Goal: Transaction & Acquisition: Purchase product/service

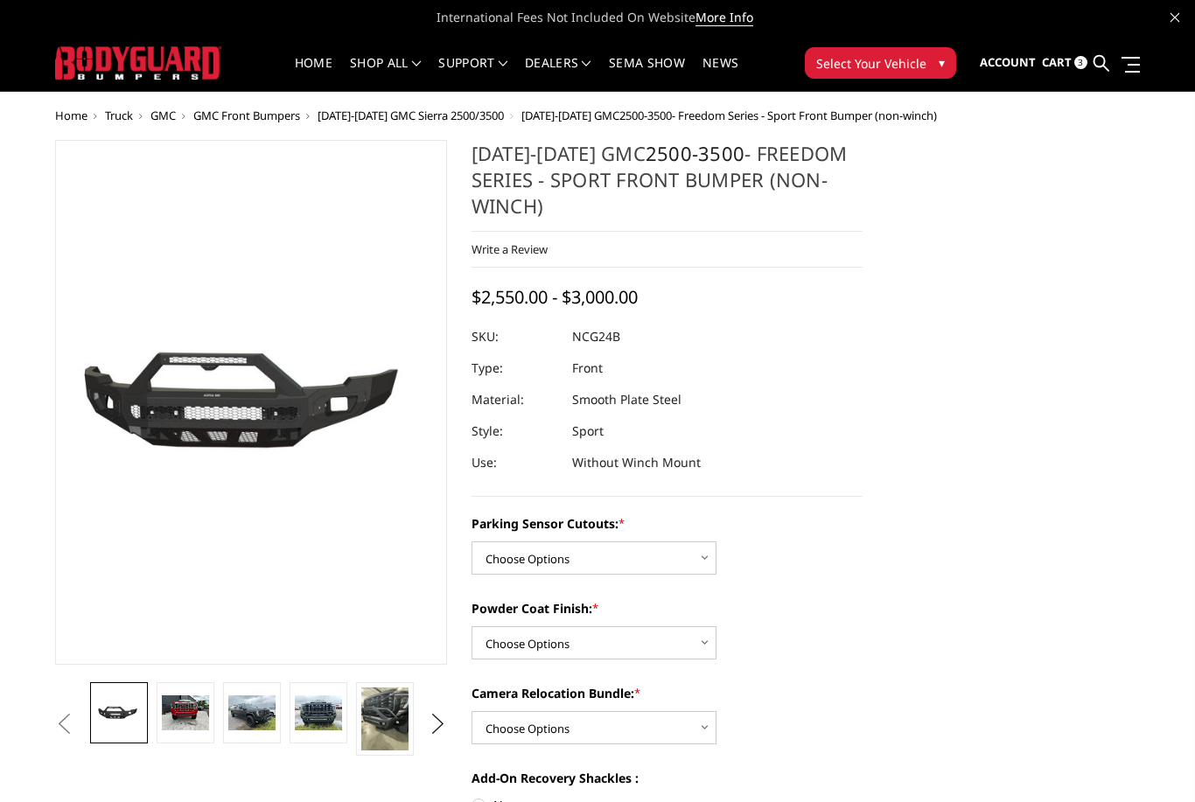
click at [175, 701] on img at bounding box center [185, 713] width 47 height 36
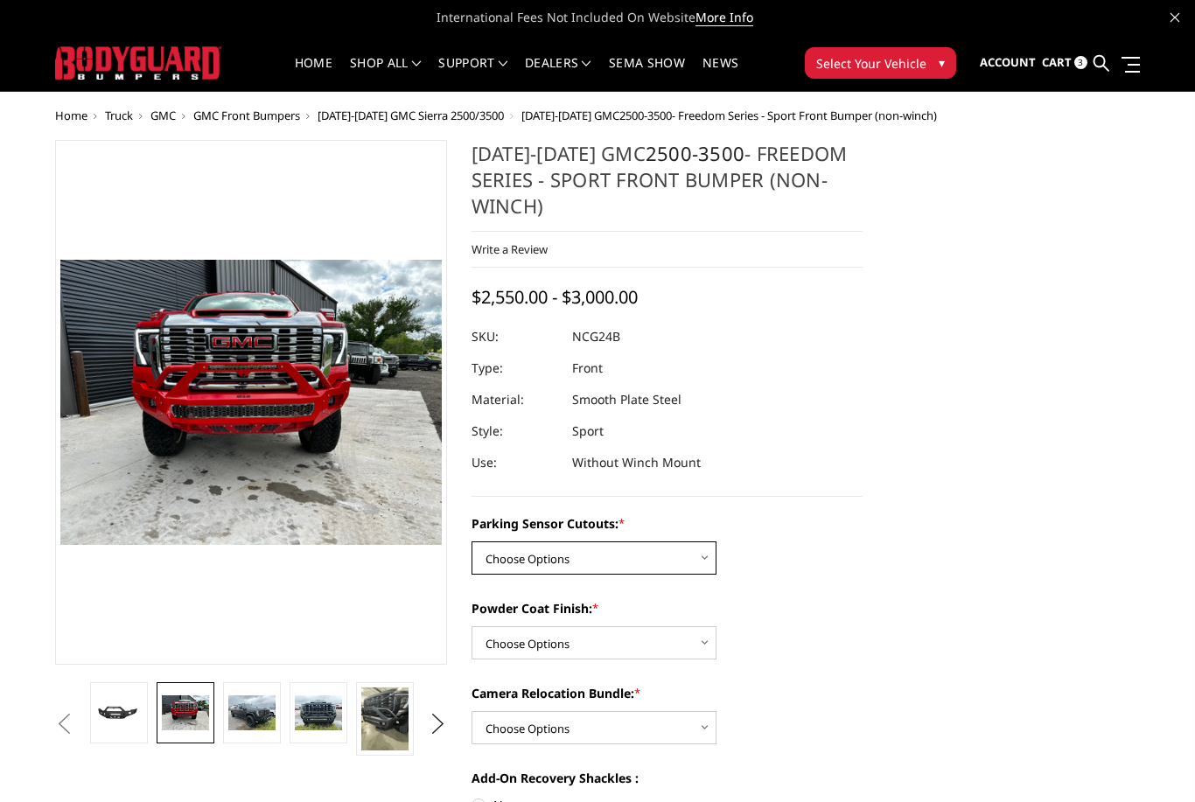
click at [544, 560] on select "Choose Options No - Without Parking Sensor Cutouts Yes - With Parking Sensor Cu…" at bounding box center [593, 557] width 245 height 33
select select "2854"
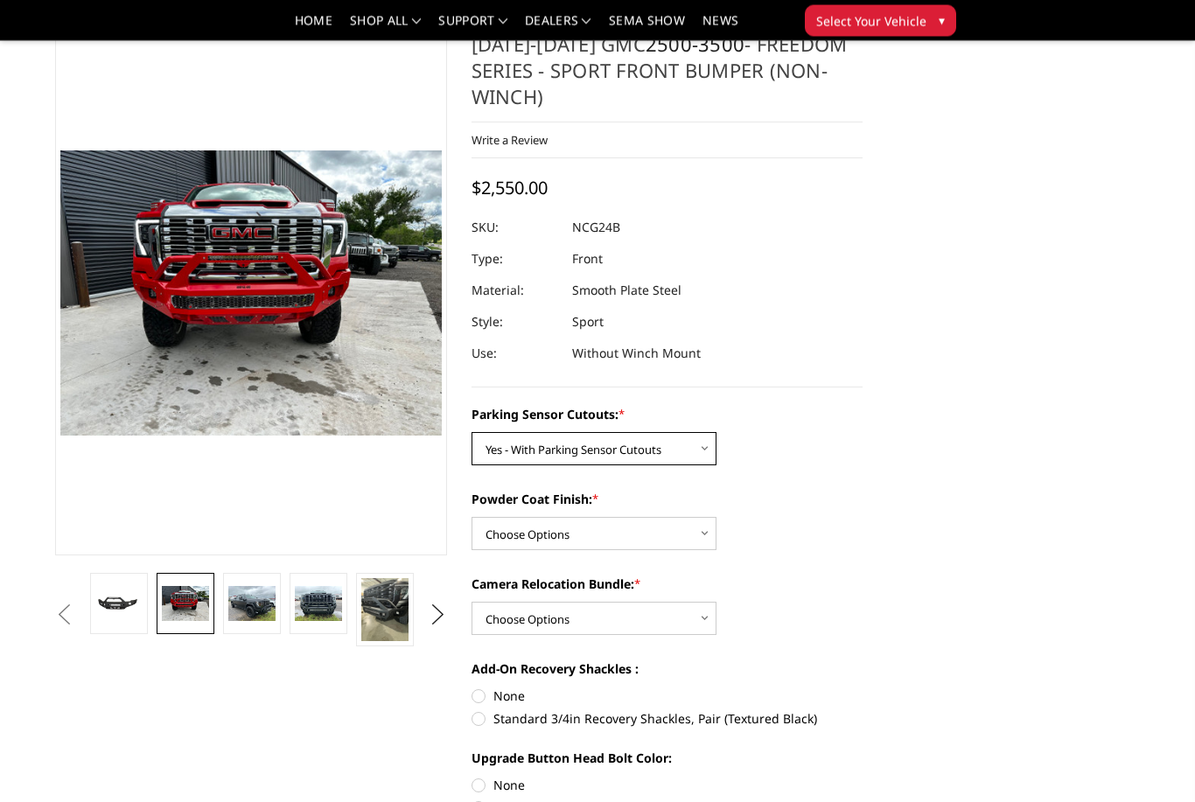
scroll to position [23, 0]
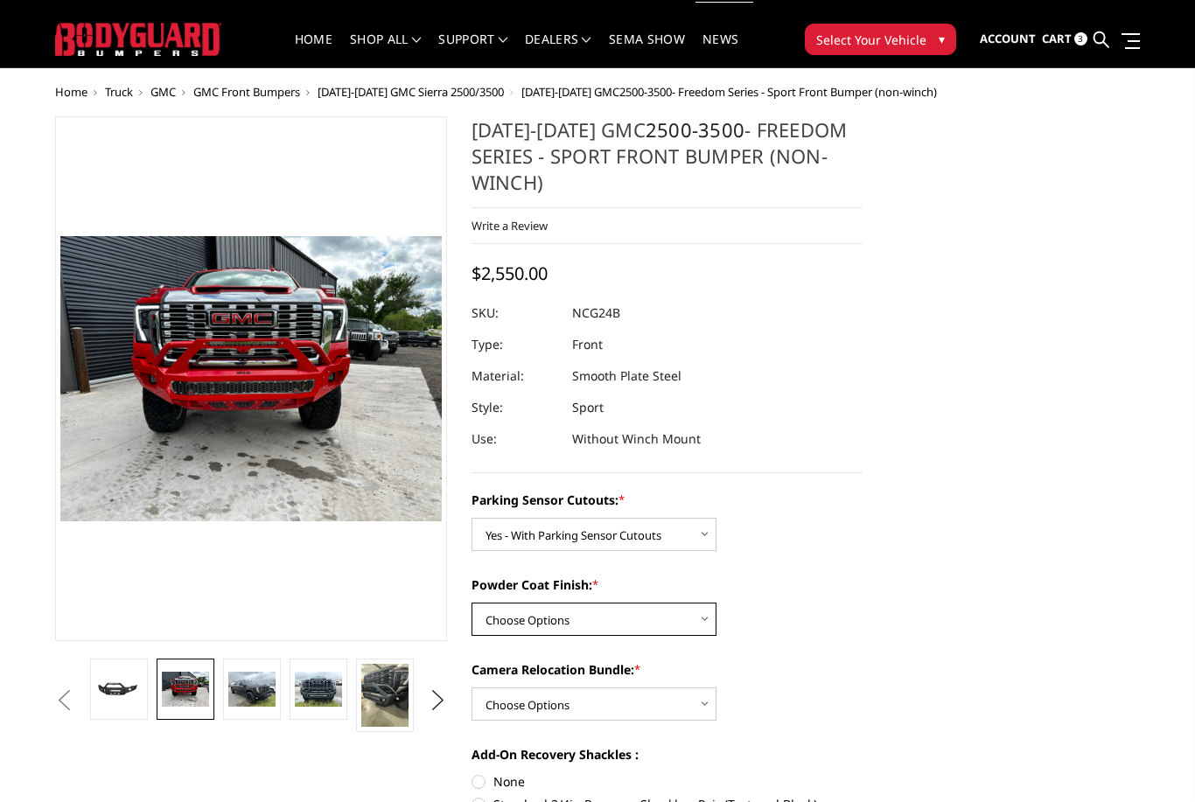
click at [513, 635] on select "Choose Options Bare Metal Texture Black Powder Coat" at bounding box center [593, 619] width 245 height 33
select select "2855"
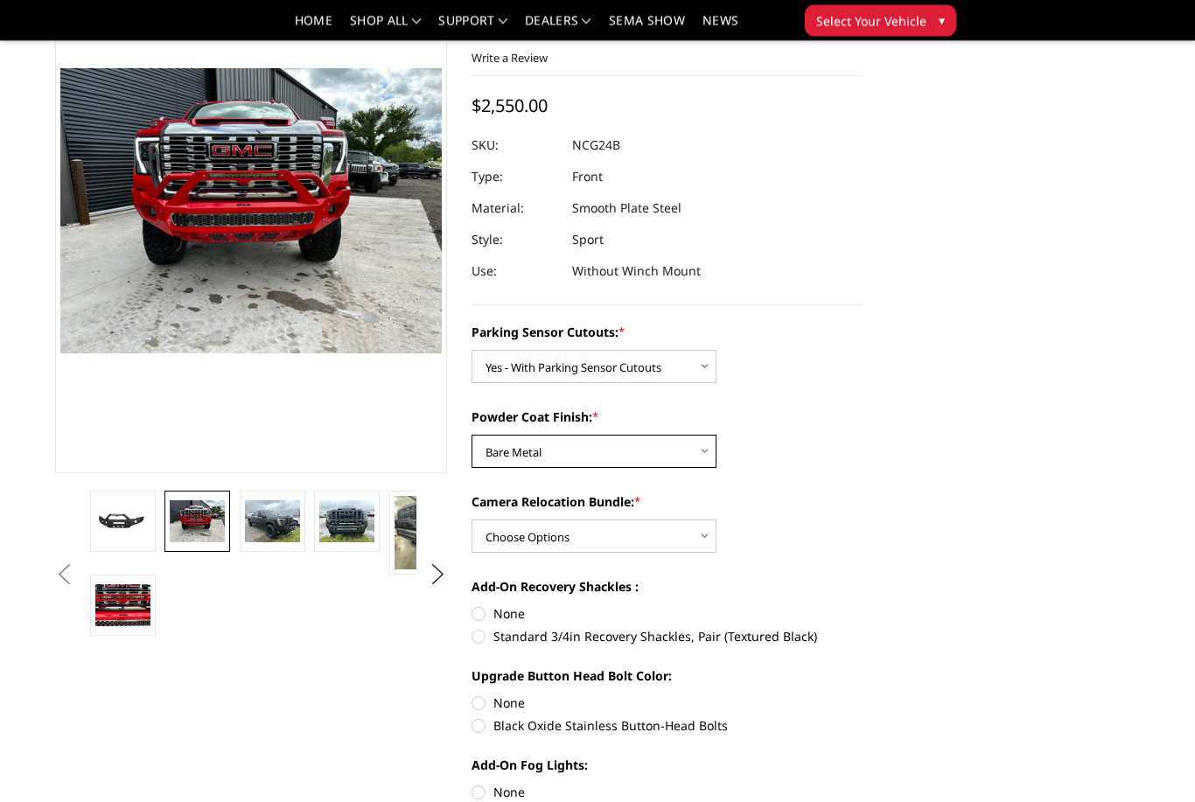
scroll to position [139, 0]
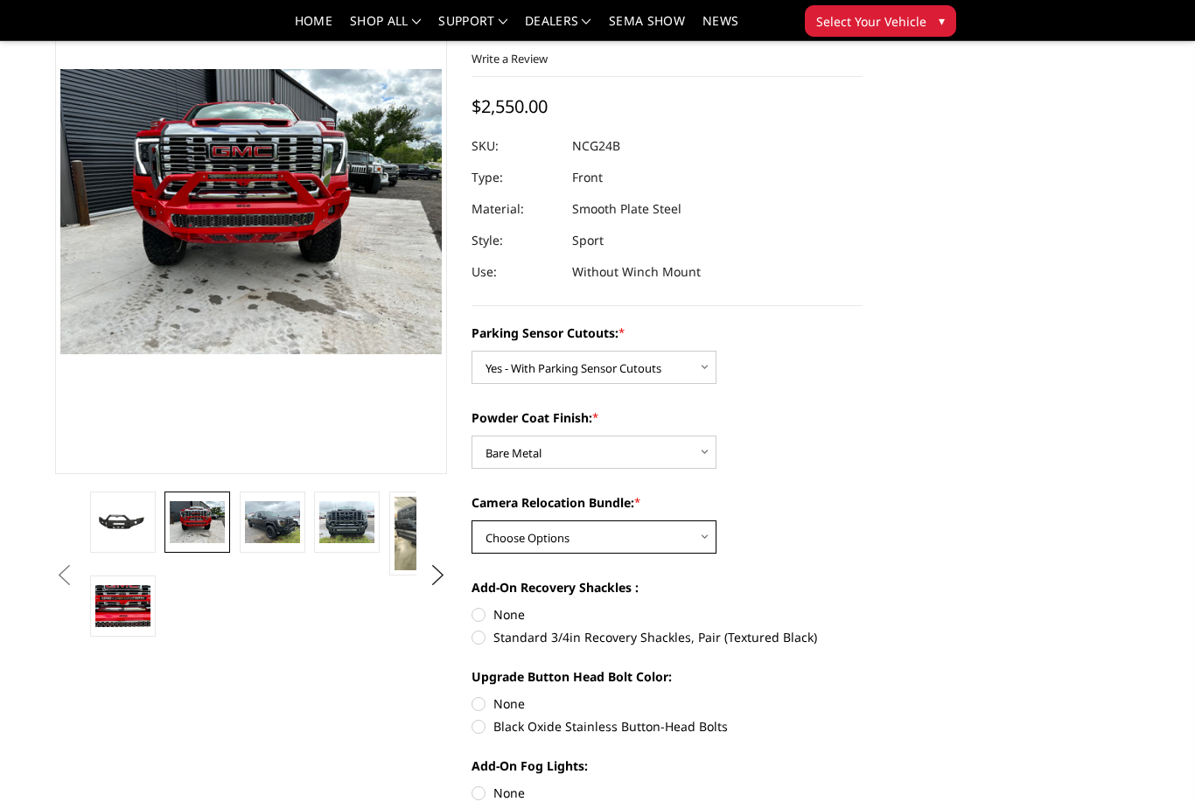
click at [534, 544] on select "Choose Options WITH Camera Relocation Bundle WITHOUT Camera Relocation Bundle" at bounding box center [593, 536] width 245 height 33
select select "2857"
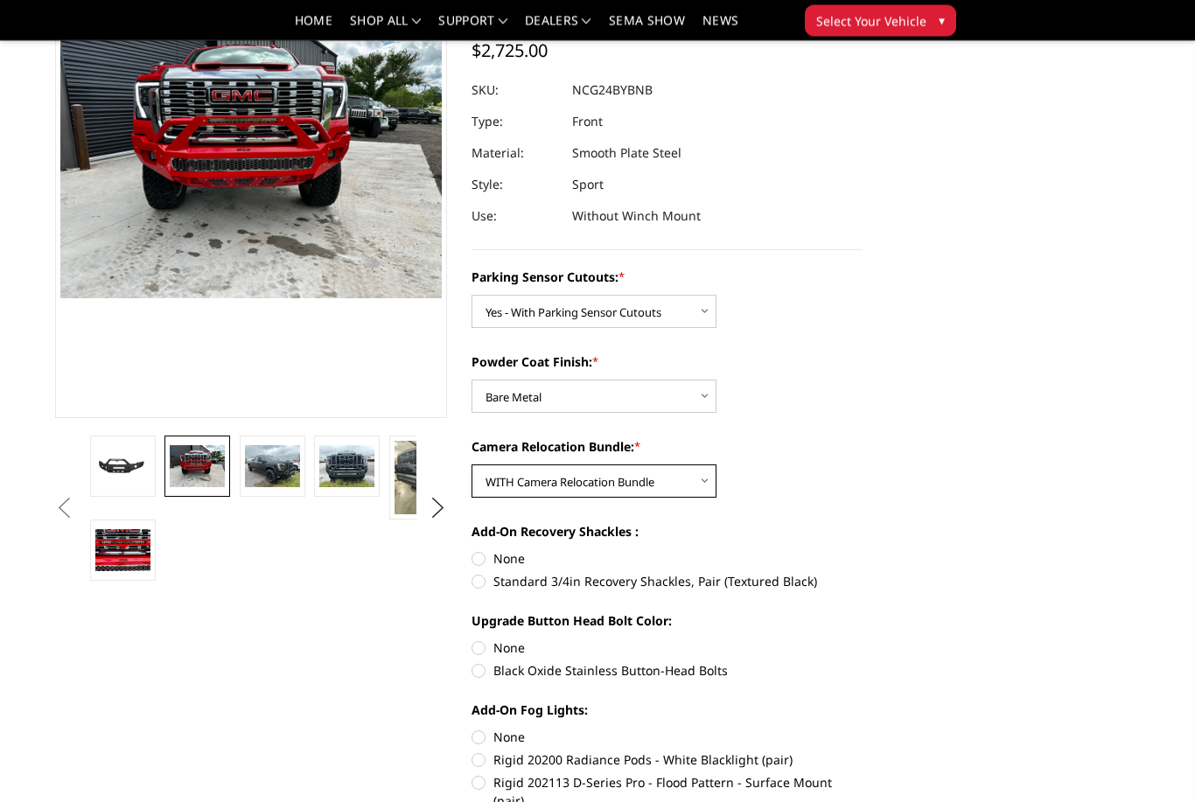
scroll to position [202, 0]
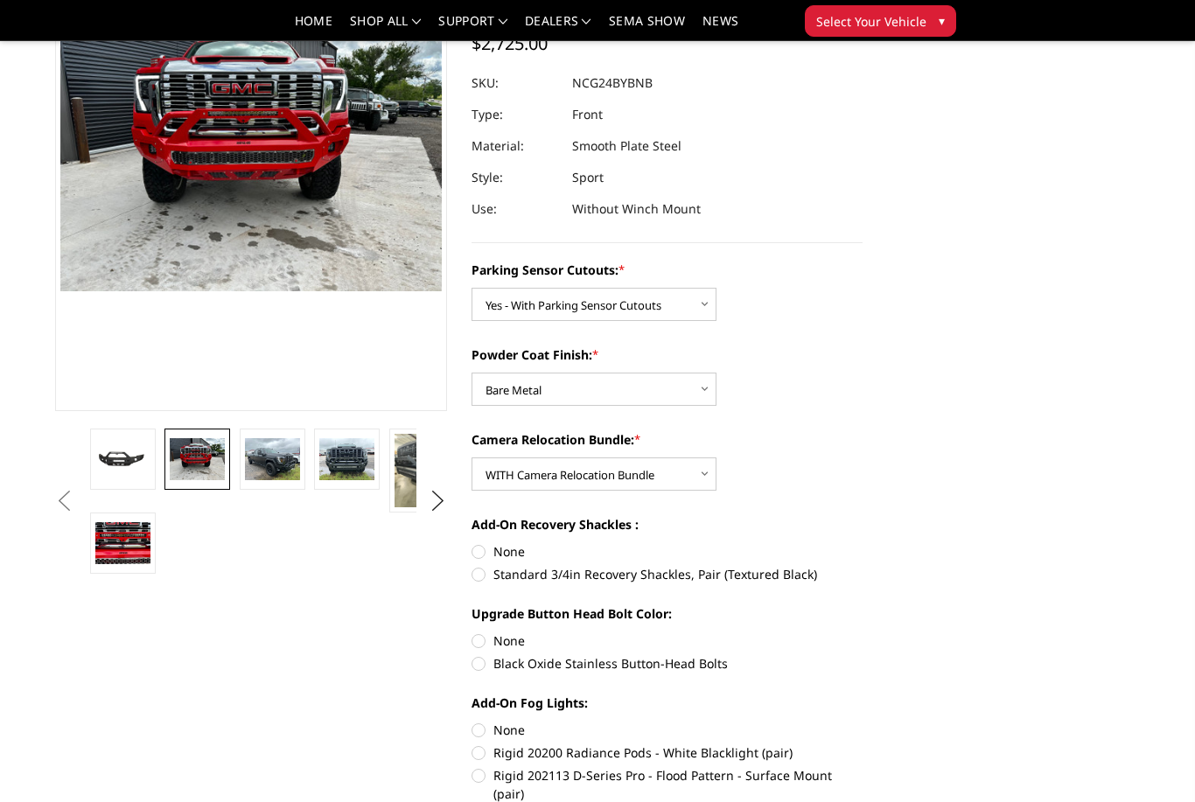
click at [630, 576] on label "Standard 3/4in Recovery Shackles, Pair (Textured Black)" at bounding box center [667, 574] width 392 height 18
click at [862, 543] on input "Standard 3/4in Recovery Shackles, Pair (Textured Black)" at bounding box center [862, 542] width 1 height 1
radio input "true"
click at [477, 554] on label "None" at bounding box center [667, 551] width 392 height 18
click at [472, 543] on input "None" at bounding box center [471, 542] width 1 height 1
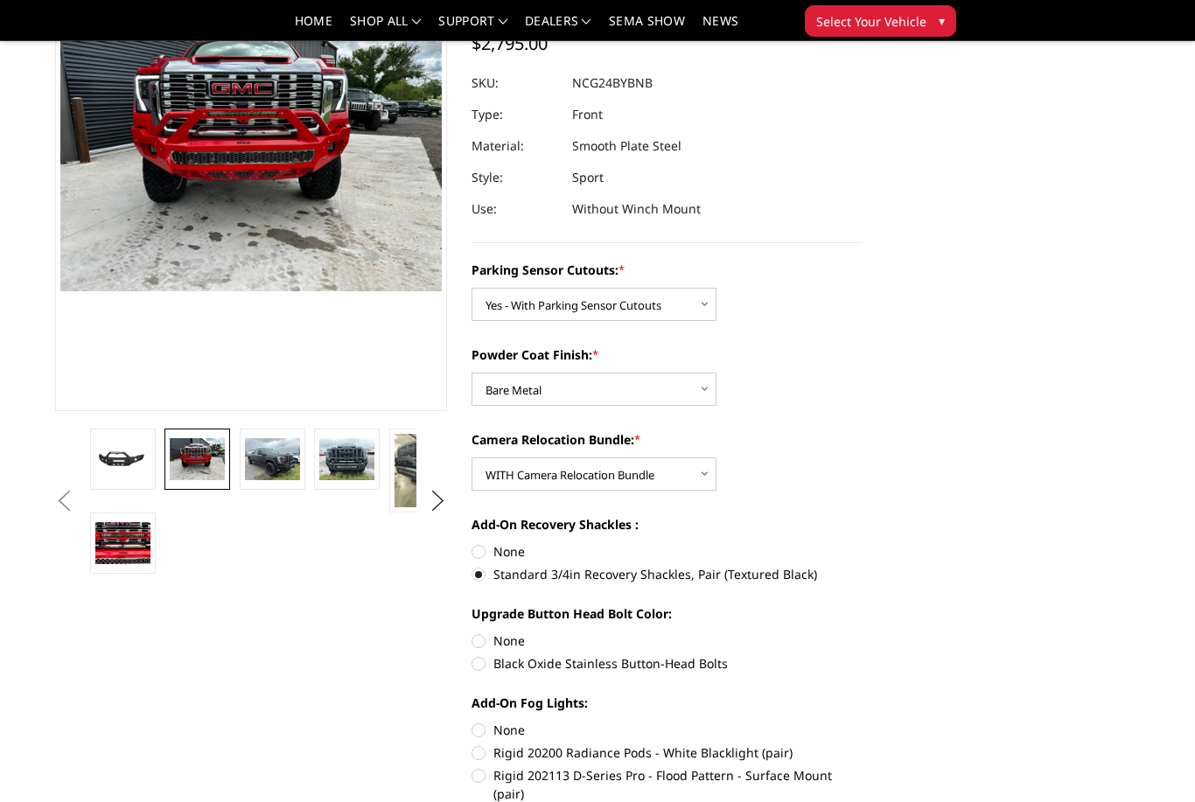
radio input "true"
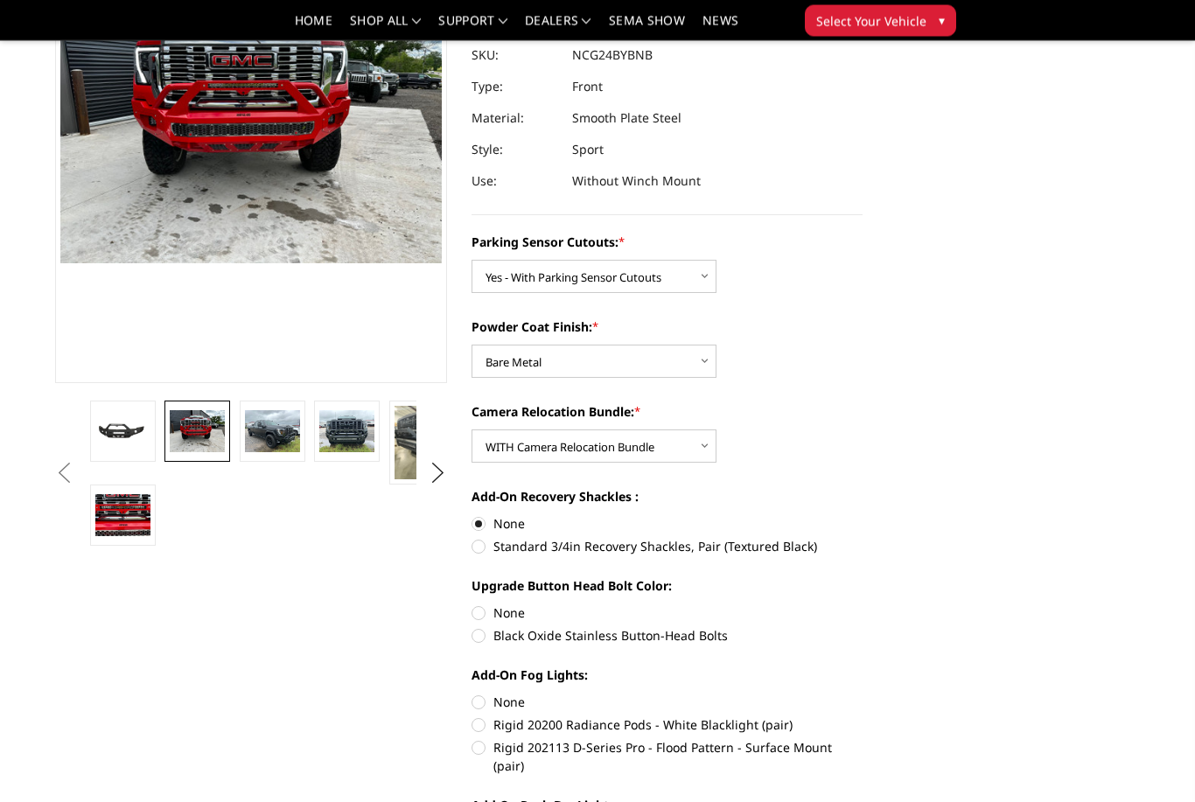
scroll to position [233, 0]
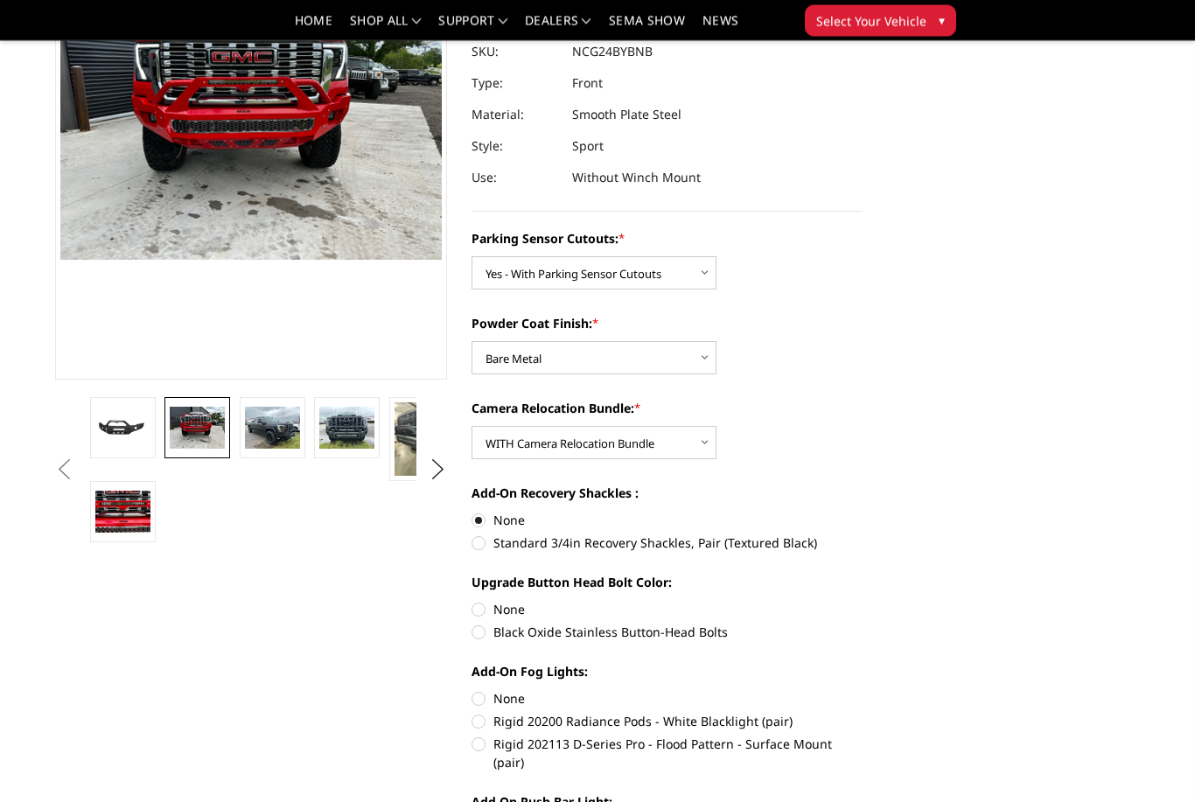
click at [513, 637] on label "Black Oxide Stainless Button-Head Bolts" at bounding box center [667, 633] width 392 height 18
click at [862, 602] on input "Black Oxide Stainless Button-Head Bolts" at bounding box center [862, 601] width 1 height 1
radio input "true"
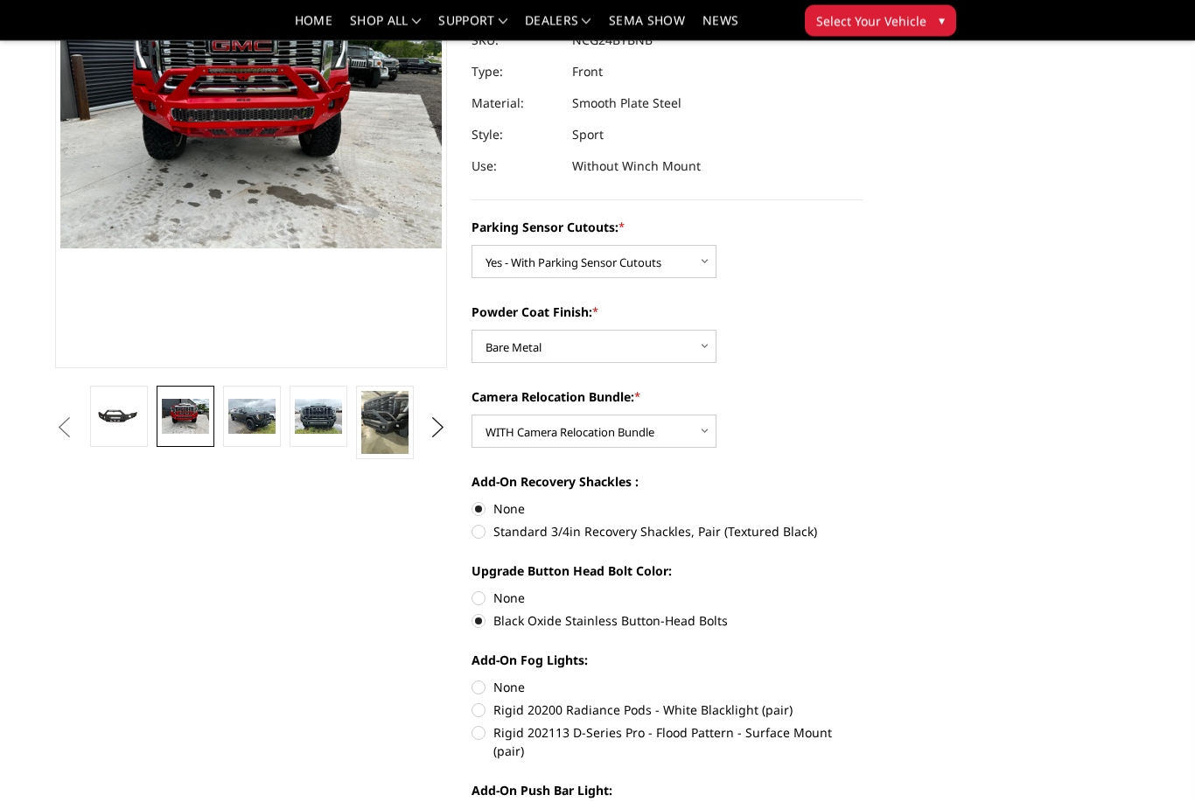
scroll to position [245, 0]
click at [632, 706] on label "Rigid 20200 Radiance Pods - White Blacklight (pair)" at bounding box center [667, 710] width 392 height 18
click at [862, 679] on input "Rigid 20200 Radiance Pods - White Blacklight (pair)" at bounding box center [862, 678] width 1 height 1
radio input "true"
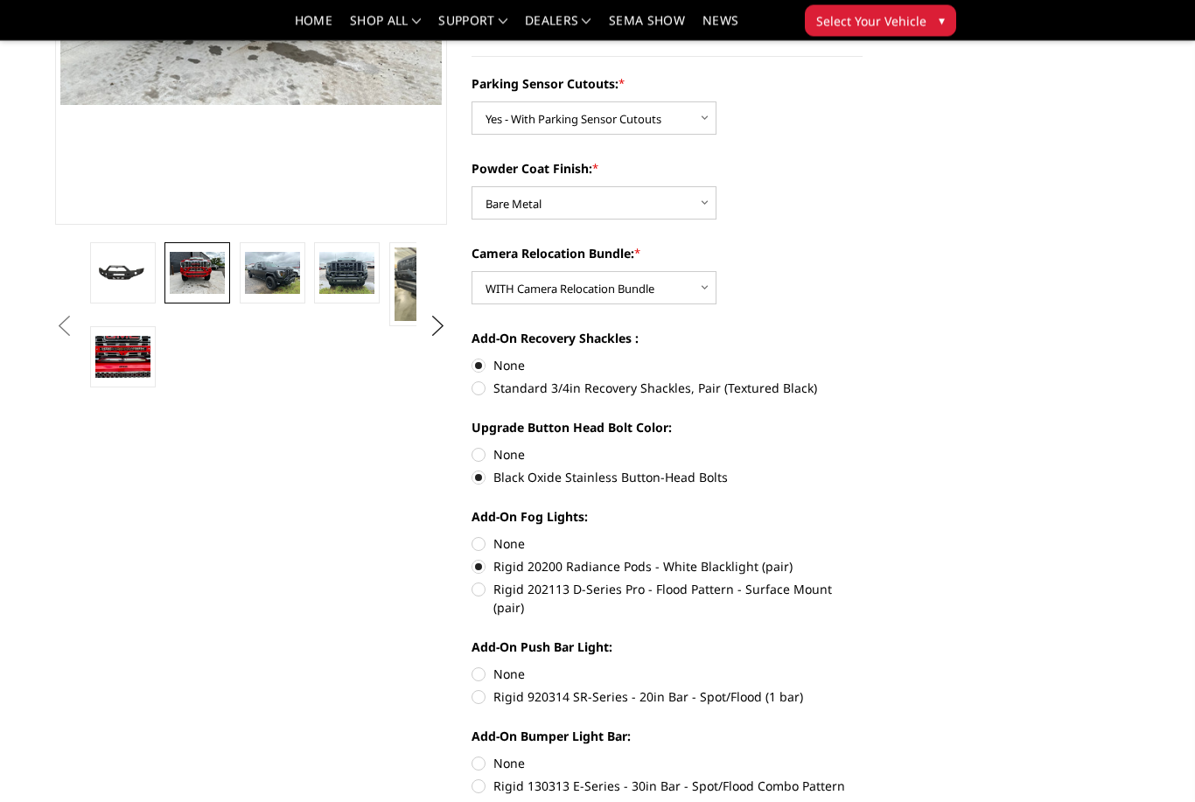
scroll to position [388, 0]
click at [670, 687] on label "Rigid 920314 SR-Series - 20in Bar - Spot/Flood (1 bar)" at bounding box center [667, 696] width 392 height 18
click at [862, 666] on input "Rigid 920314 SR-Series - 20in Bar - Spot/Flood (1 bar)" at bounding box center [862, 665] width 1 height 1
radio input "true"
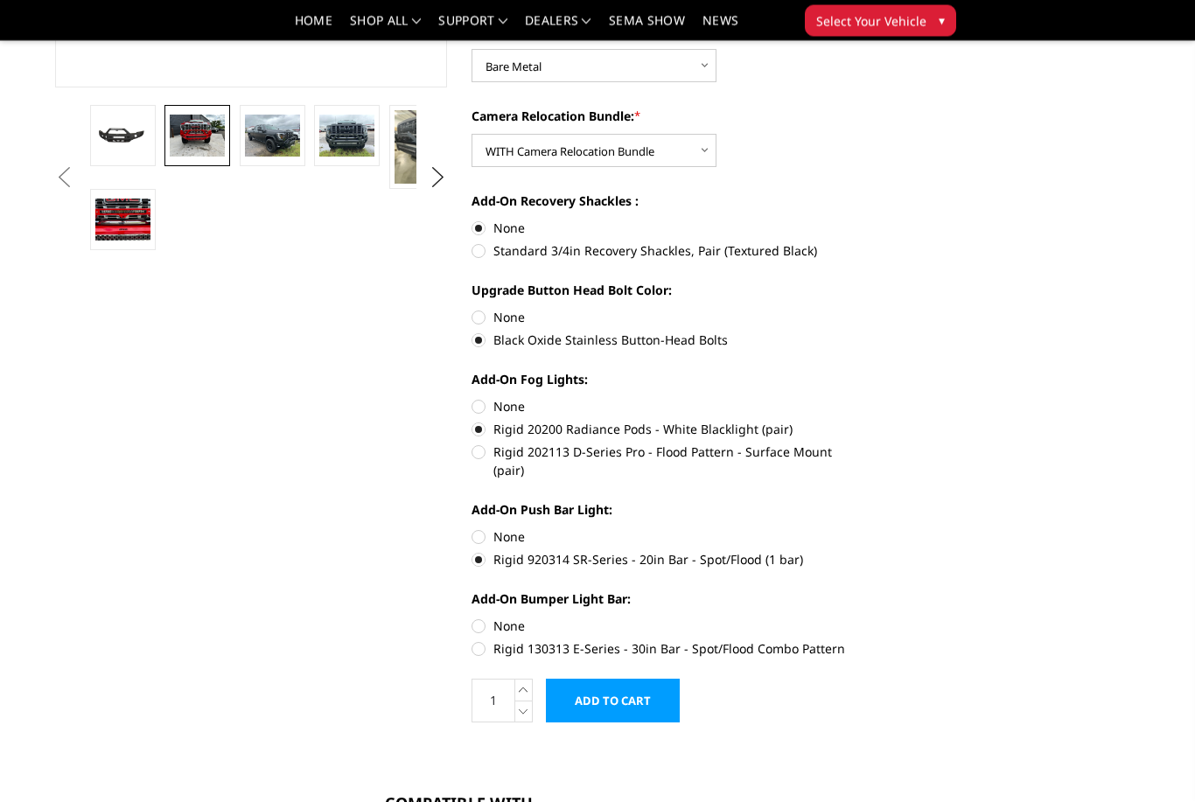
scroll to position [527, 0]
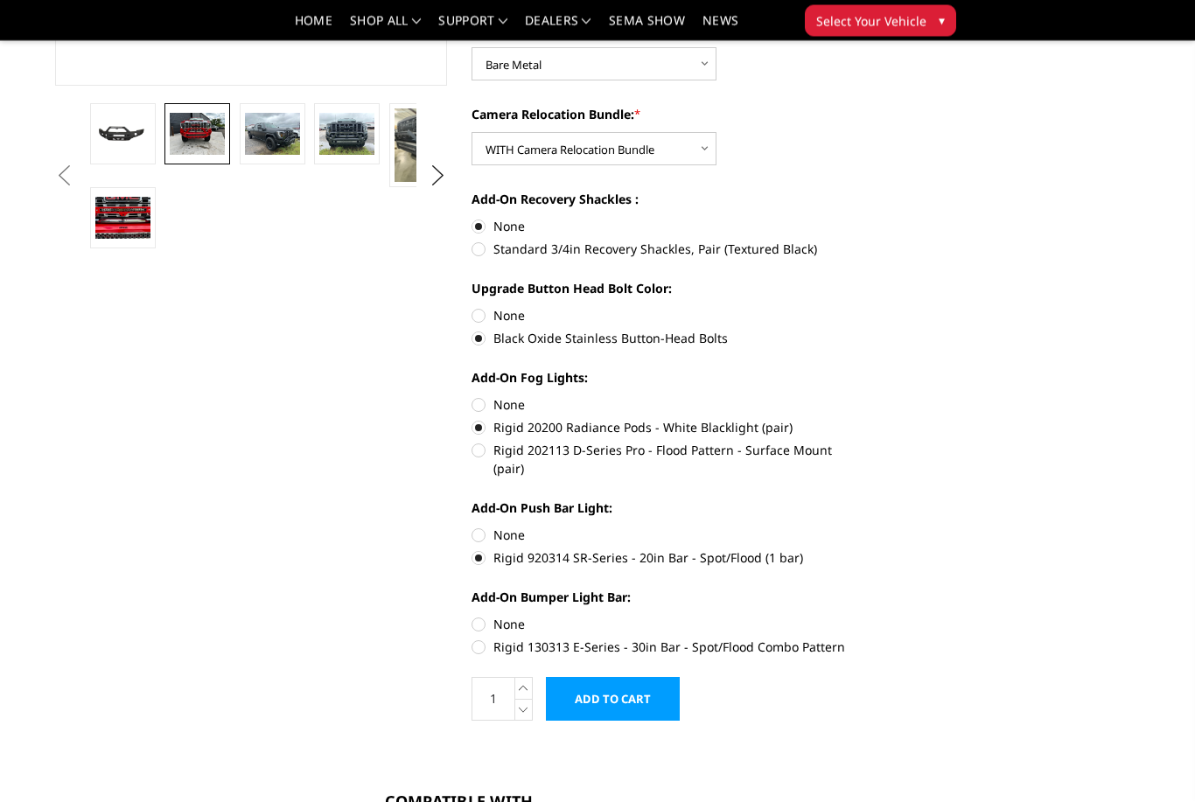
click at [485, 616] on label "None" at bounding box center [667, 625] width 392 height 18
click at [472, 616] on input "None" at bounding box center [471, 616] width 1 height 1
radio input "true"
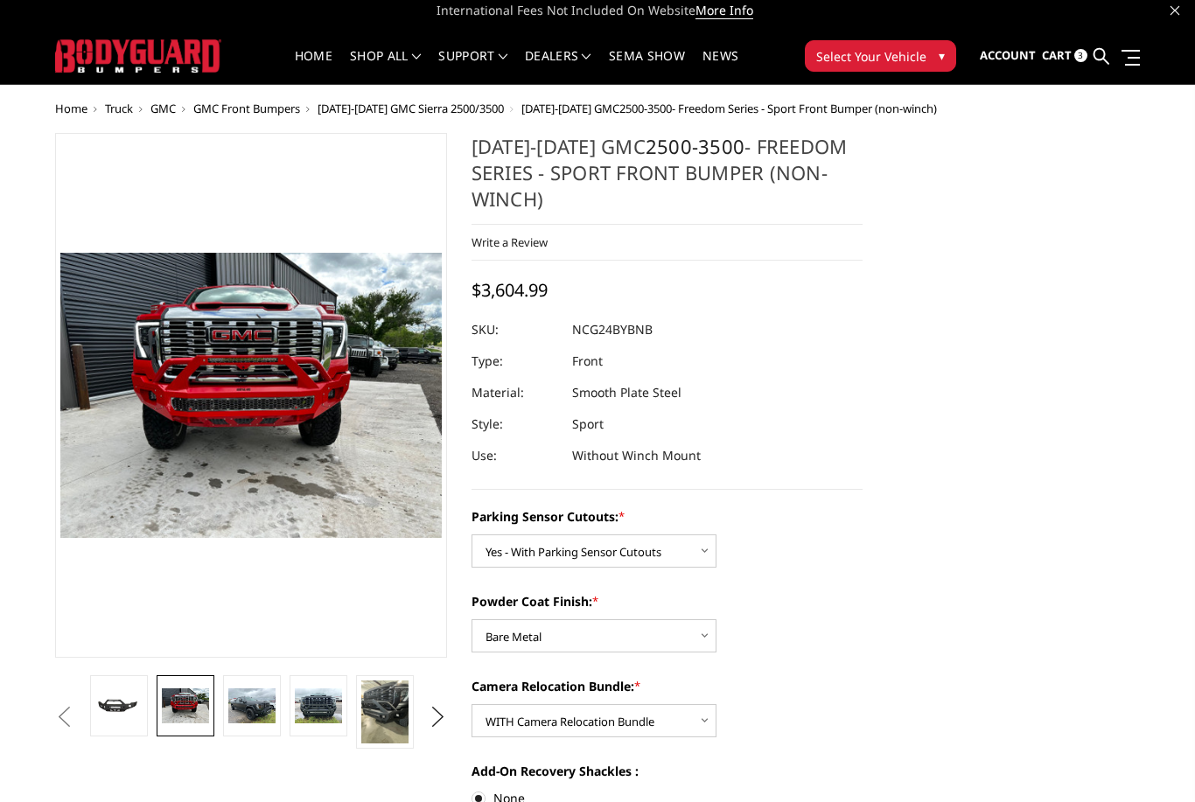
scroll to position [7, 0]
click at [1056, 59] on span "Cart" at bounding box center [1057, 55] width 30 height 16
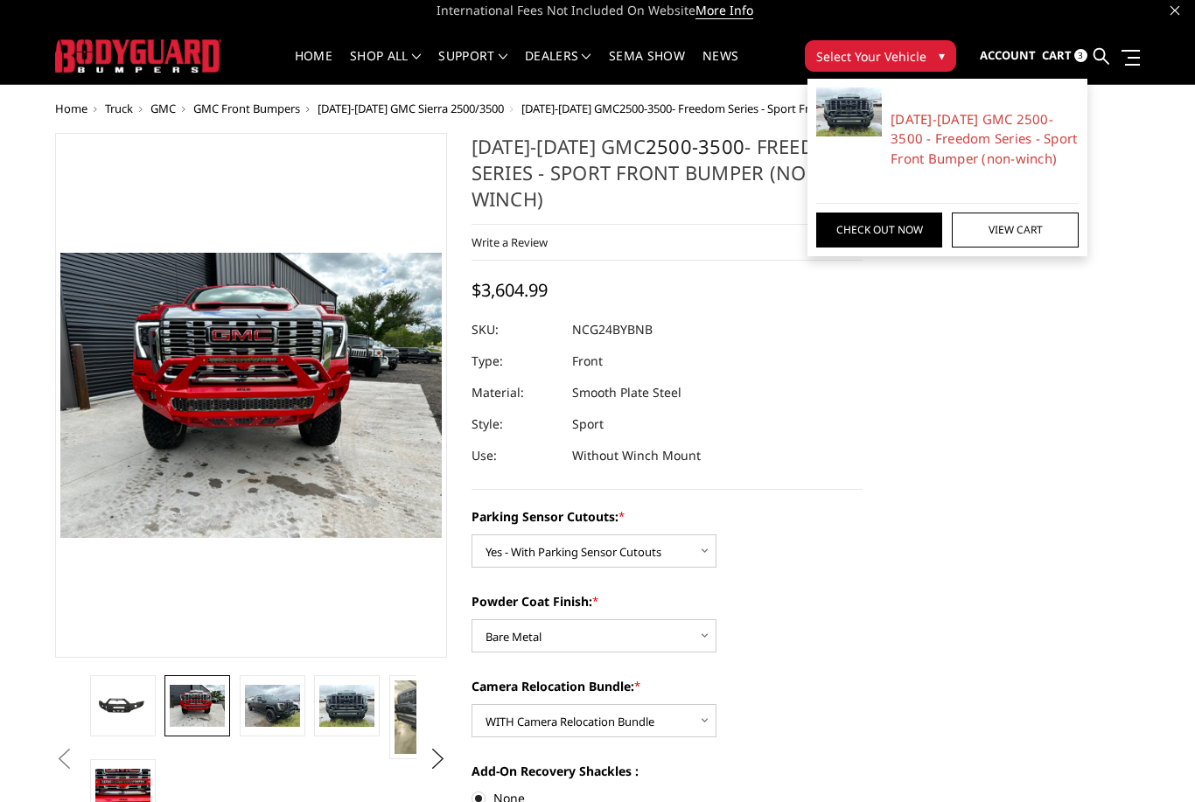
click at [822, 428] on dl "SKU: NCG24BYBNB UPC: Type: Front Material: Smooth Plate Steel Style: Sport Use:…" at bounding box center [667, 392] width 392 height 157
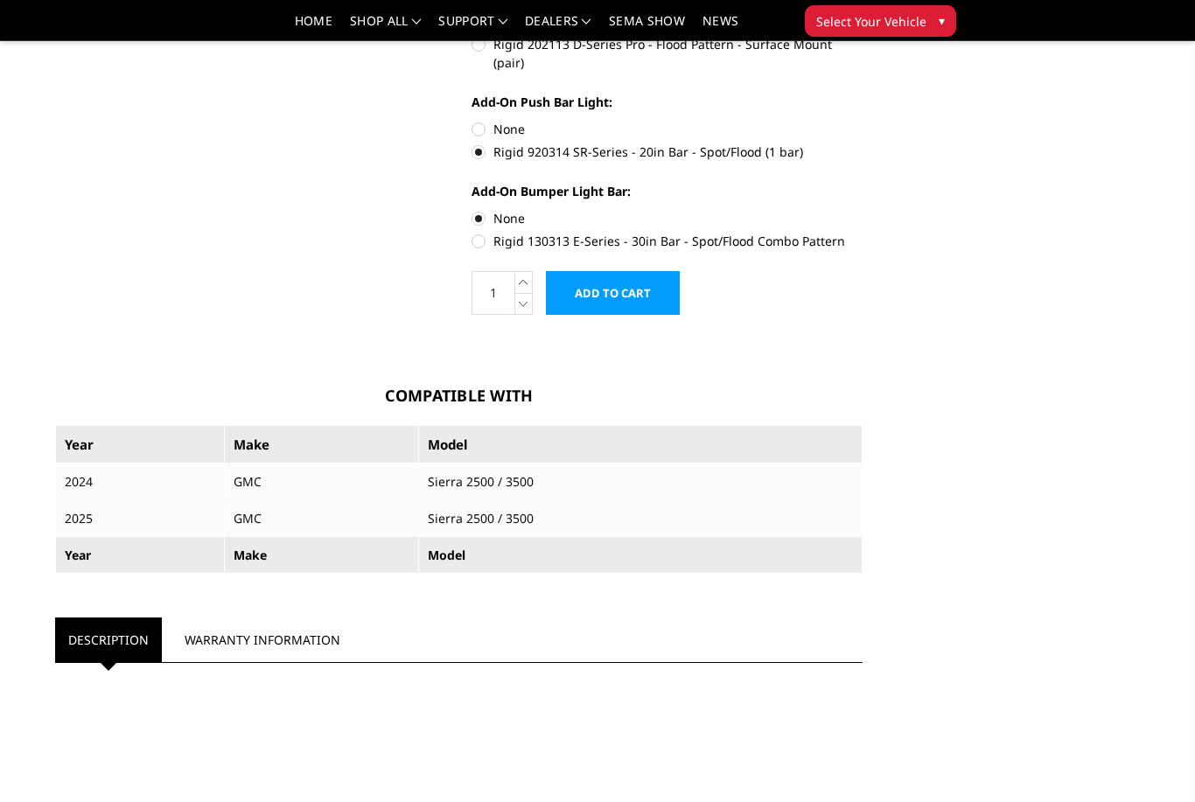
scroll to position [952, 0]
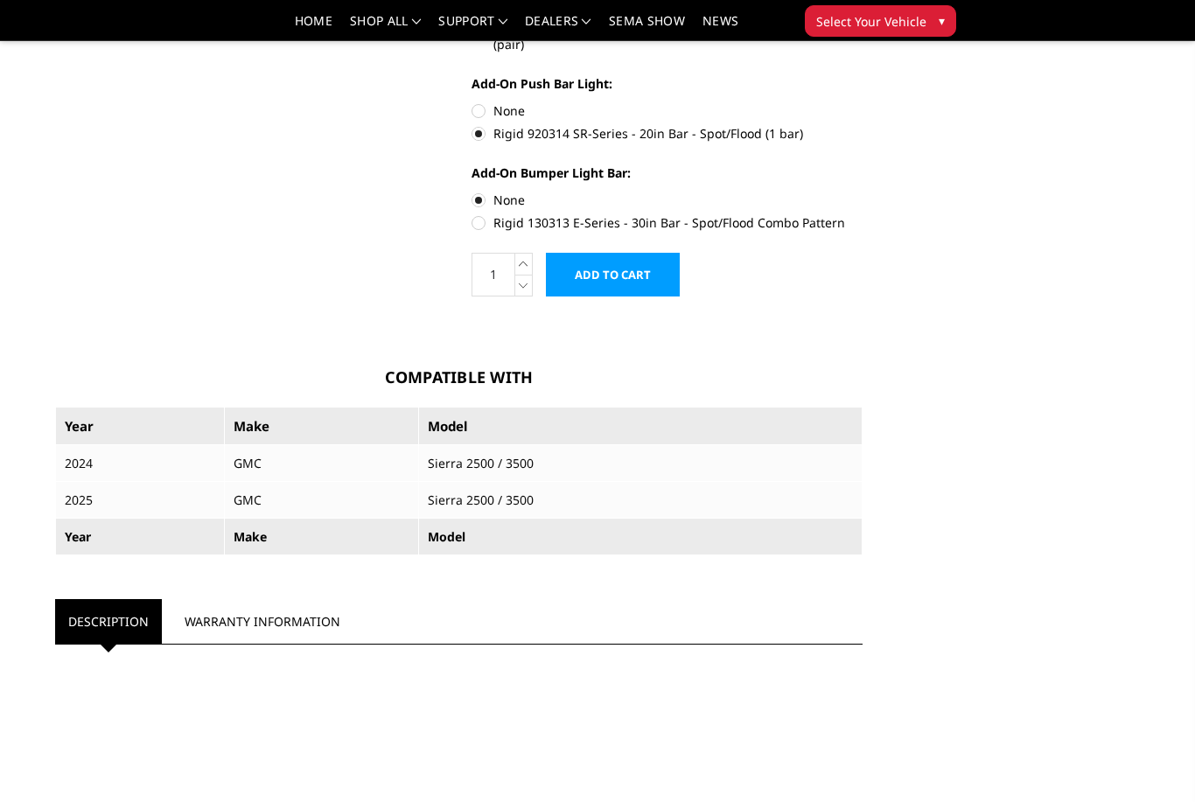
click at [295, 605] on link "Warranty Information" at bounding box center [262, 621] width 182 height 45
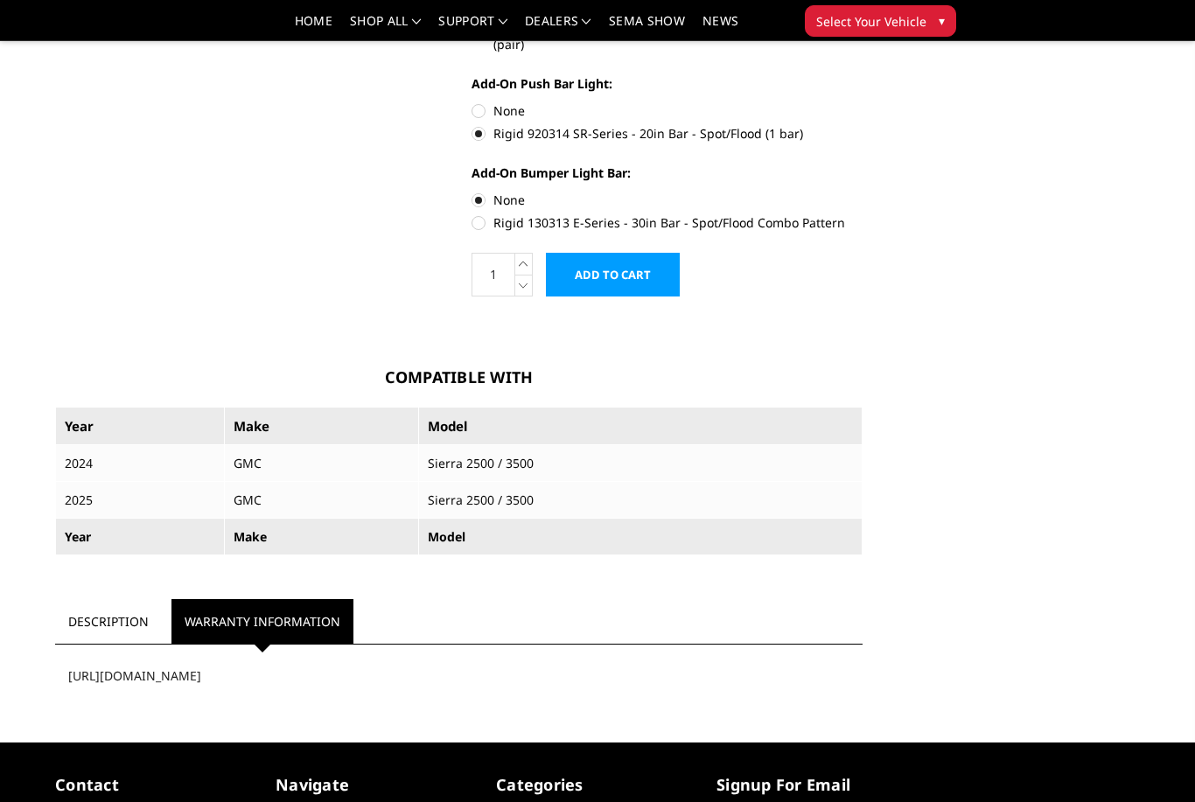
click at [216, 659] on div "[URL][DOMAIN_NAME]" at bounding box center [458, 675] width 807 height 45
click at [94, 678] on div "[URL][DOMAIN_NAME]" at bounding box center [458, 675] width 807 height 45
click at [72, 677] on div "[URL][DOMAIN_NAME]" at bounding box center [458, 675] width 807 height 45
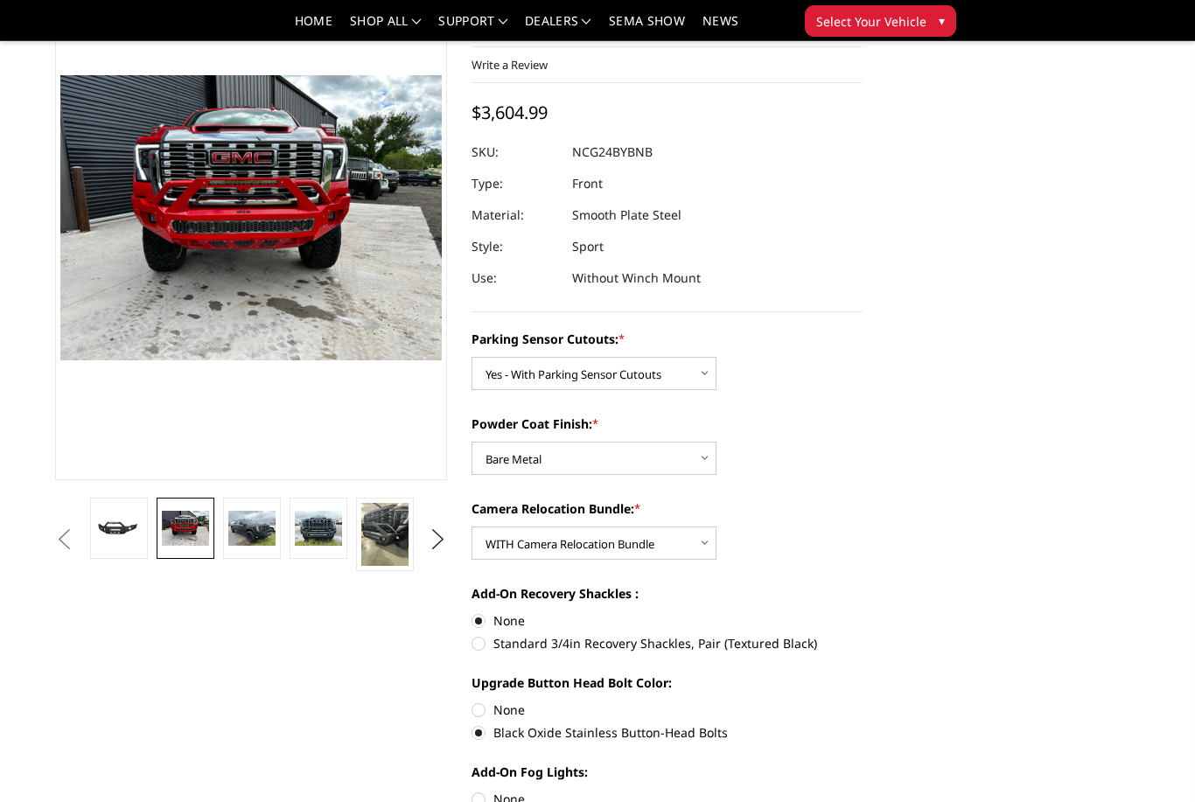
scroll to position [136, 0]
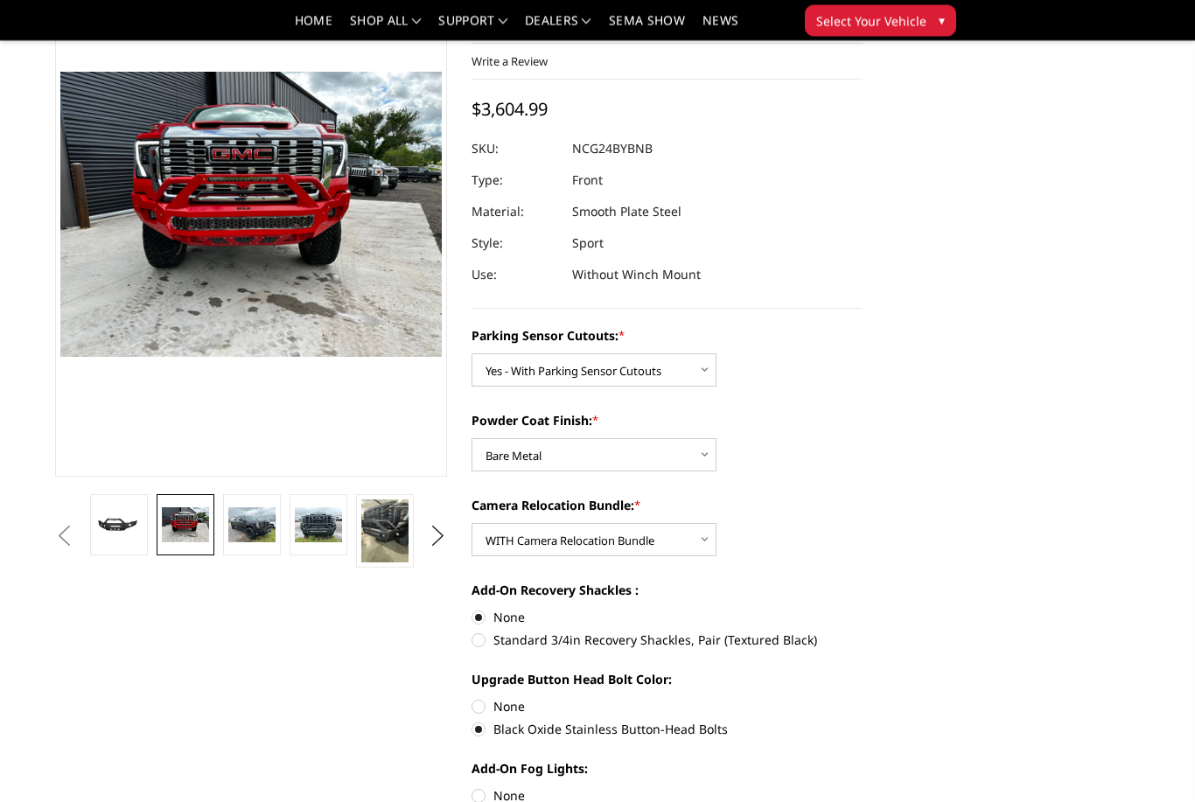
click at [329, 526] on img at bounding box center [318, 526] width 47 height 36
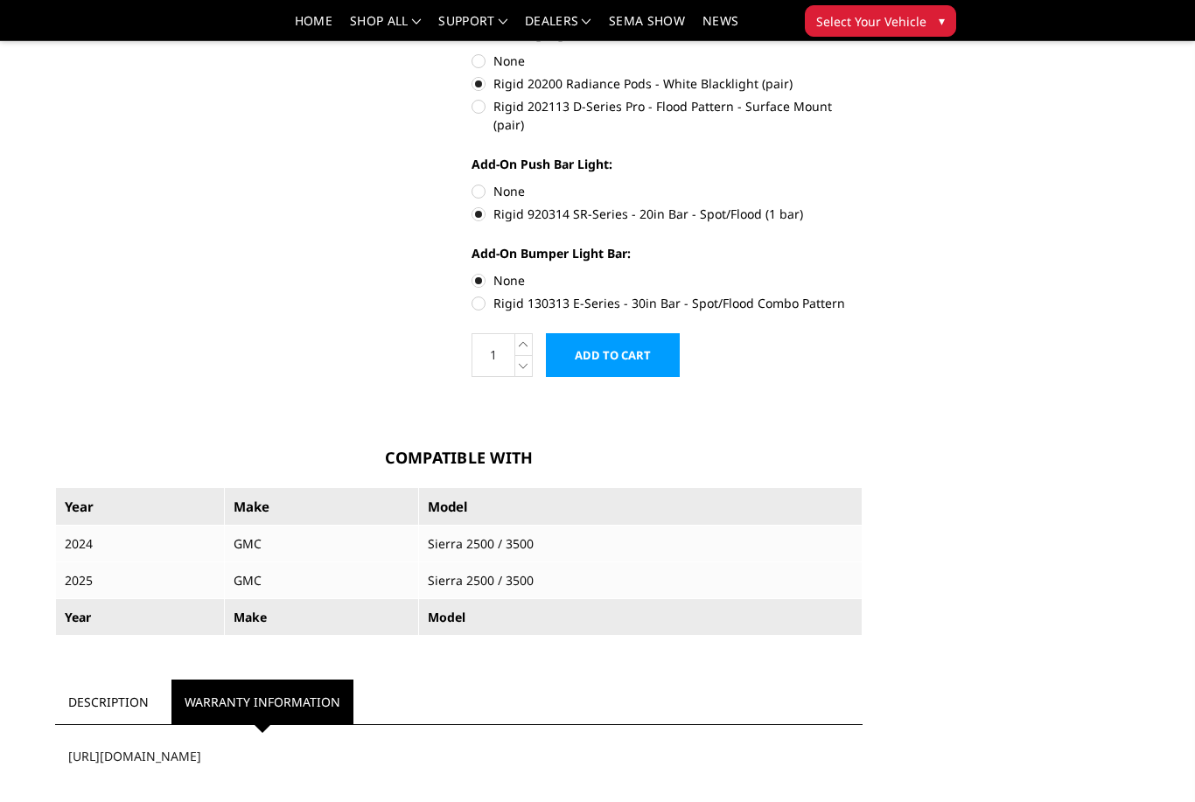
scroll to position [870, 0]
click at [910, 23] on span "Select Your Vehicle" at bounding box center [871, 21] width 110 height 18
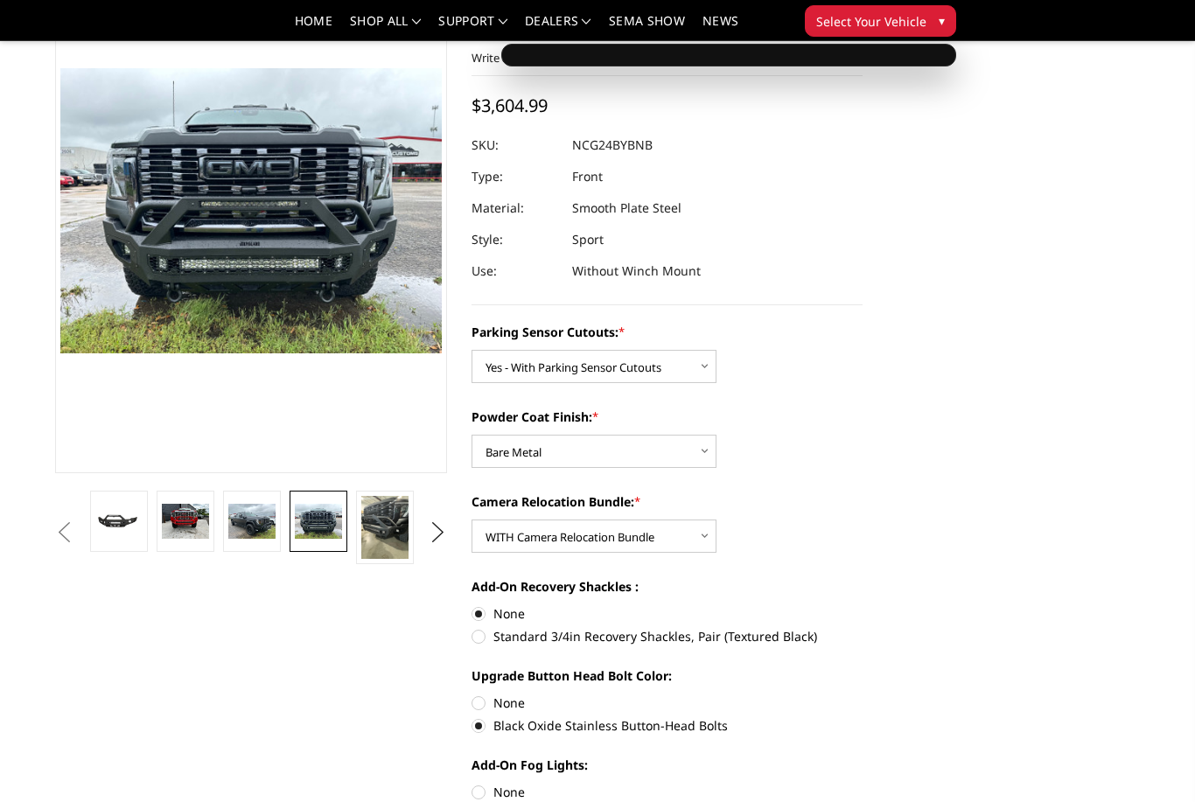
scroll to position [0, 0]
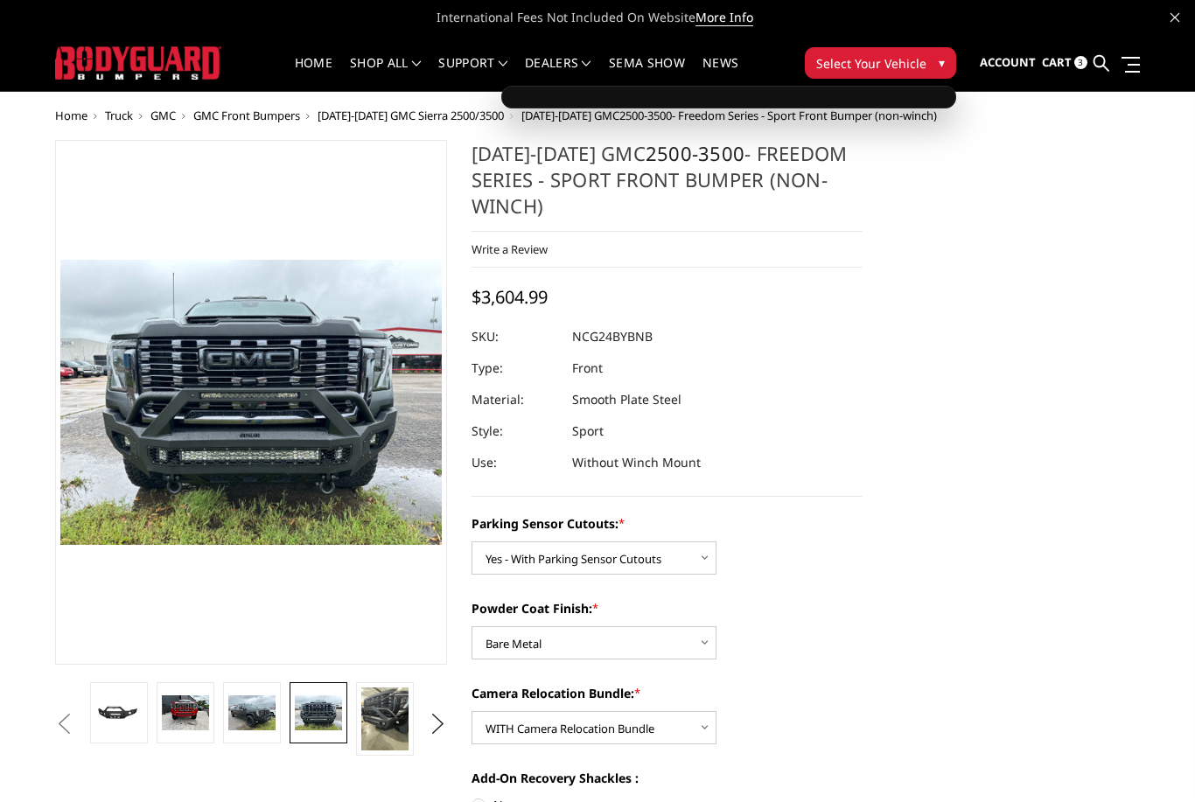
click at [899, 62] on span "Select Your Vehicle" at bounding box center [871, 63] width 110 height 18
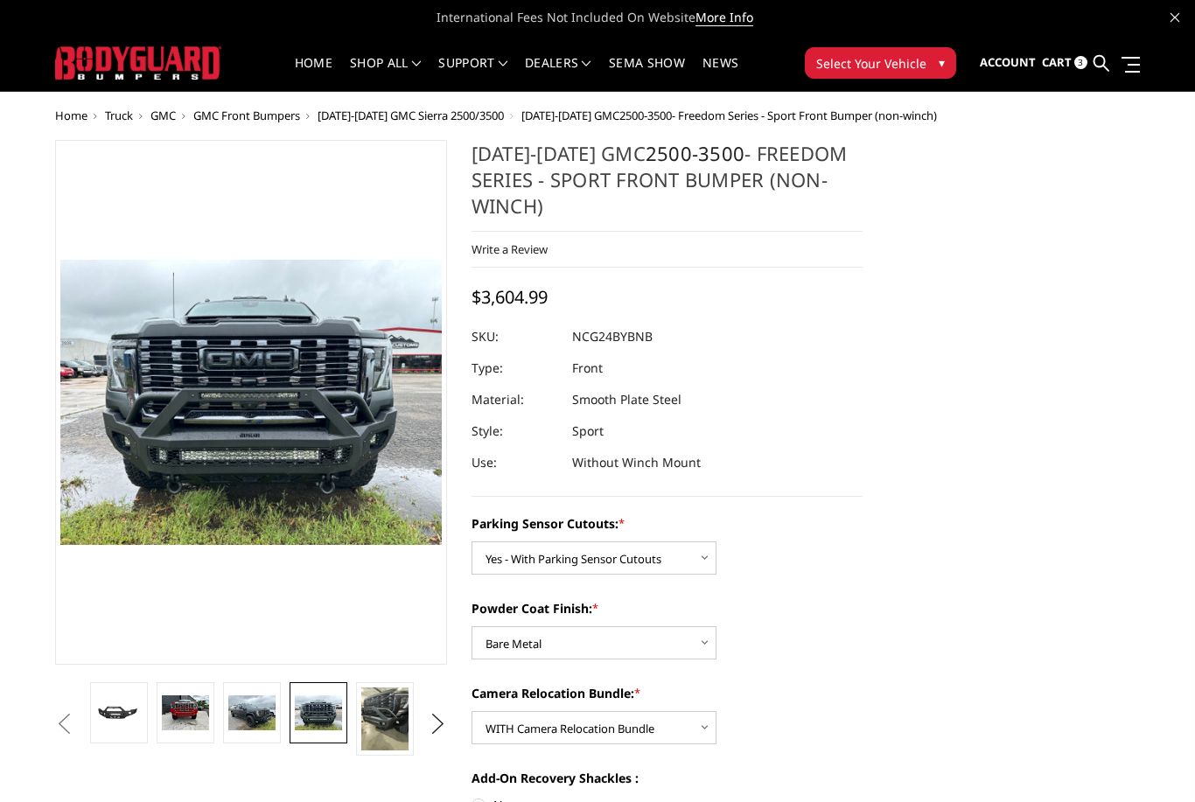
click at [896, 68] on span "Select Your Vehicle" at bounding box center [871, 63] width 110 height 18
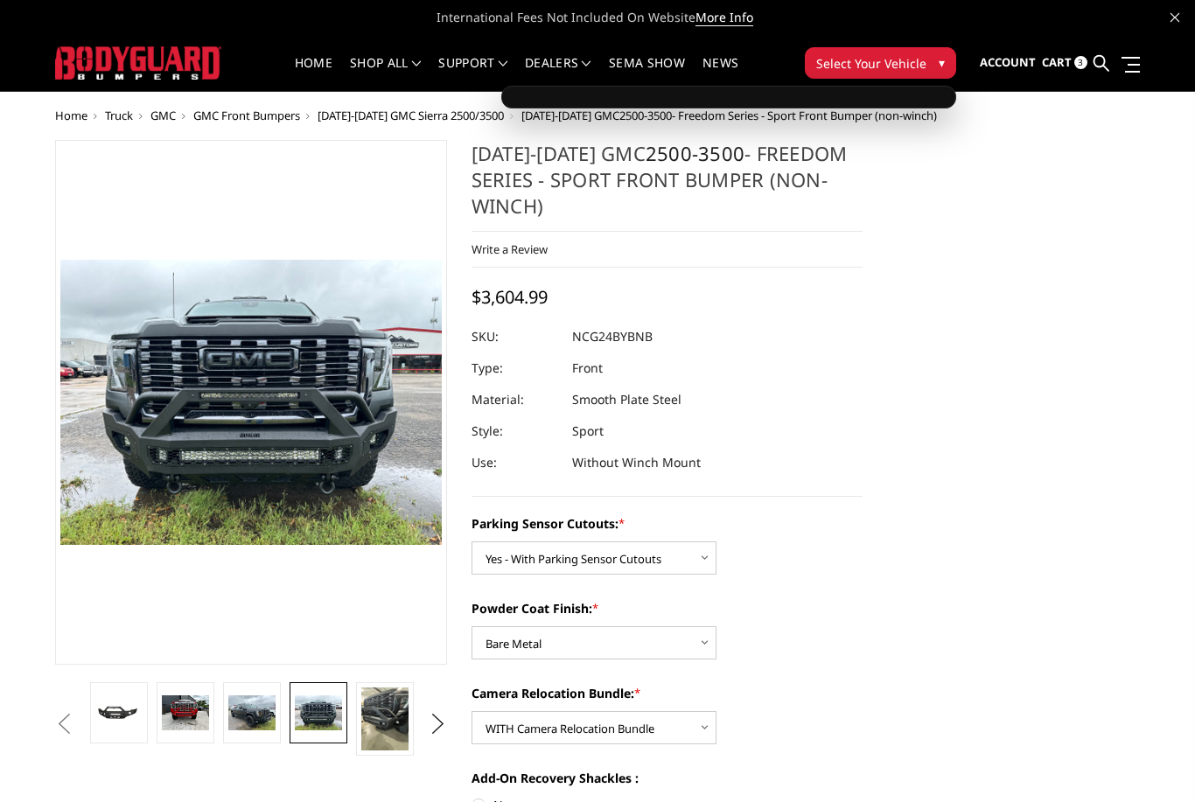
click at [870, 97] on div at bounding box center [728, 97] width 455 height 23
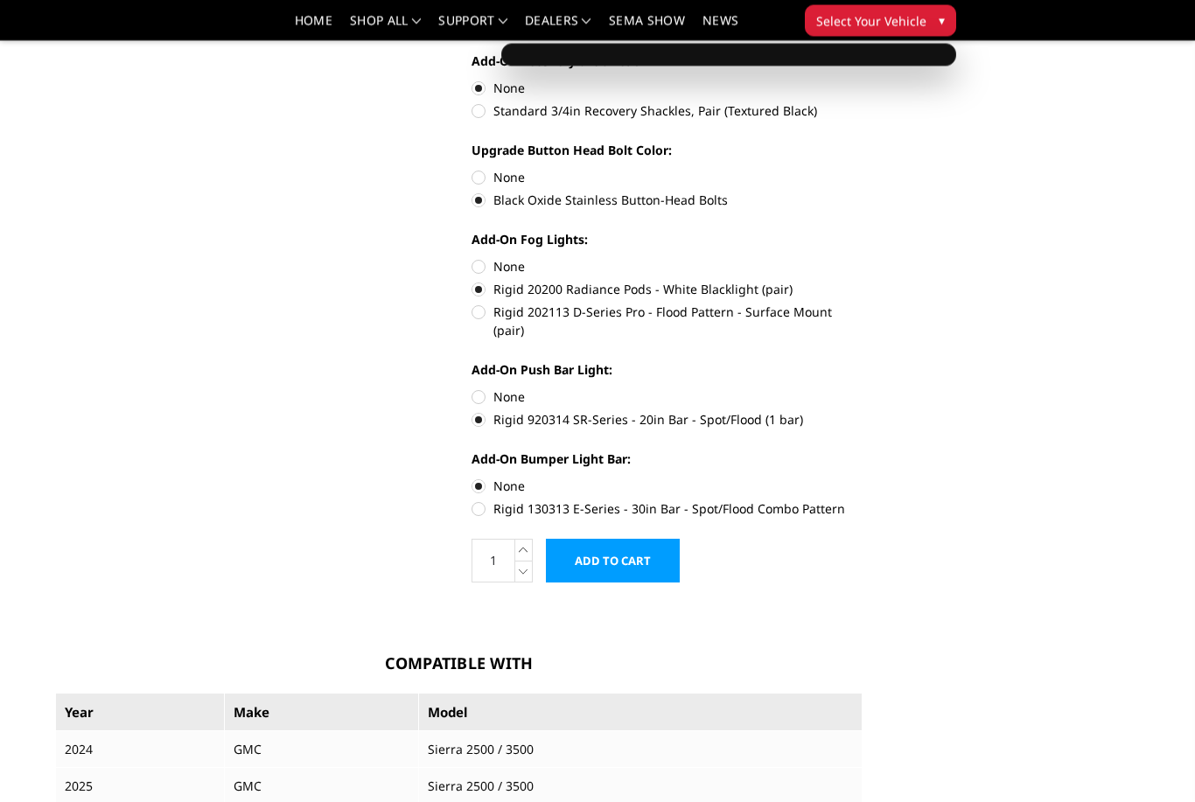
scroll to position [713, 0]
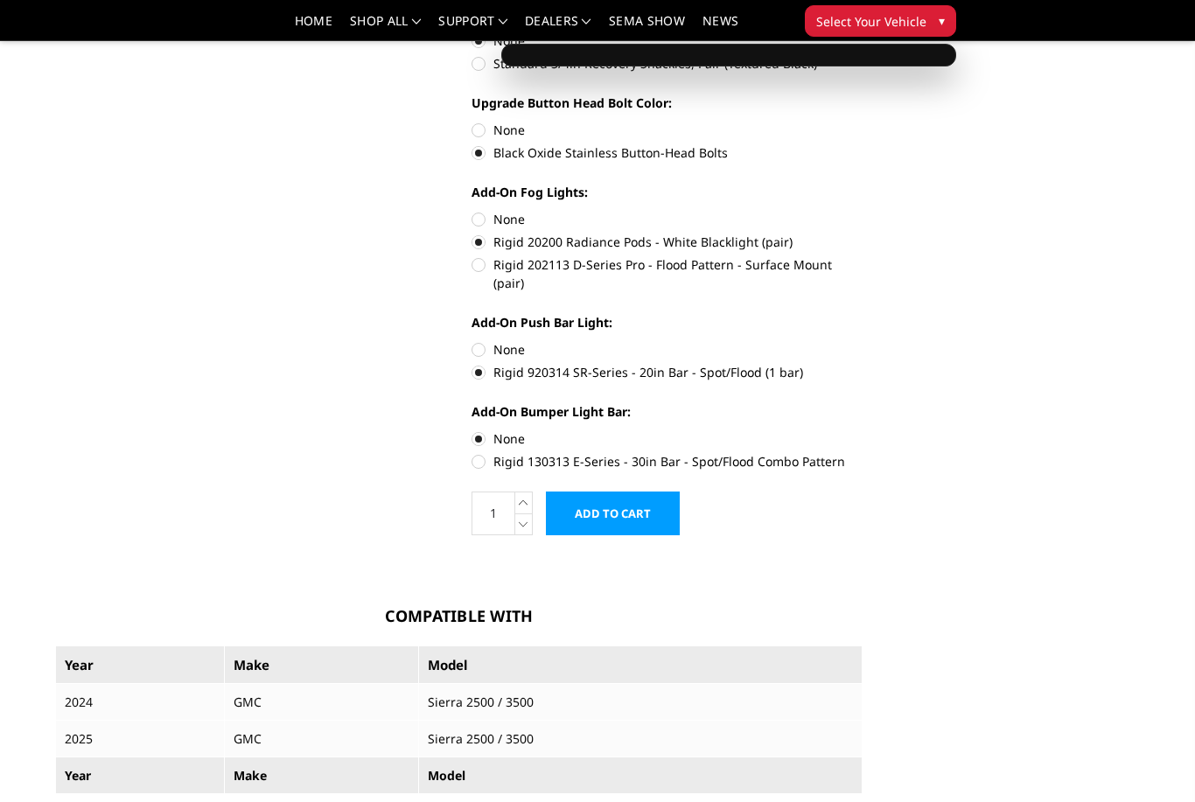
click at [645, 497] on input "Add to Cart" at bounding box center [613, 514] width 134 height 44
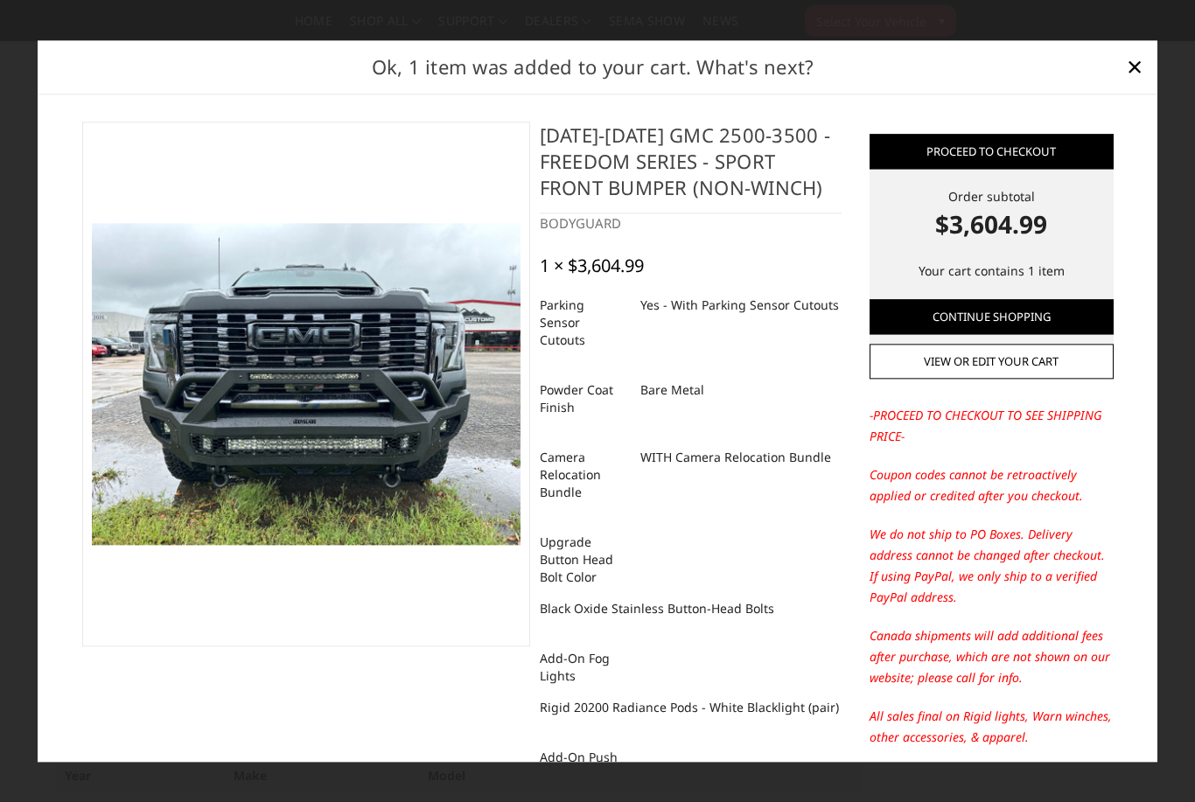
click at [1142, 81] on link "×" at bounding box center [1134, 67] width 28 height 28
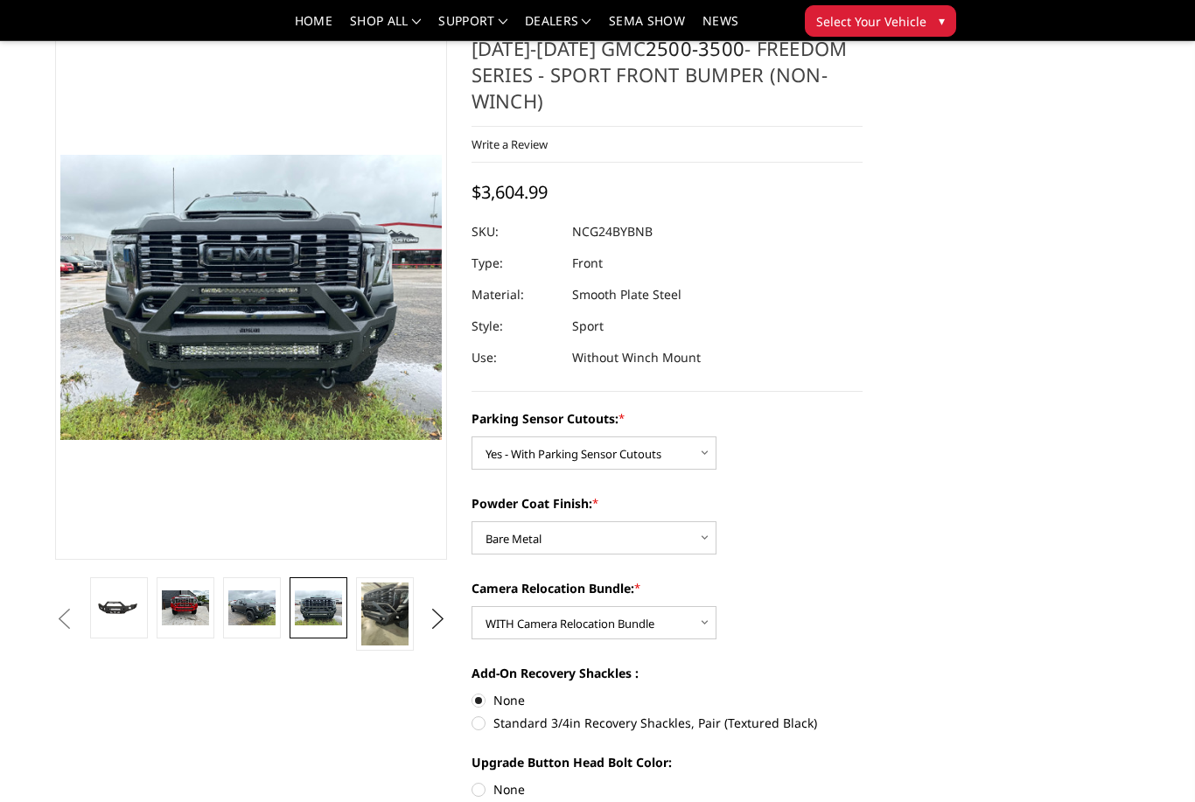
scroll to position [0, 0]
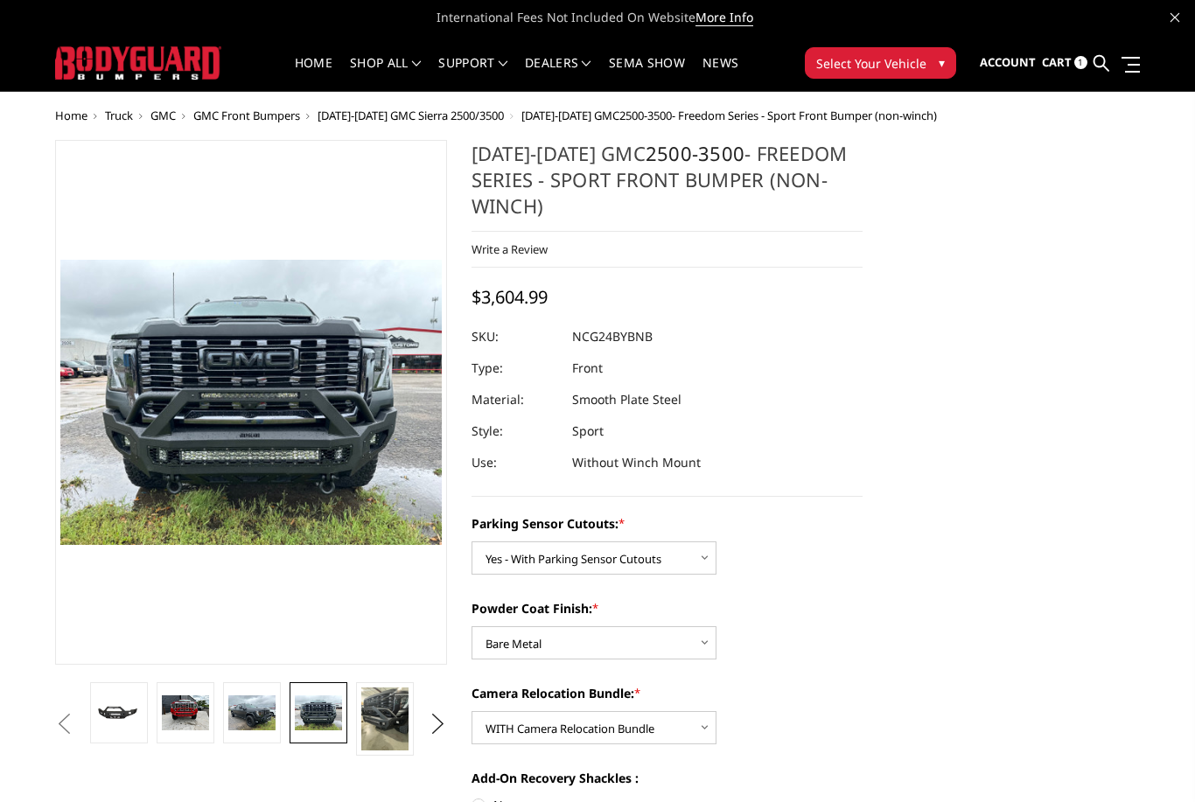
click at [1078, 61] on span "1" at bounding box center [1080, 62] width 13 height 13
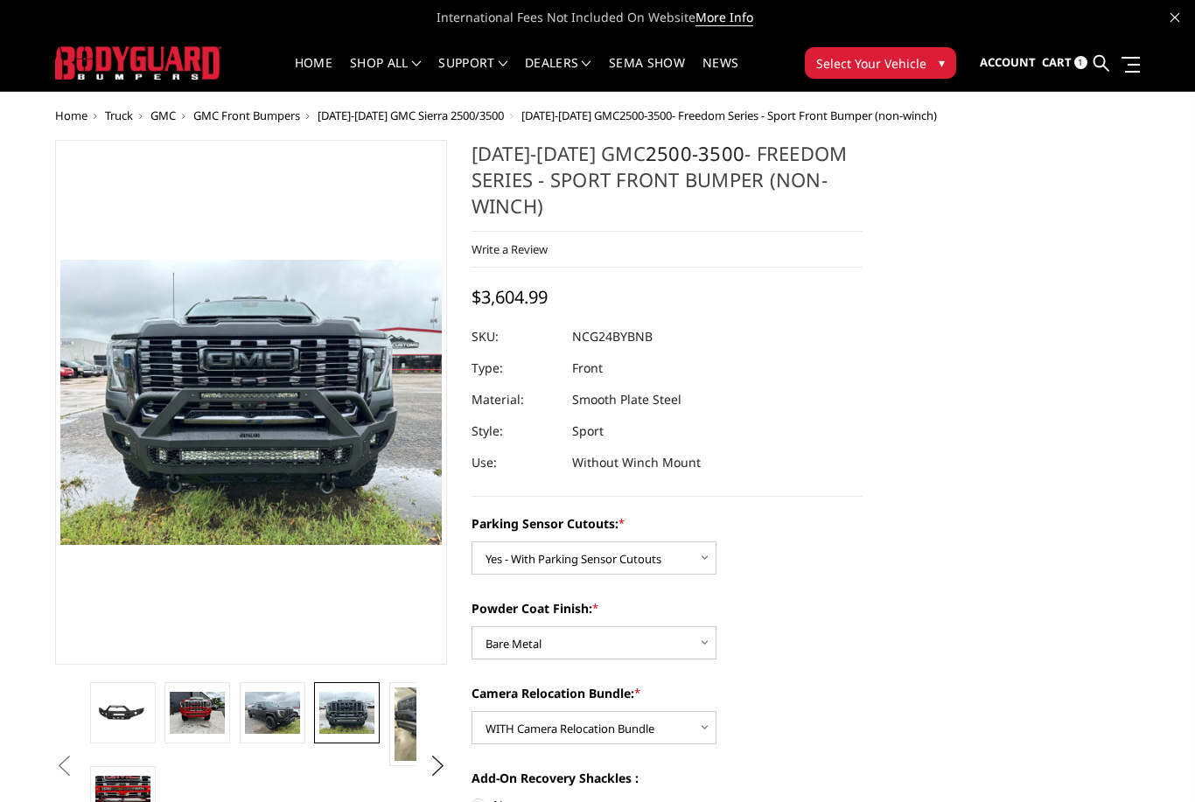
click at [1061, 77] on link "Cart 1" at bounding box center [1064, 62] width 45 height 47
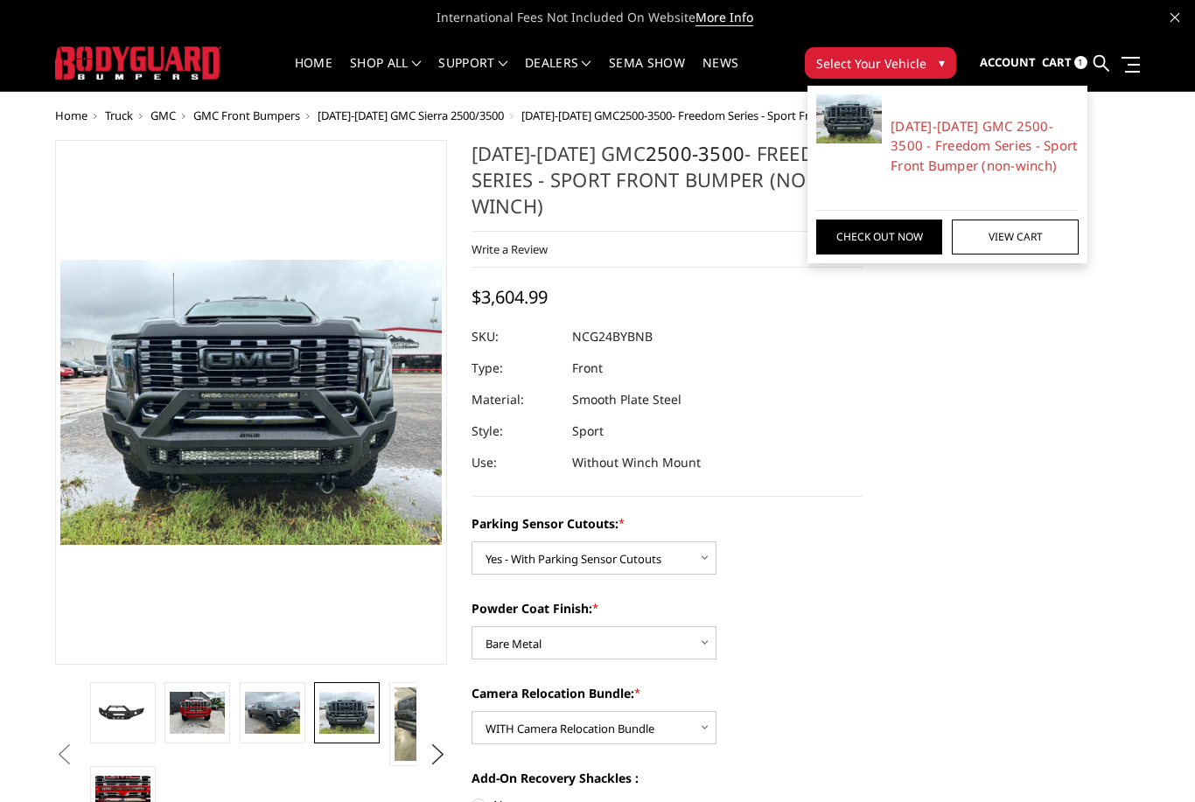
click at [1046, 240] on link "View Cart" at bounding box center [1015, 237] width 126 height 35
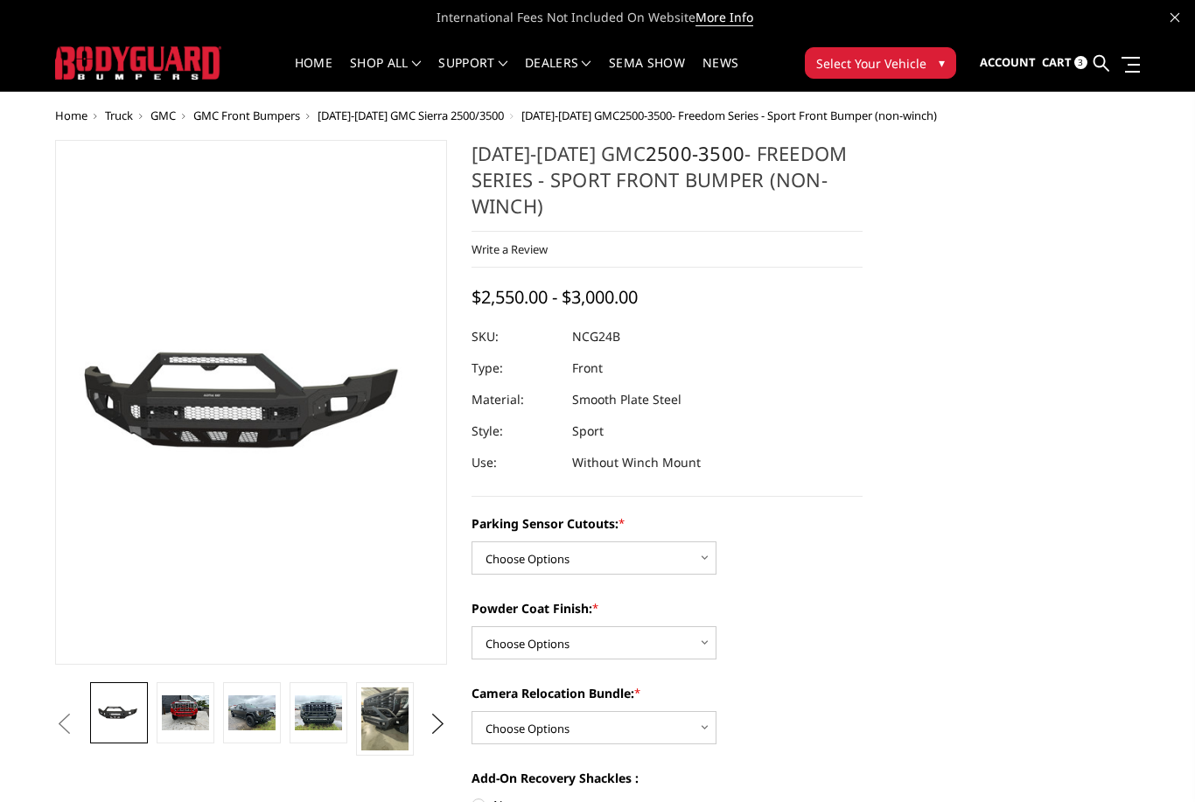
click at [1064, 63] on span "Cart" at bounding box center [1057, 62] width 30 height 16
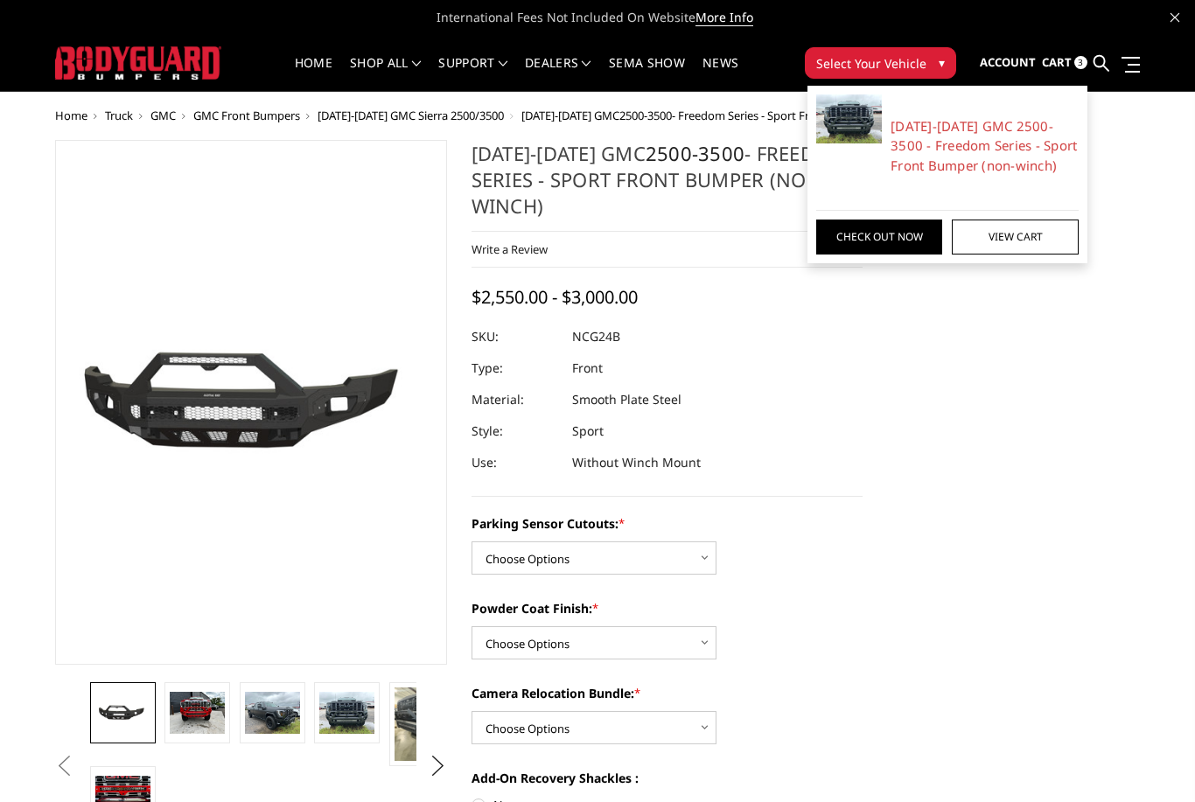
click at [1021, 242] on link "View Cart" at bounding box center [1015, 237] width 126 height 35
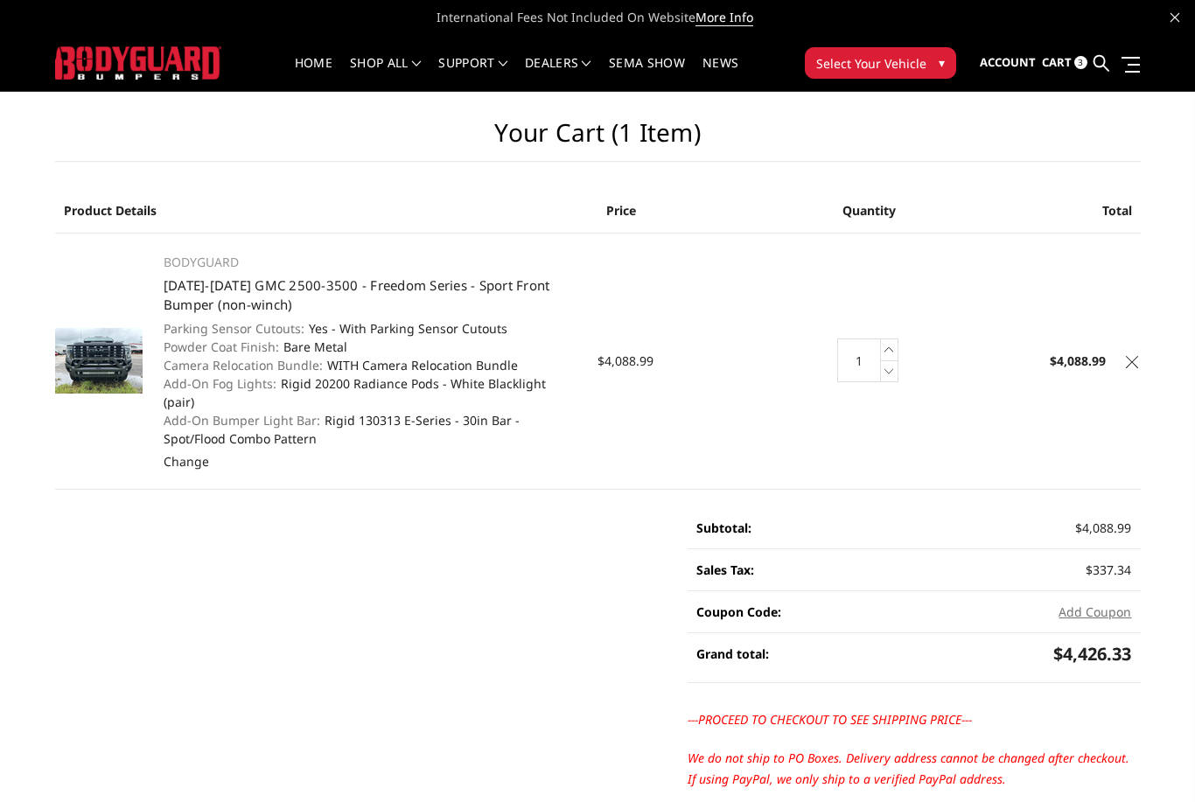
click at [1139, 353] on link at bounding box center [1131, 359] width 17 height 17
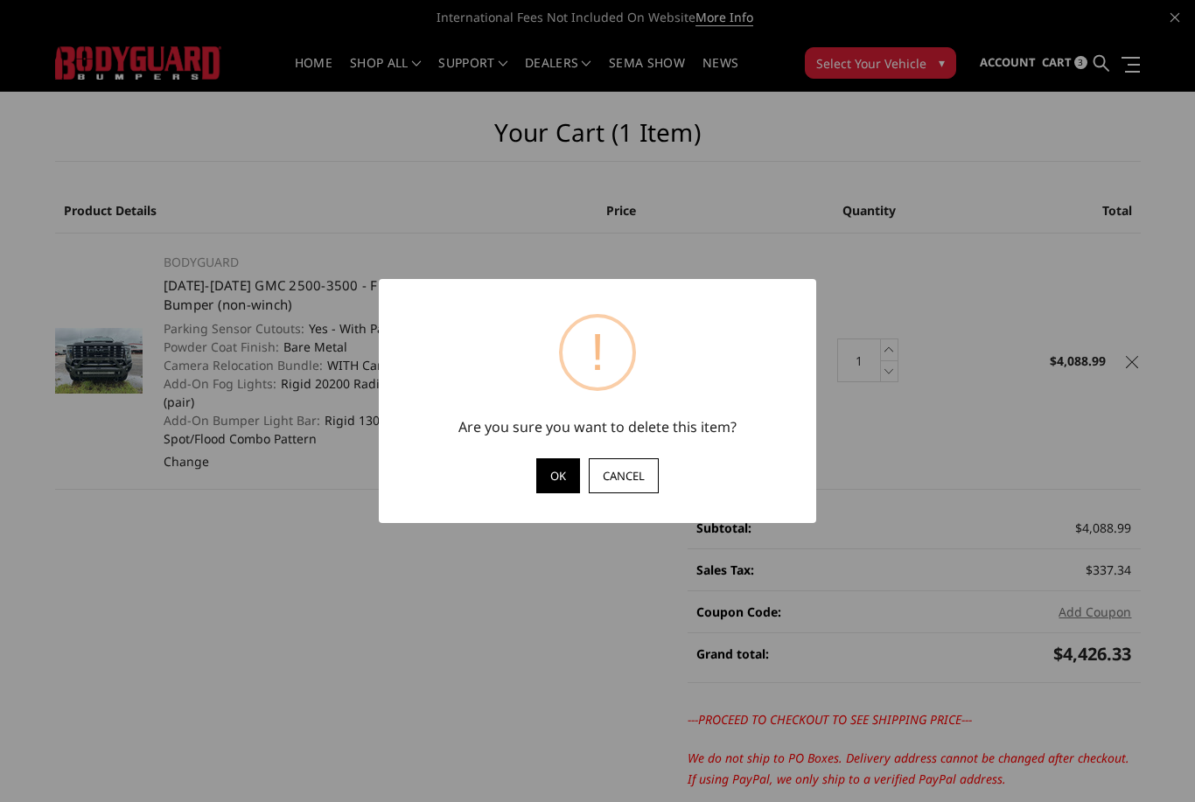
click at [532, 469] on div "OK Cancel" at bounding box center [597, 481] width 402 height 47
click at [548, 487] on button "OK" at bounding box center [558, 475] width 44 height 35
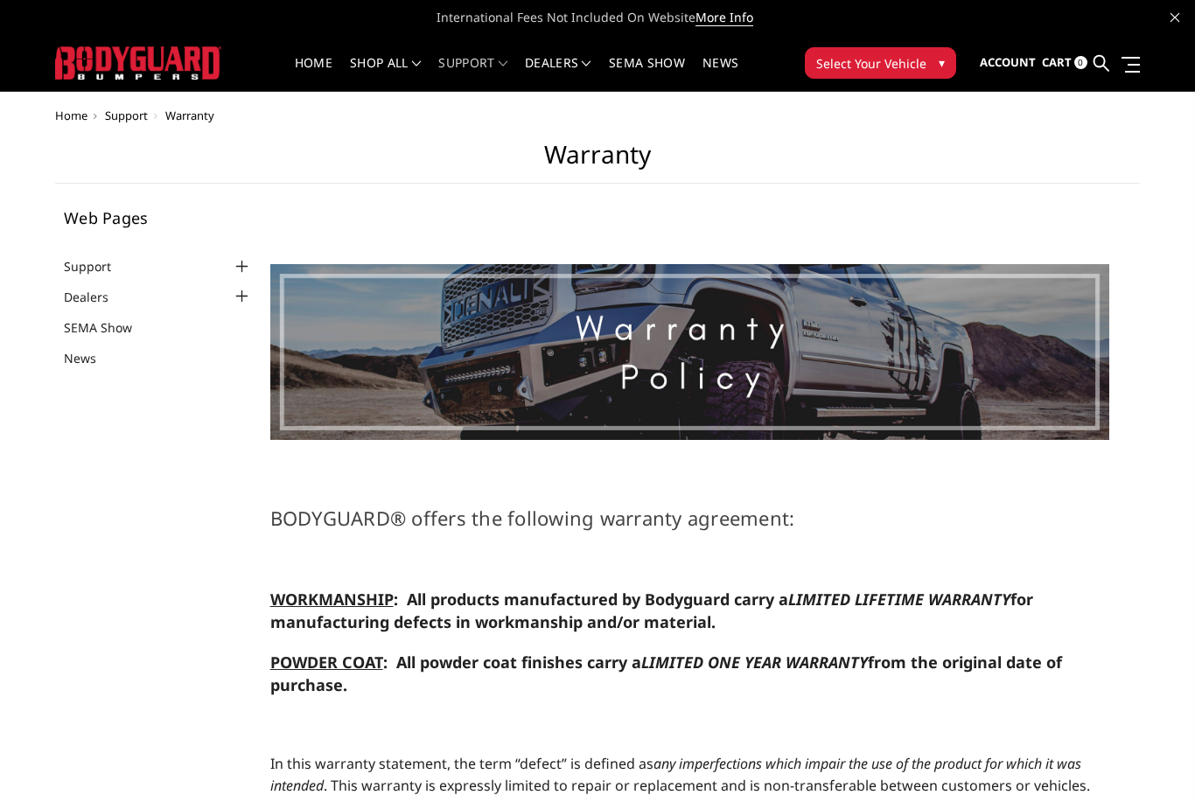
select select "US"
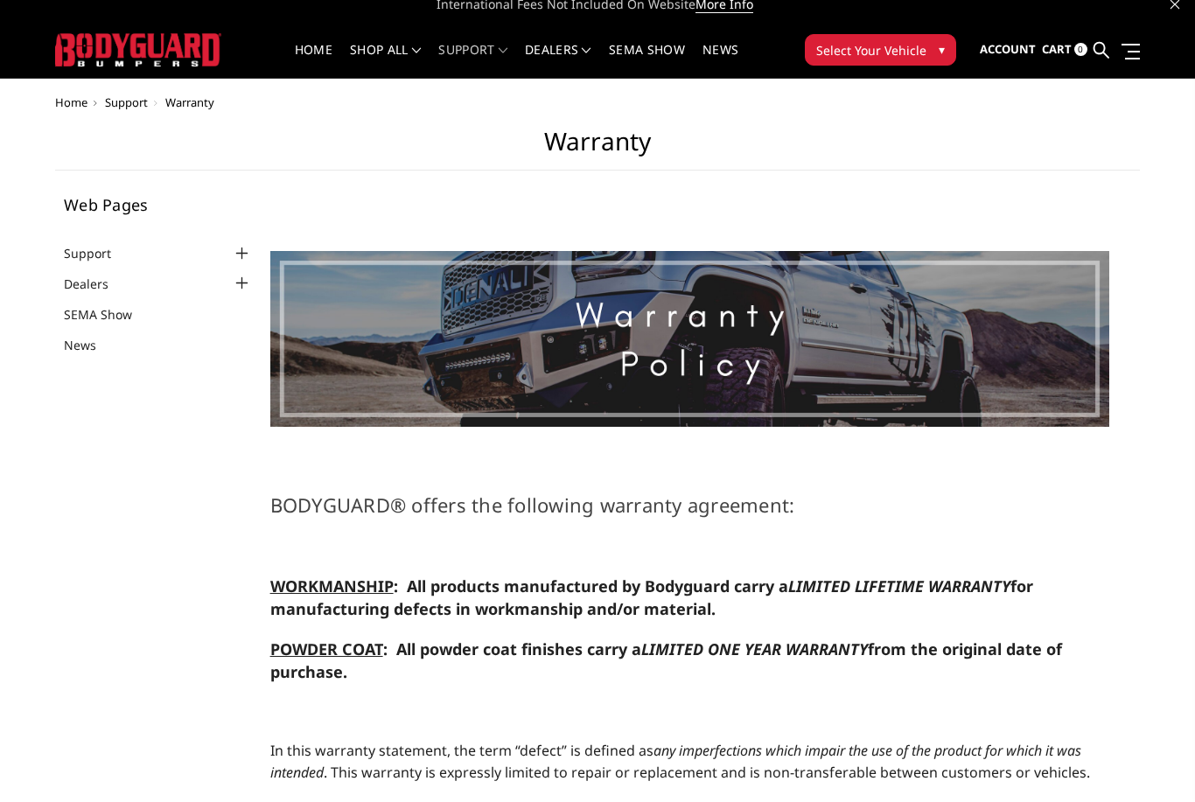
click at [784, 380] on img at bounding box center [690, 339] width 840 height 176
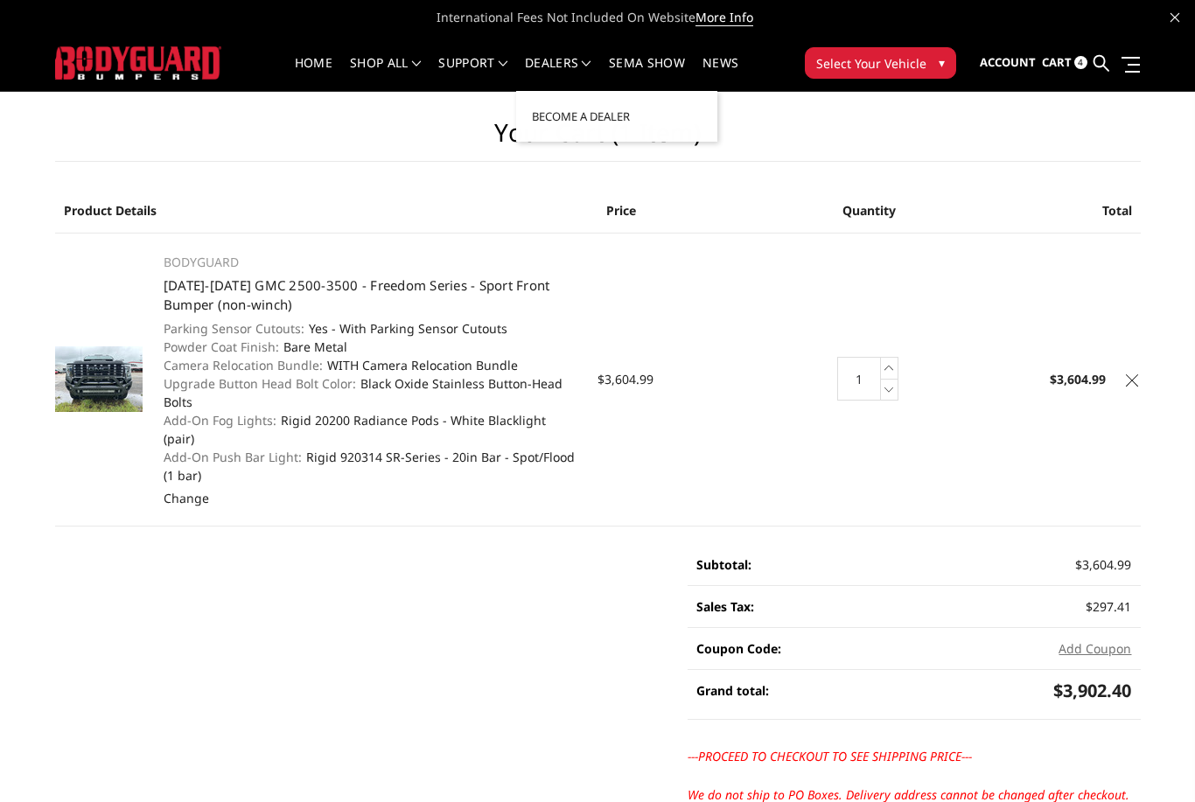
click at [673, 66] on link "SEMA Show" at bounding box center [647, 74] width 76 height 34
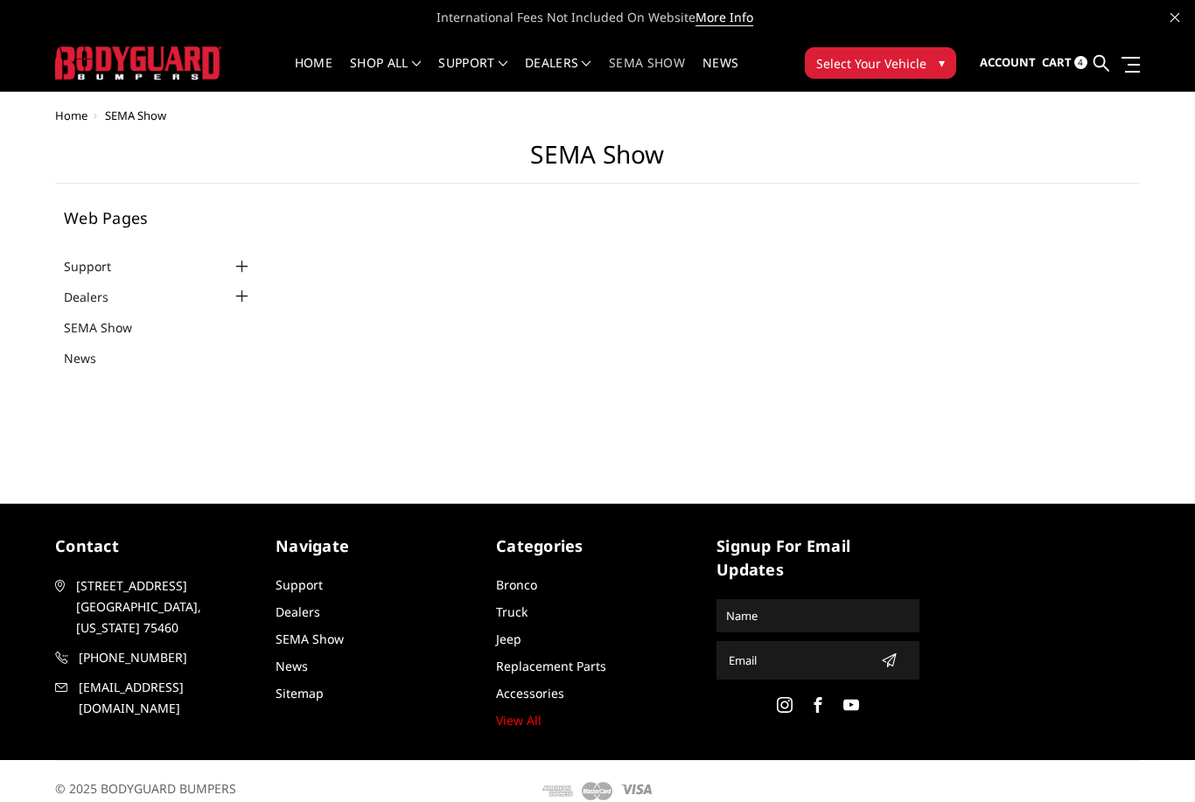
select select "US"
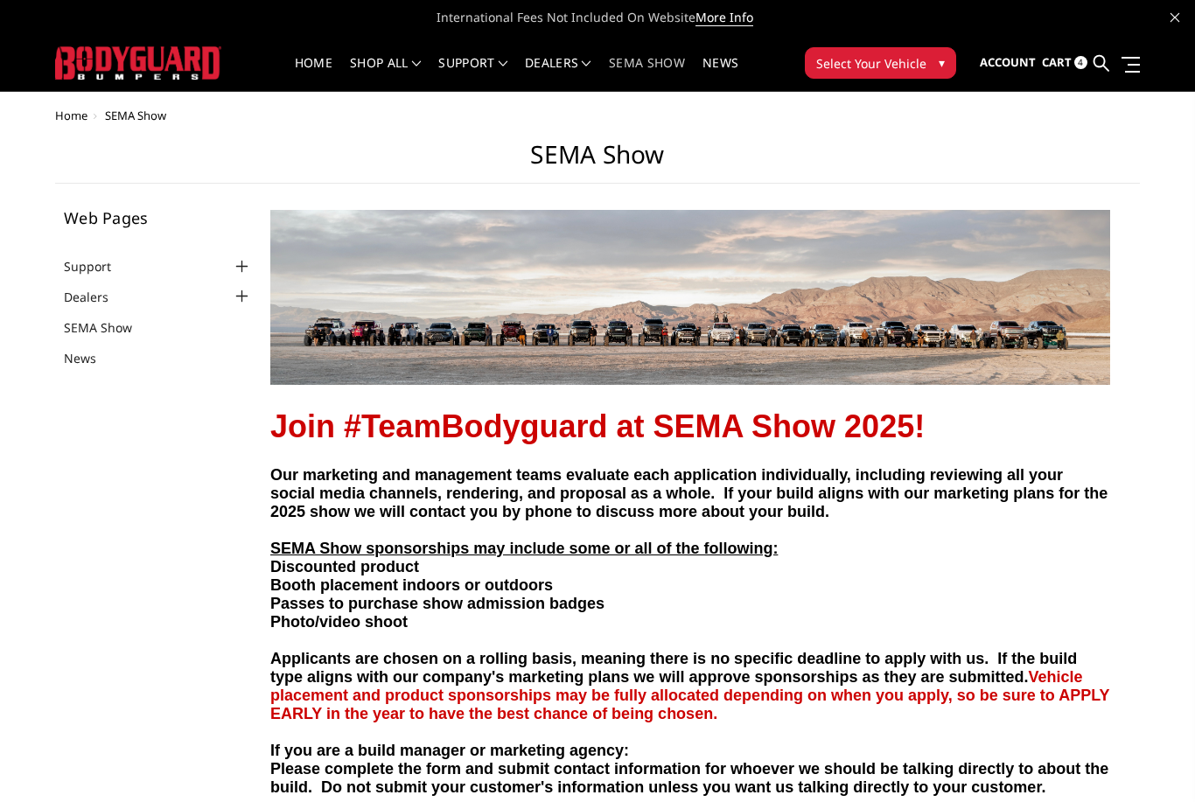
click at [506, 524] on span "Our marketing and management teams evaluate each application individually, incl…" at bounding box center [688, 628] width 839 height 336
click at [495, 65] on link "Support" at bounding box center [472, 74] width 69 height 34
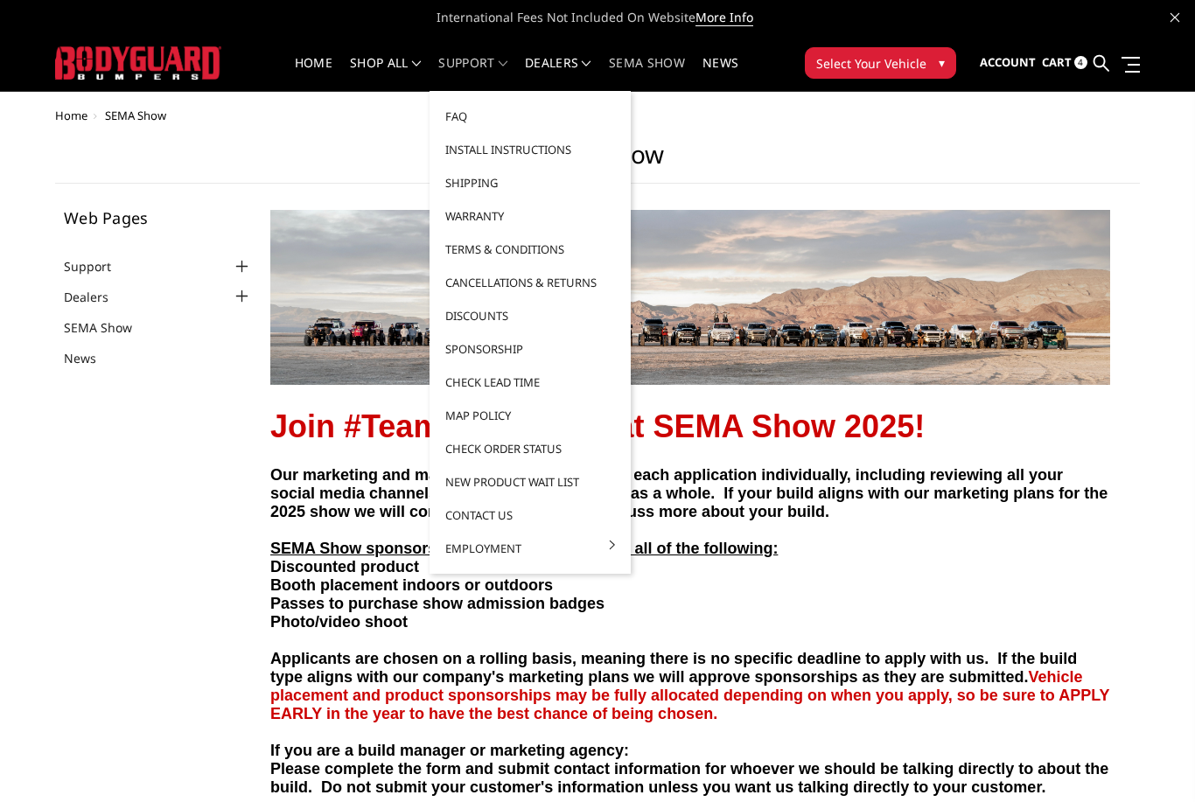
click at [511, 517] on link "Contact Us" at bounding box center [529, 515] width 187 height 33
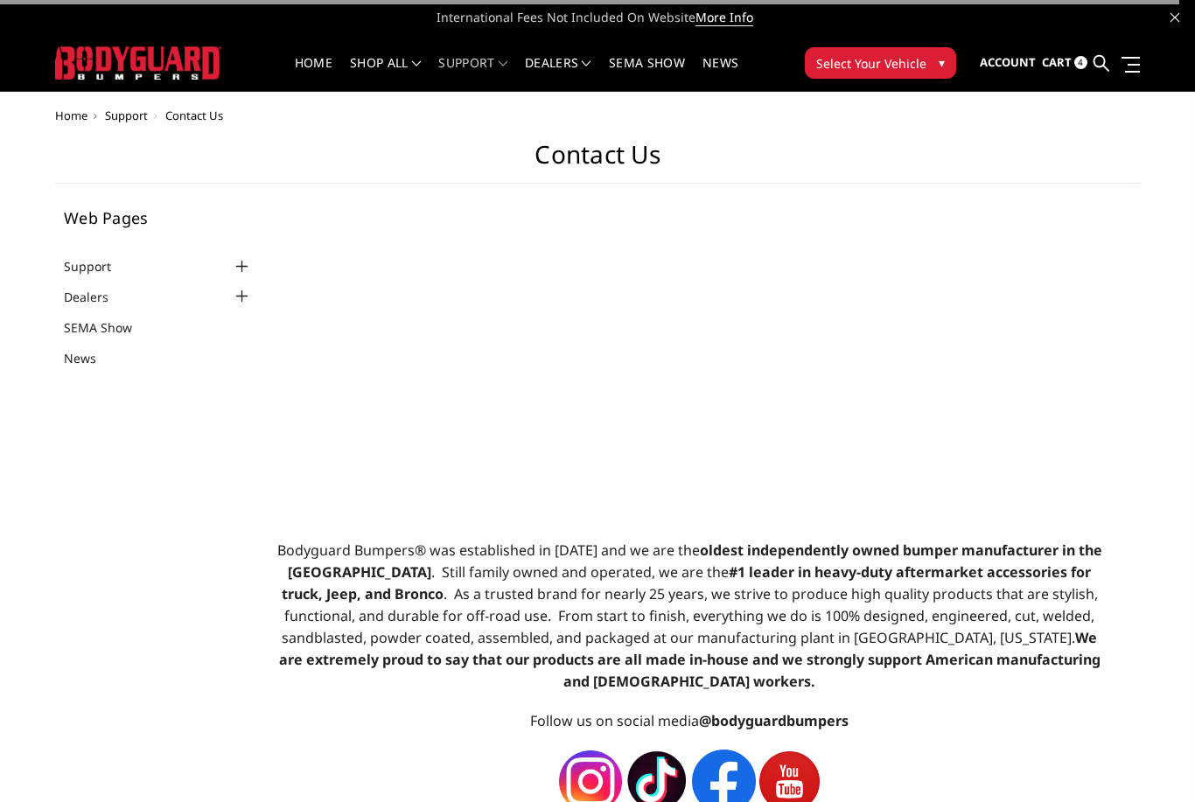
select select "US"
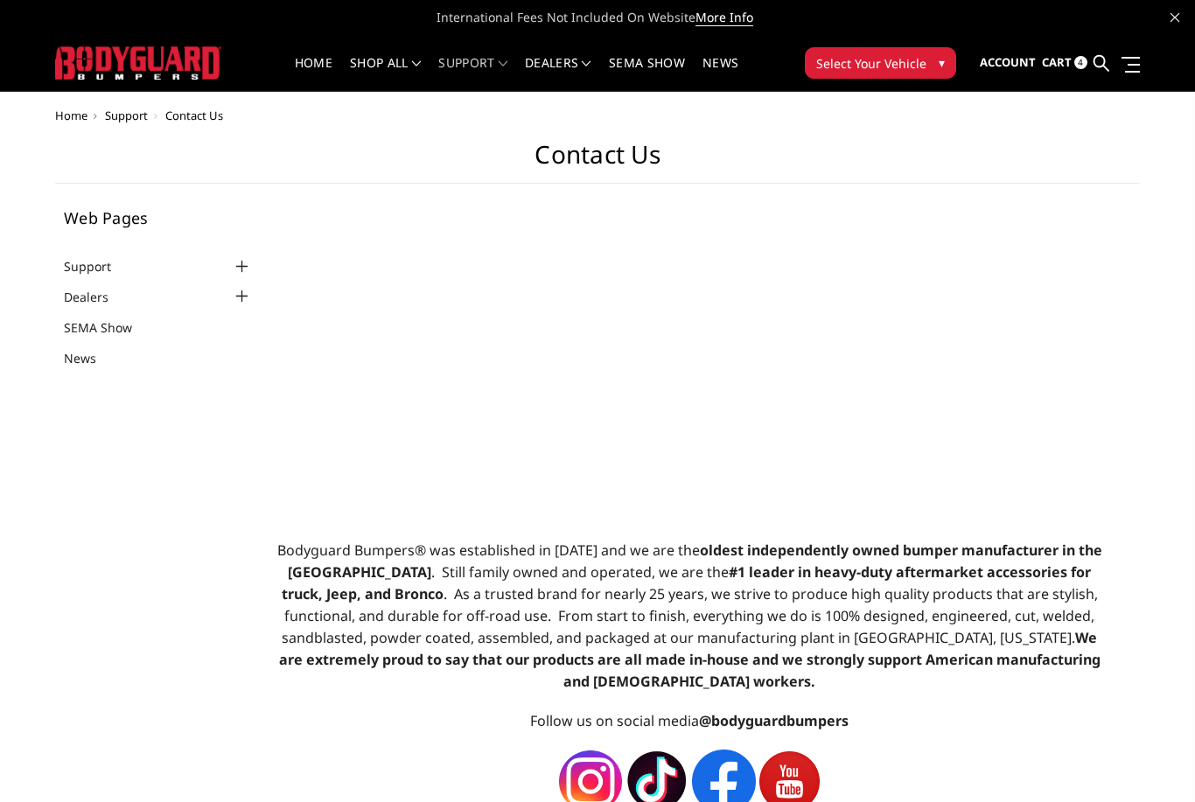
click at [1048, 66] on span "Cart" at bounding box center [1057, 62] width 30 height 16
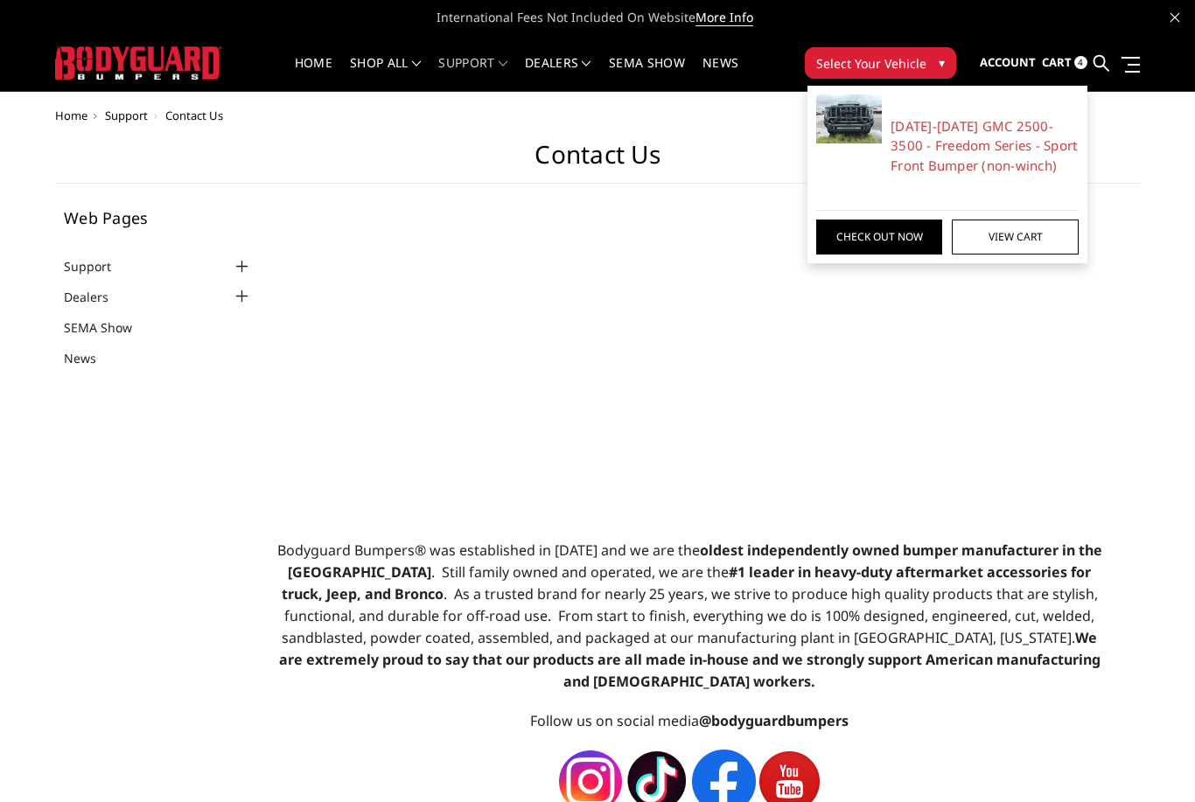
click at [1057, 52] on link "Cart 4" at bounding box center [1064, 62] width 45 height 47
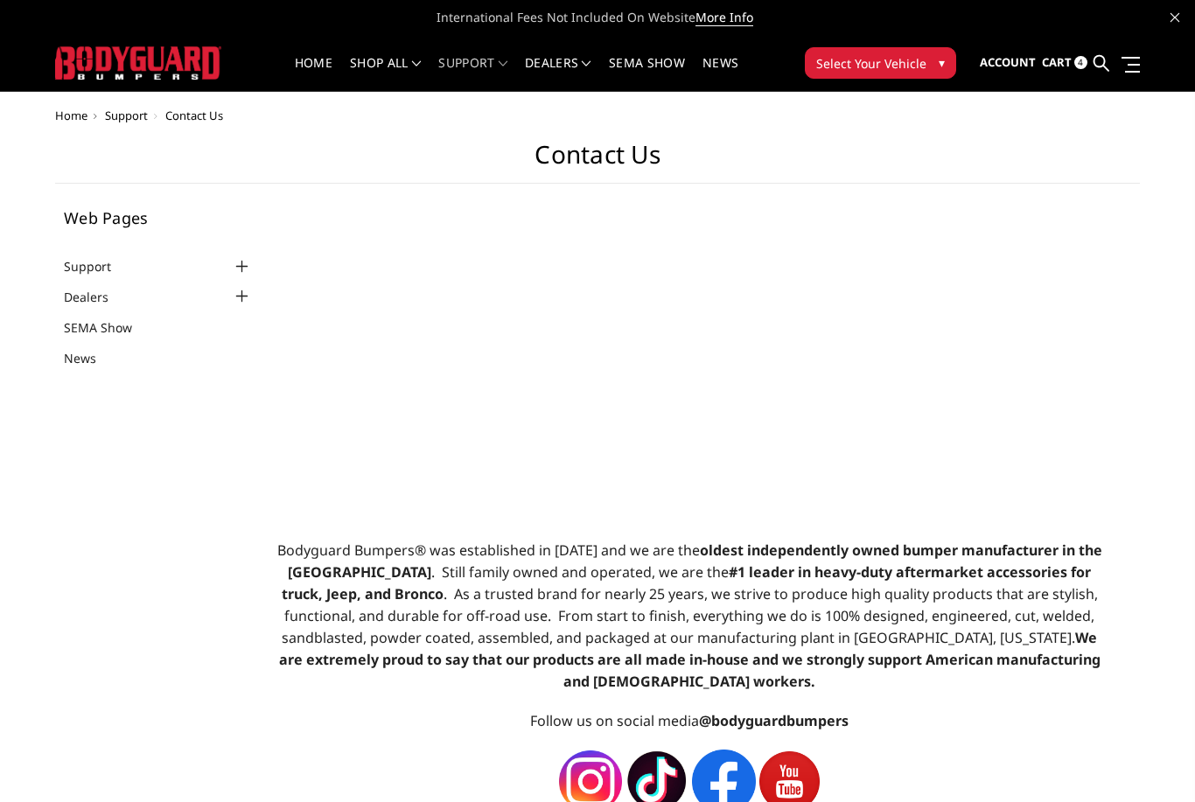
click at [1067, 54] on span "Cart" at bounding box center [1057, 62] width 30 height 16
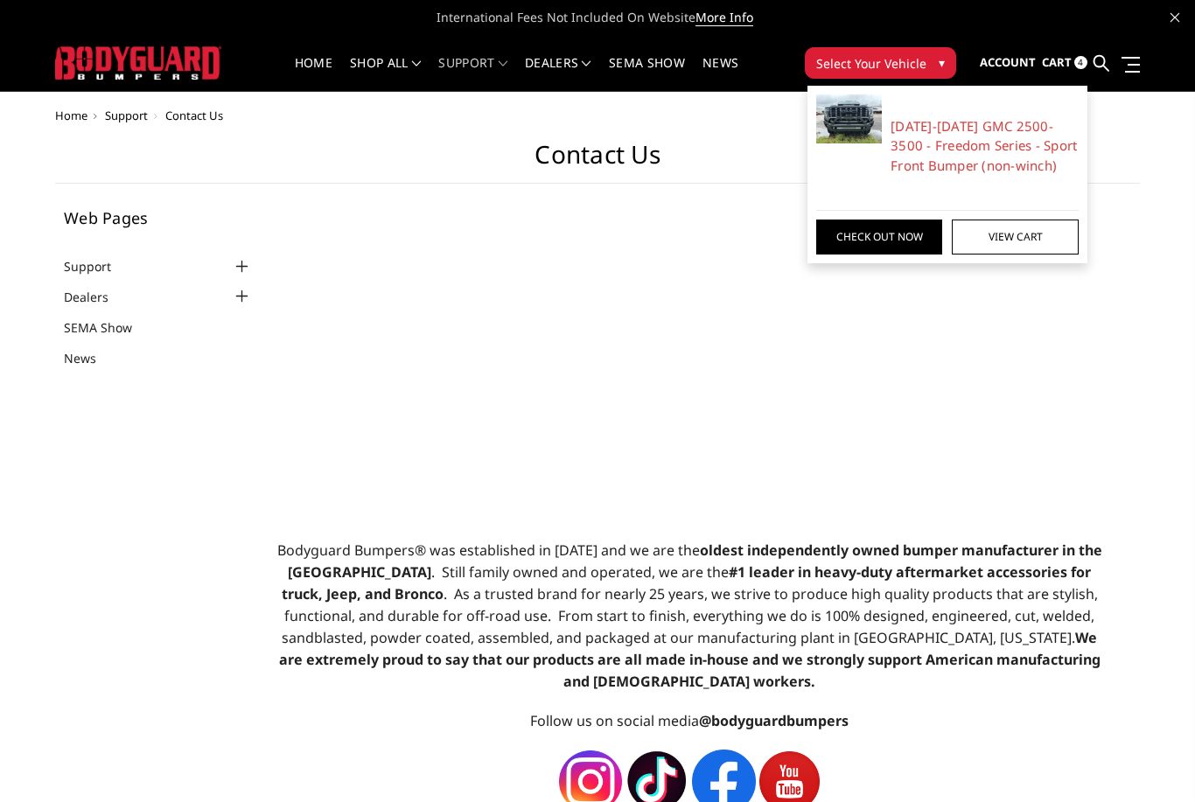
click at [1037, 233] on link "View Cart" at bounding box center [1015, 237] width 126 height 35
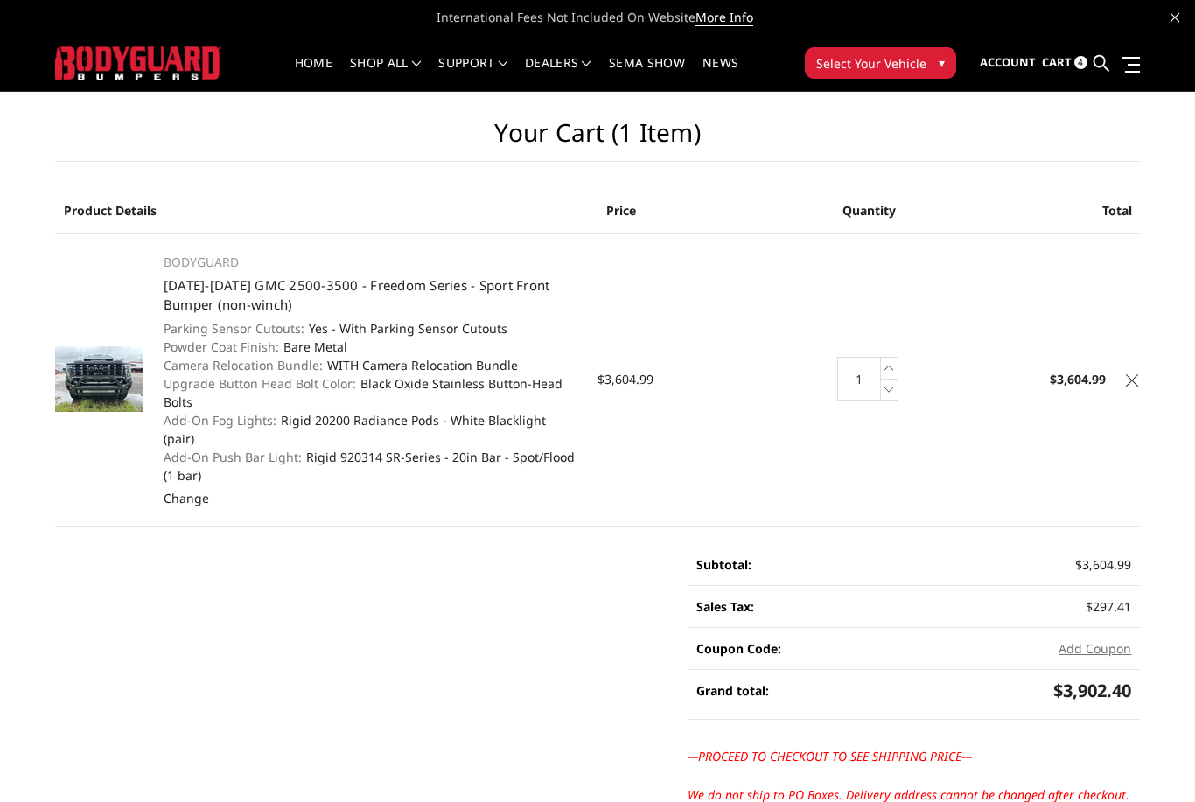
click at [176, 338] on dt "Powder Coat Finish:" at bounding box center [221, 347] width 115 height 18
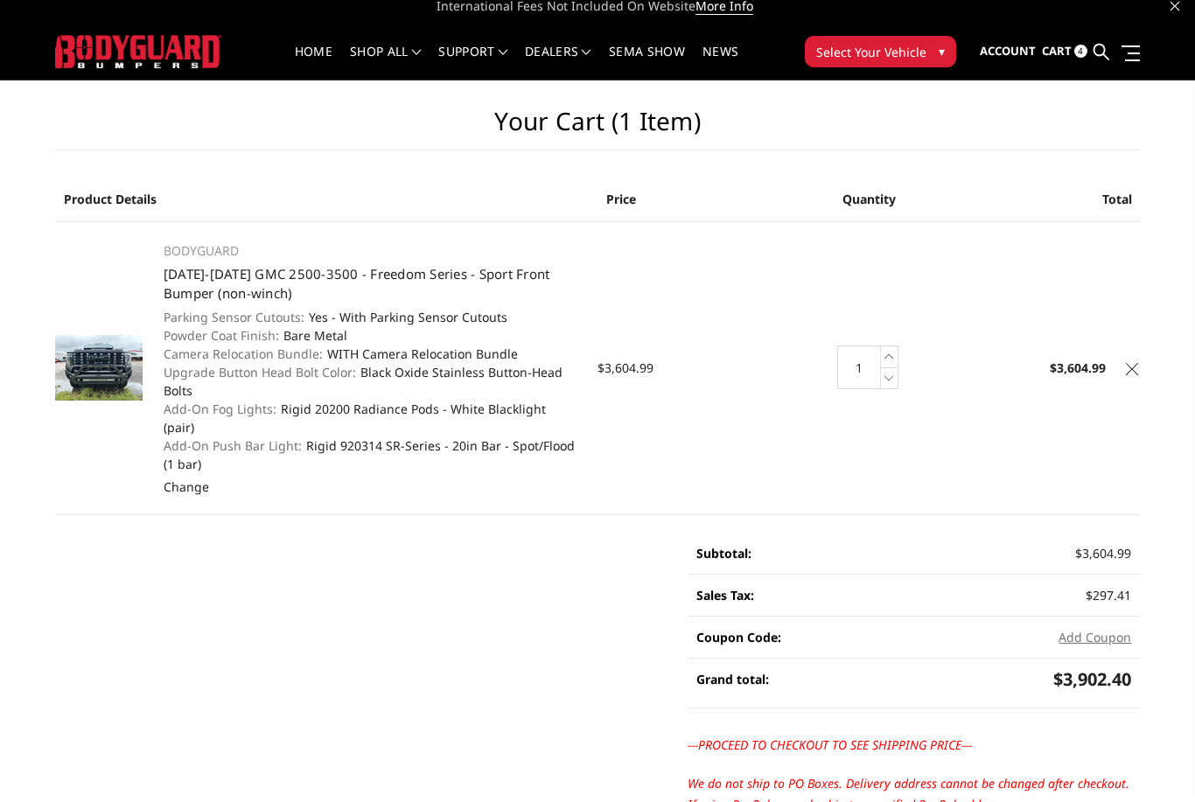
scroll to position [12, 0]
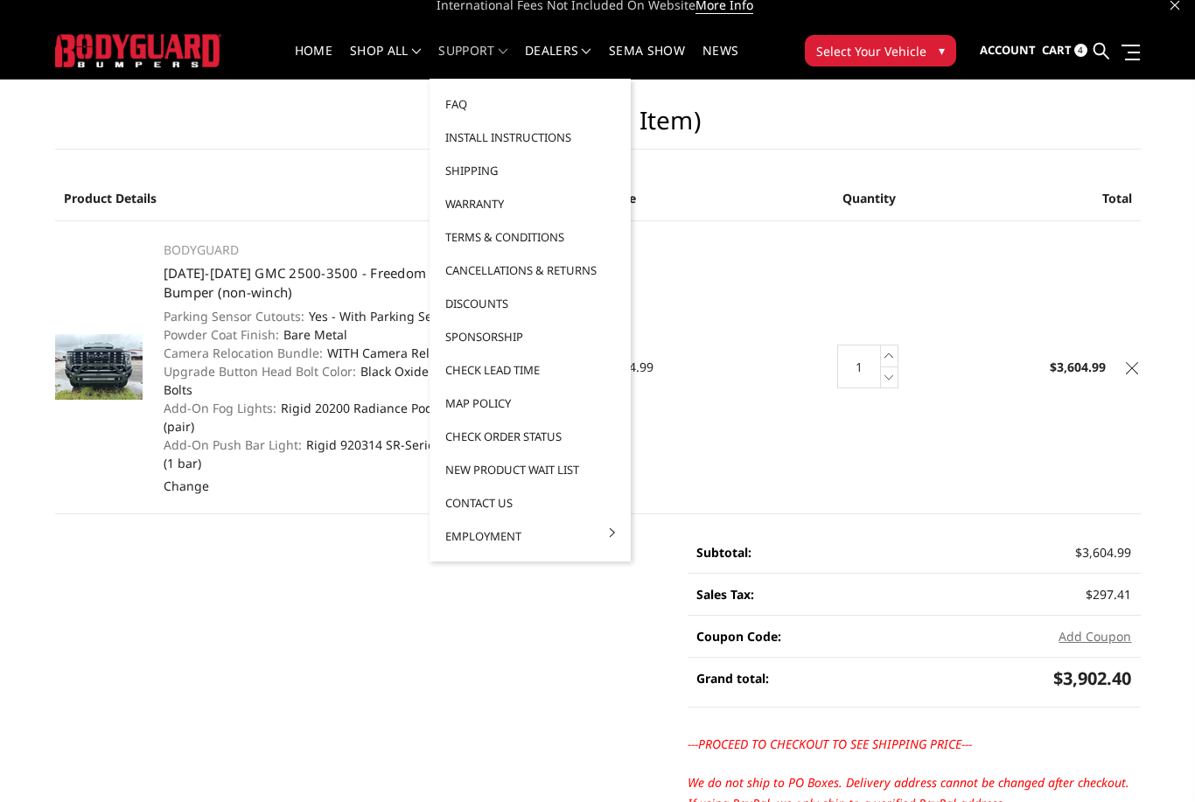
click at [488, 305] on link "Discounts" at bounding box center [529, 303] width 187 height 33
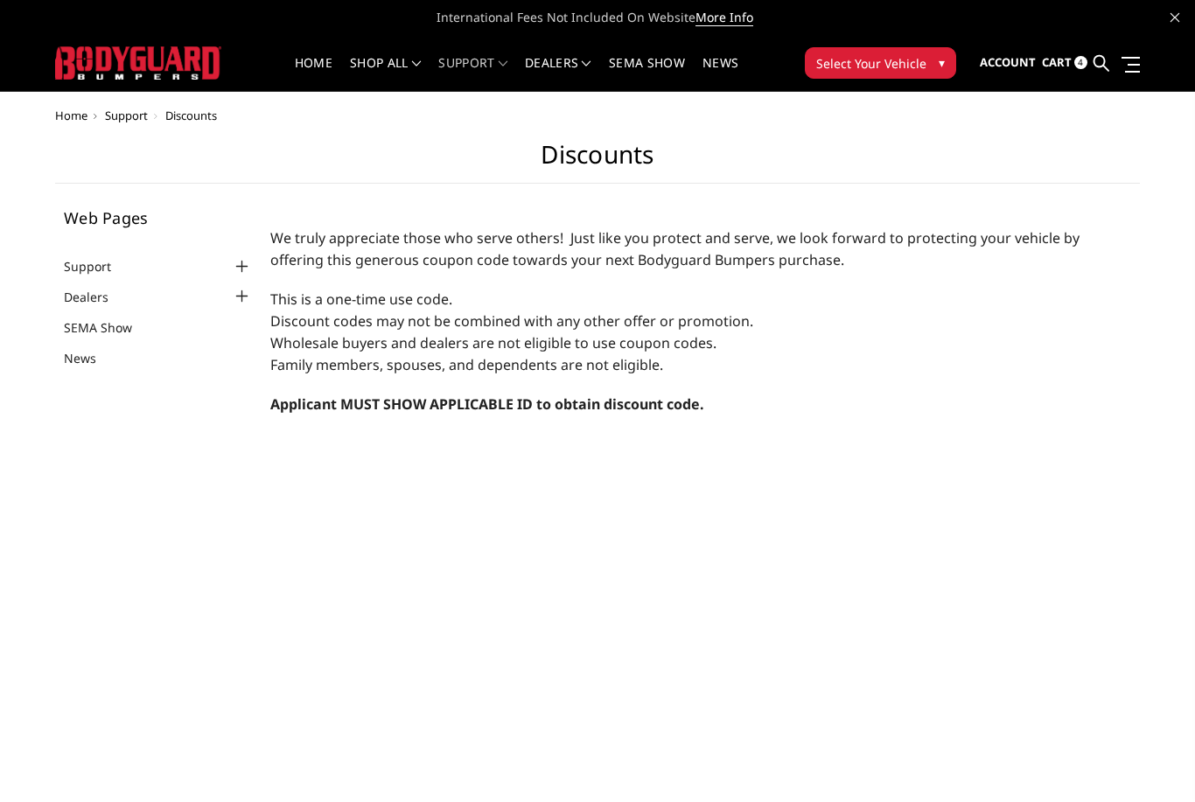
click at [910, 52] on button "Select Your Vehicle ▾" at bounding box center [880, 62] width 151 height 31
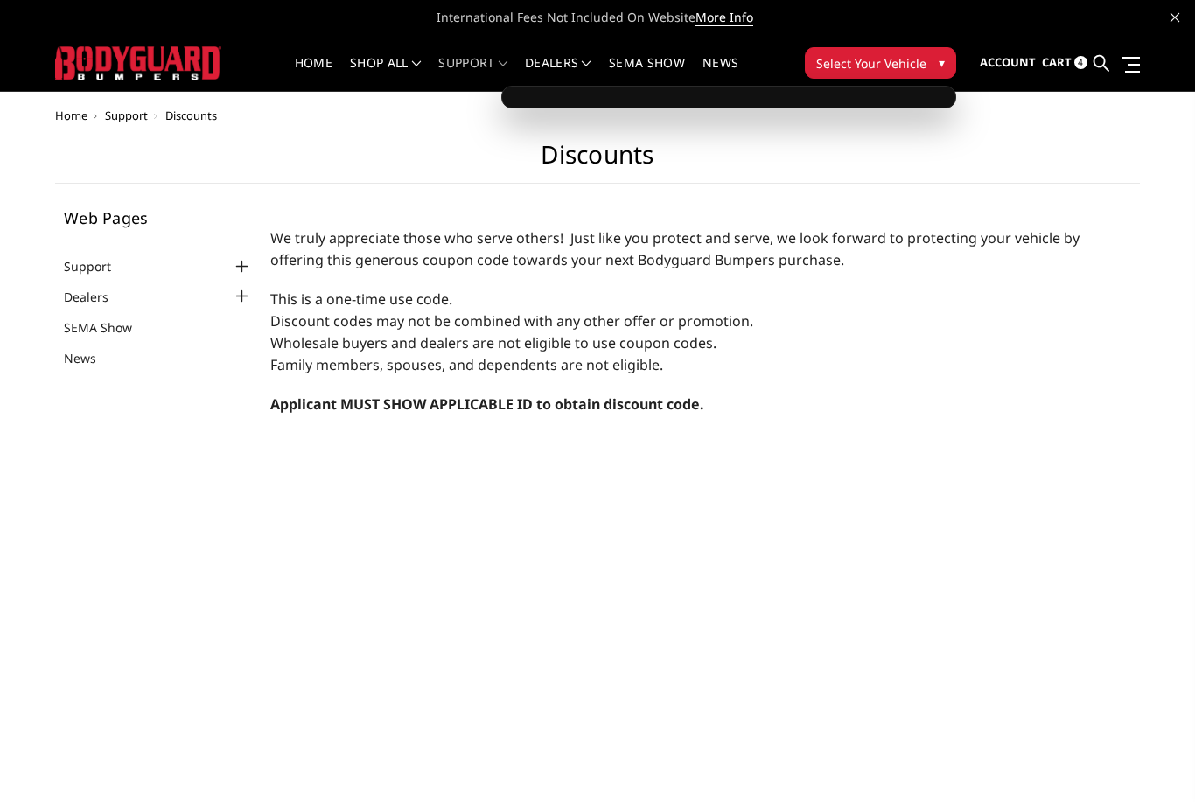
click at [932, 74] on button "Select Your Vehicle ▾" at bounding box center [880, 62] width 151 height 31
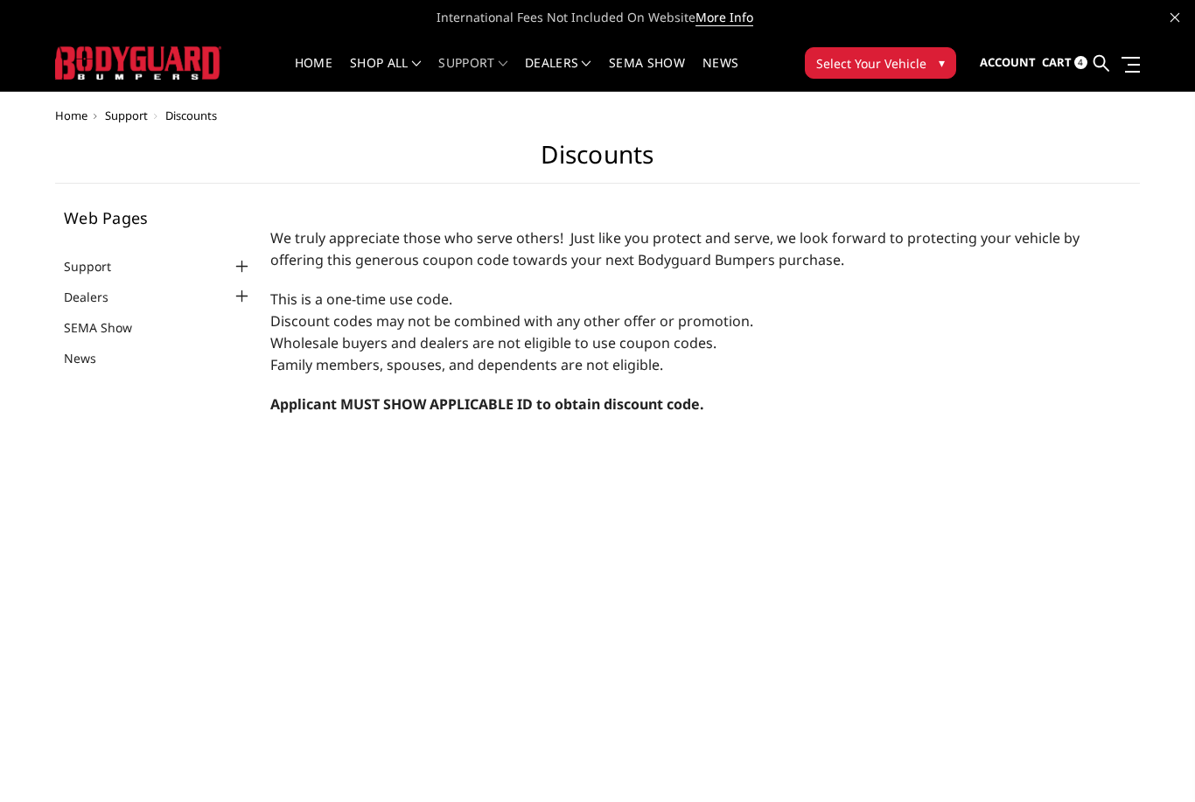
click at [924, 71] on span "Select Your Vehicle" at bounding box center [871, 63] width 110 height 18
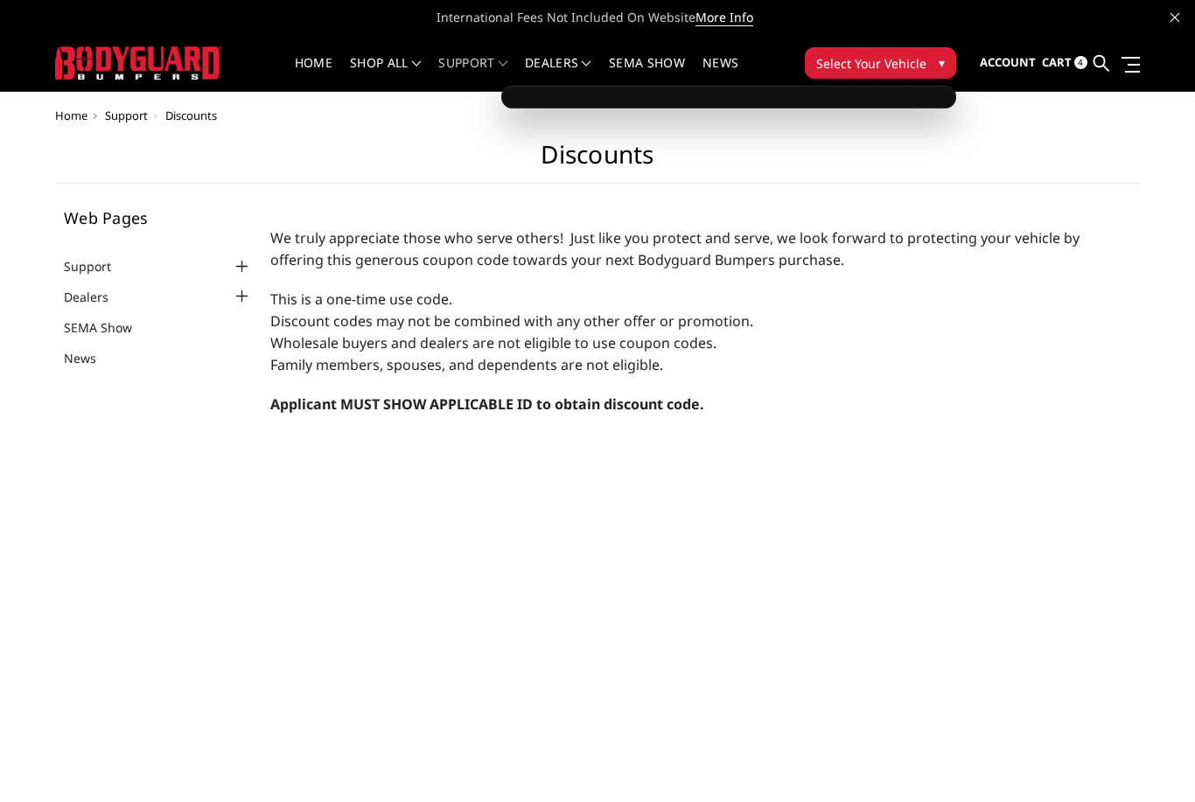
click at [888, 101] on div at bounding box center [728, 97] width 455 height 23
click at [912, 78] on button "Select Your Vehicle ▾" at bounding box center [880, 62] width 151 height 31
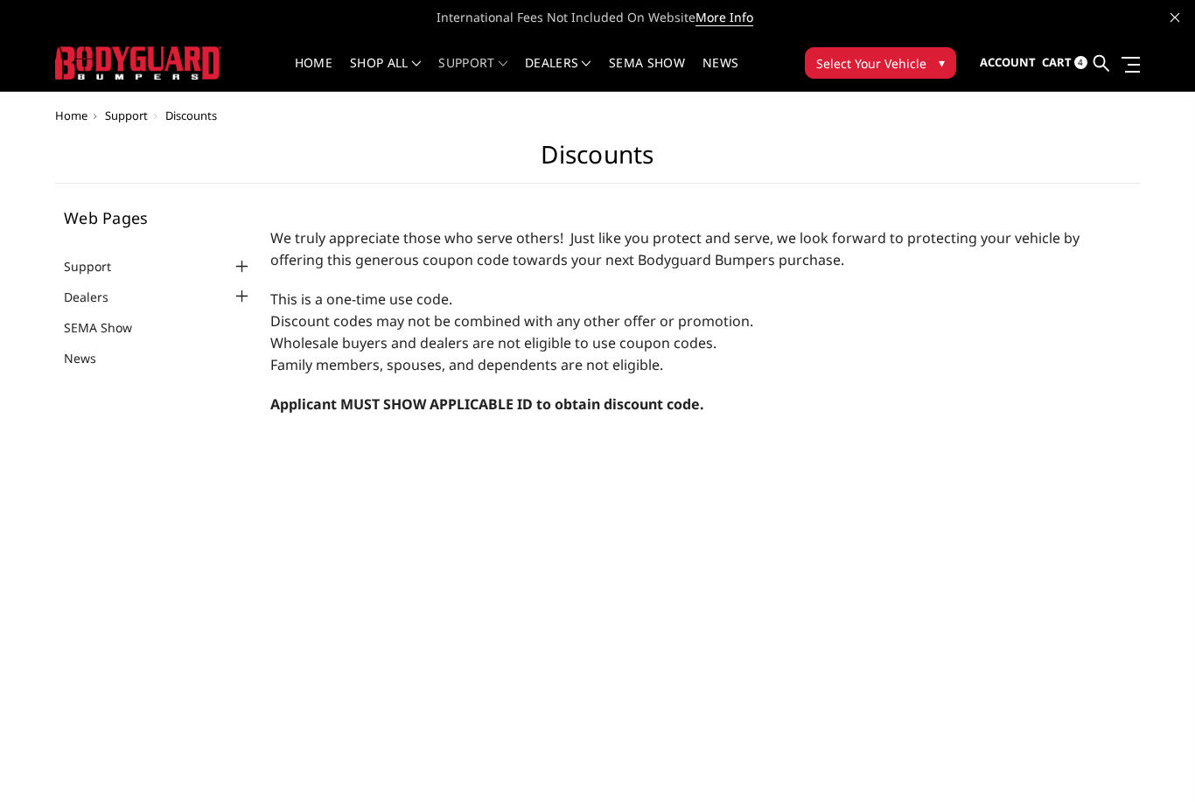
click at [299, 73] on link "Home" at bounding box center [314, 74] width 38 height 34
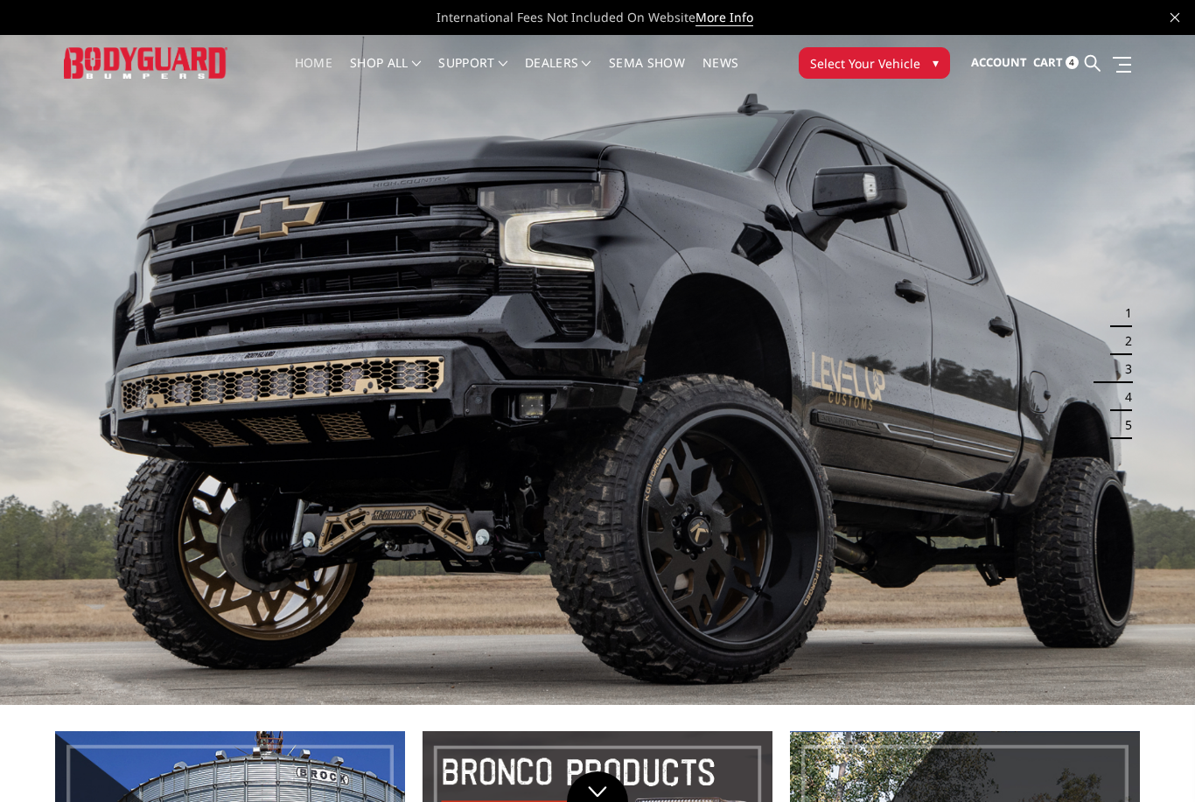
click at [1052, 76] on link "Cart 4" at bounding box center [1055, 62] width 45 height 47
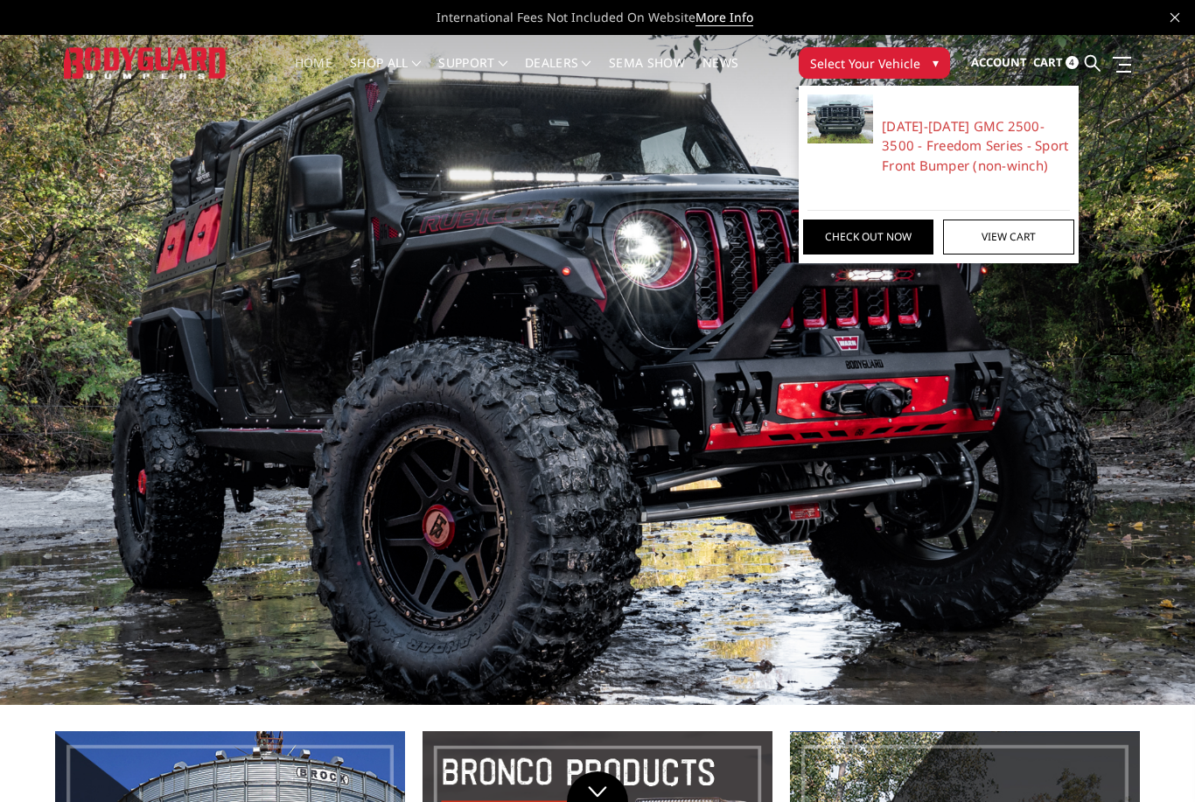
click at [895, 234] on link "Check out now" at bounding box center [868, 237] width 130 height 35
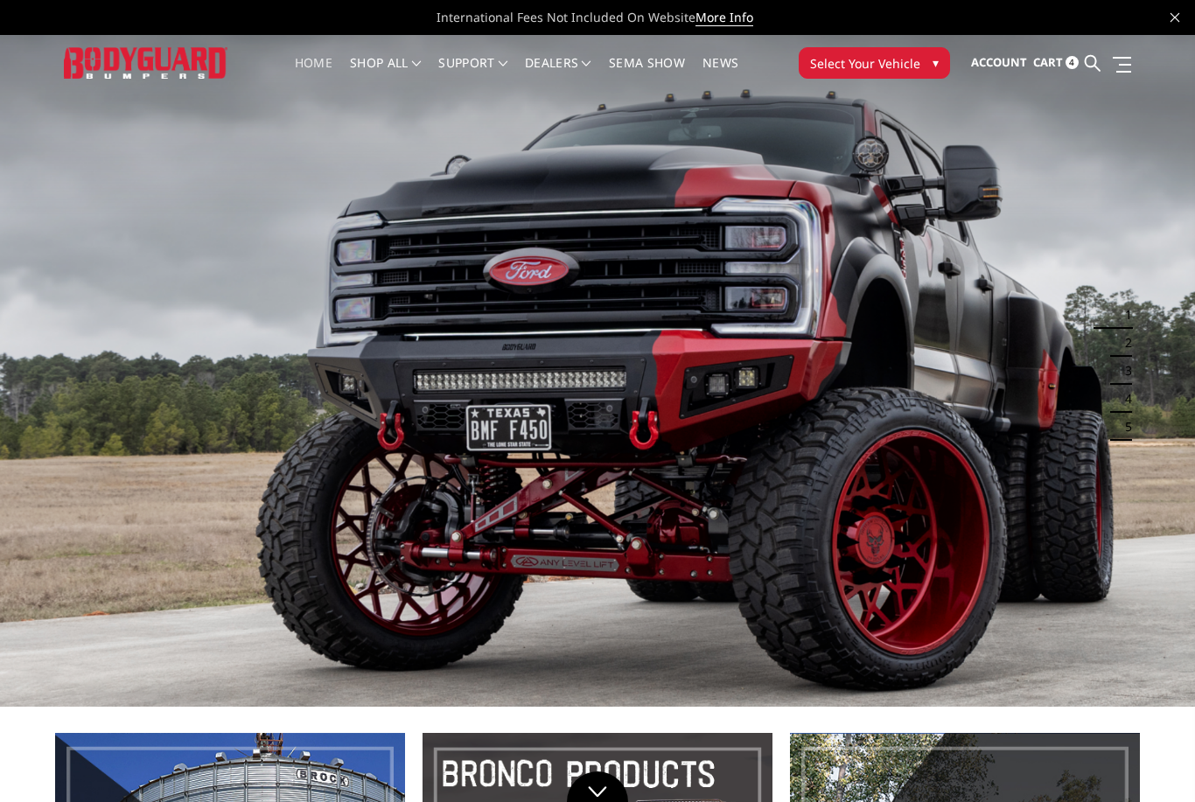
click at [1050, 69] on span "Cart" at bounding box center [1048, 62] width 30 height 16
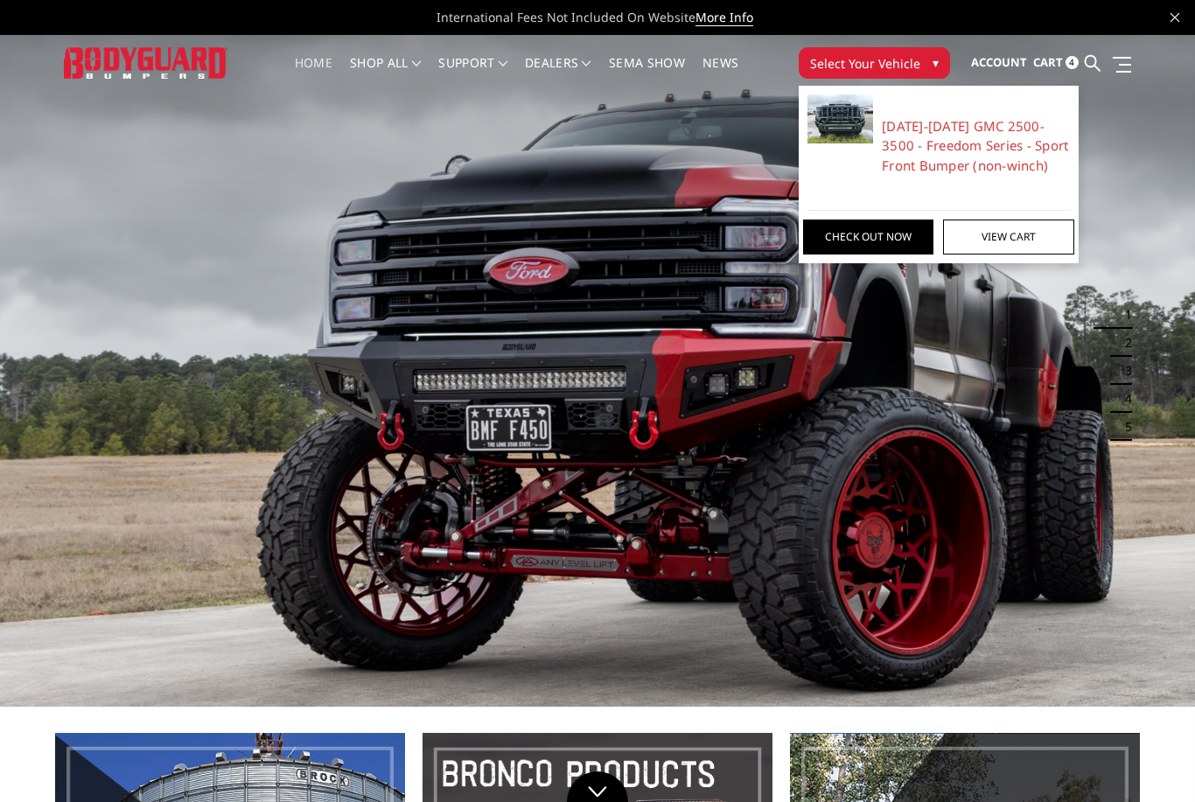
click at [1033, 235] on link "View Cart" at bounding box center [1008, 237] width 130 height 35
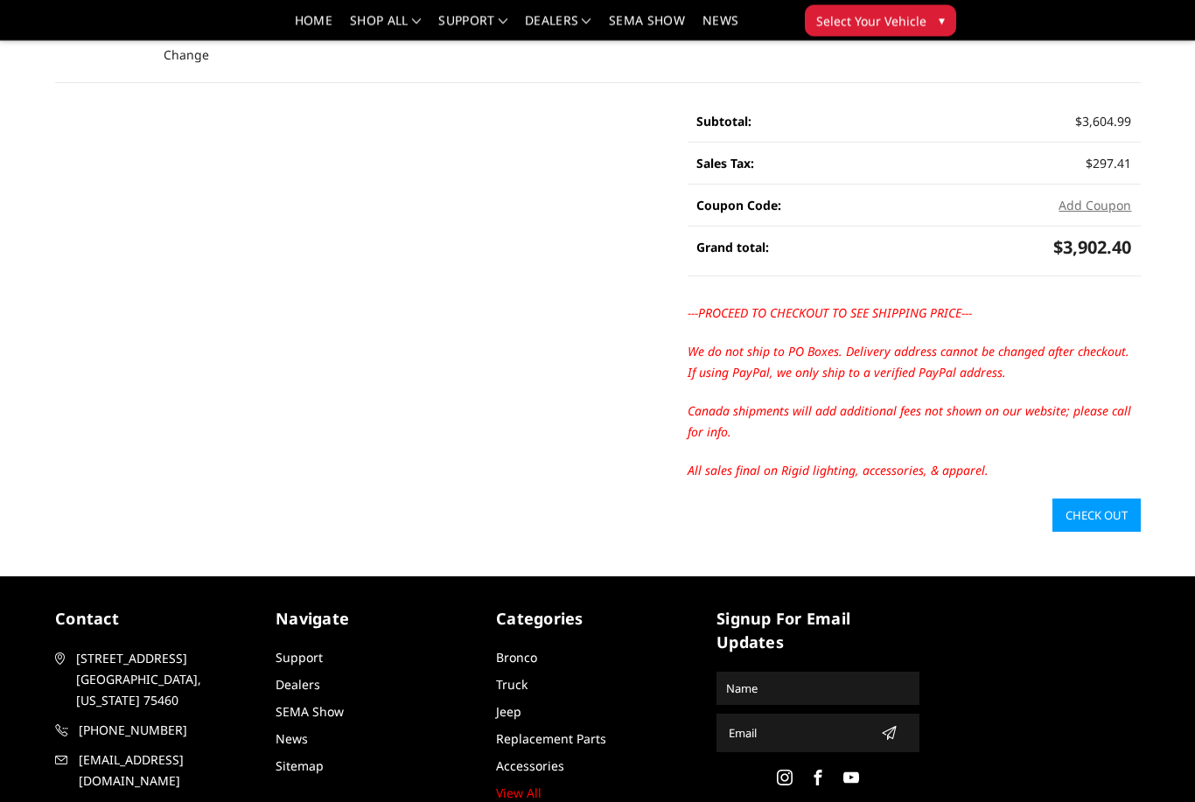
scroll to position [424, 0]
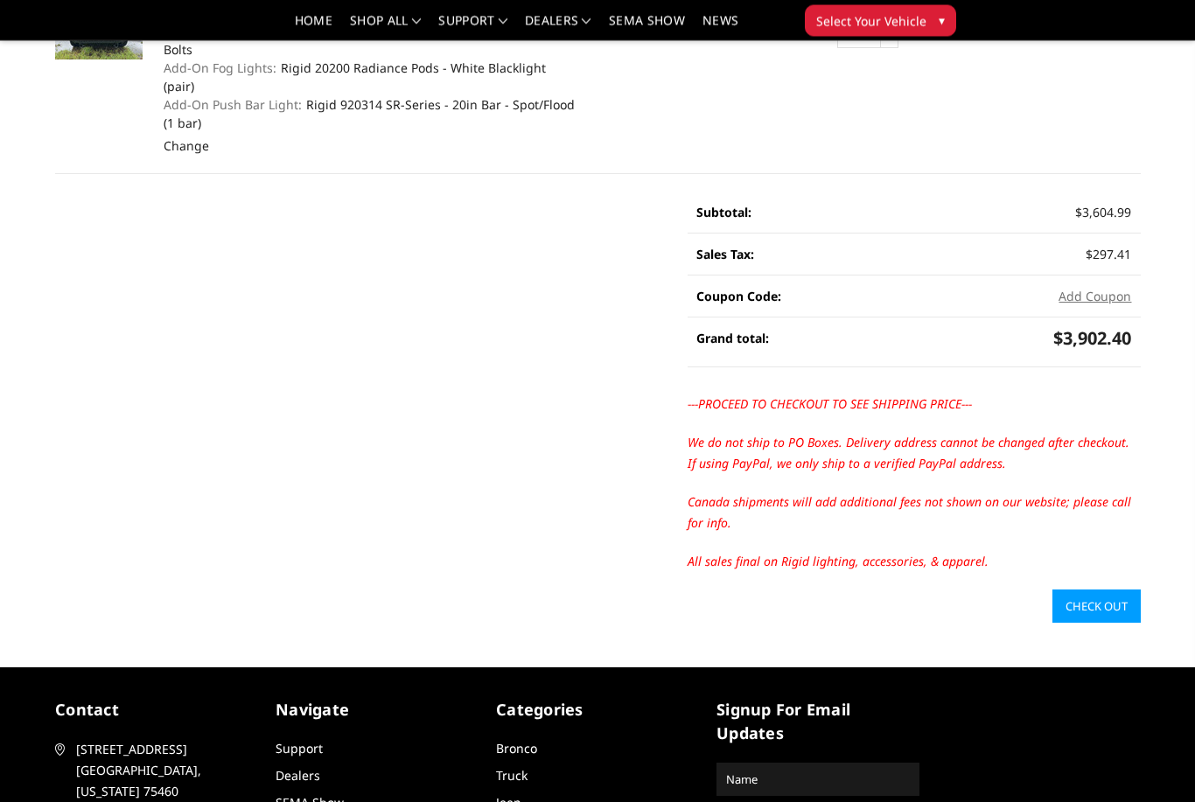
click at [1100, 288] on button "Add Coupon" at bounding box center [1094, 297] width 73 height 18
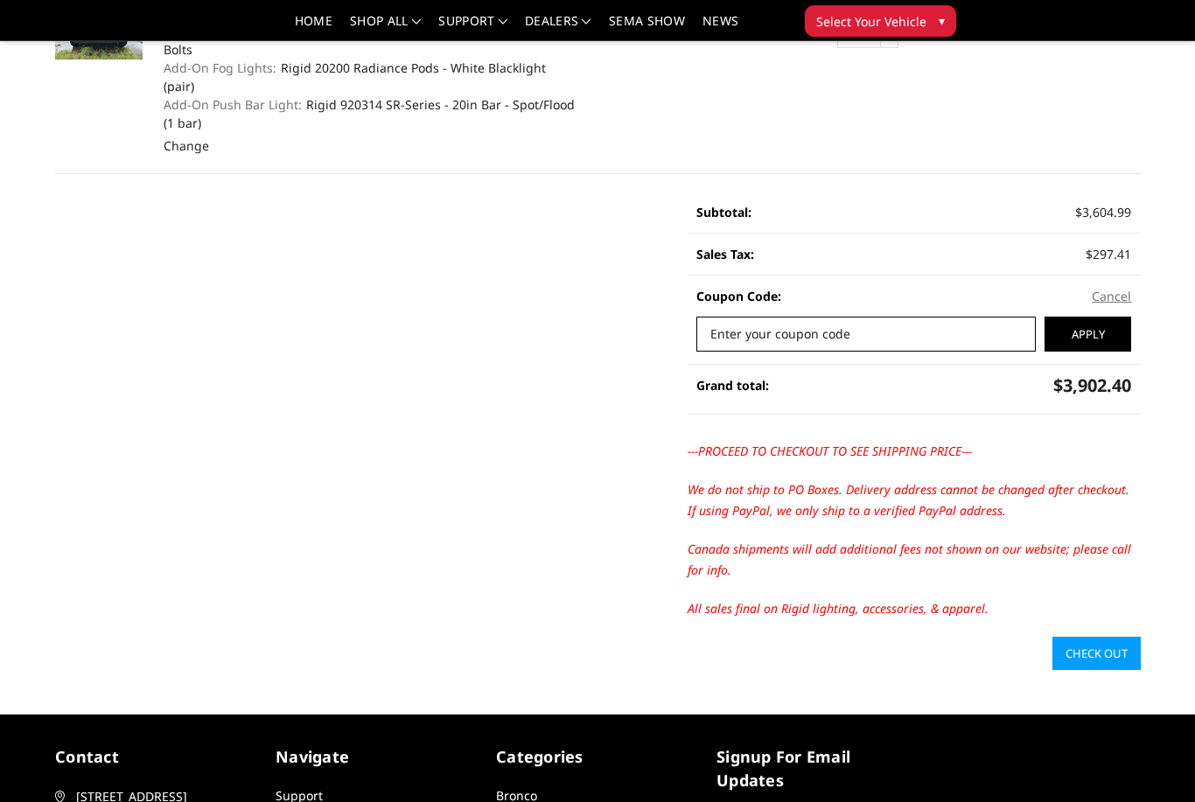
scroll to position [317, 0]
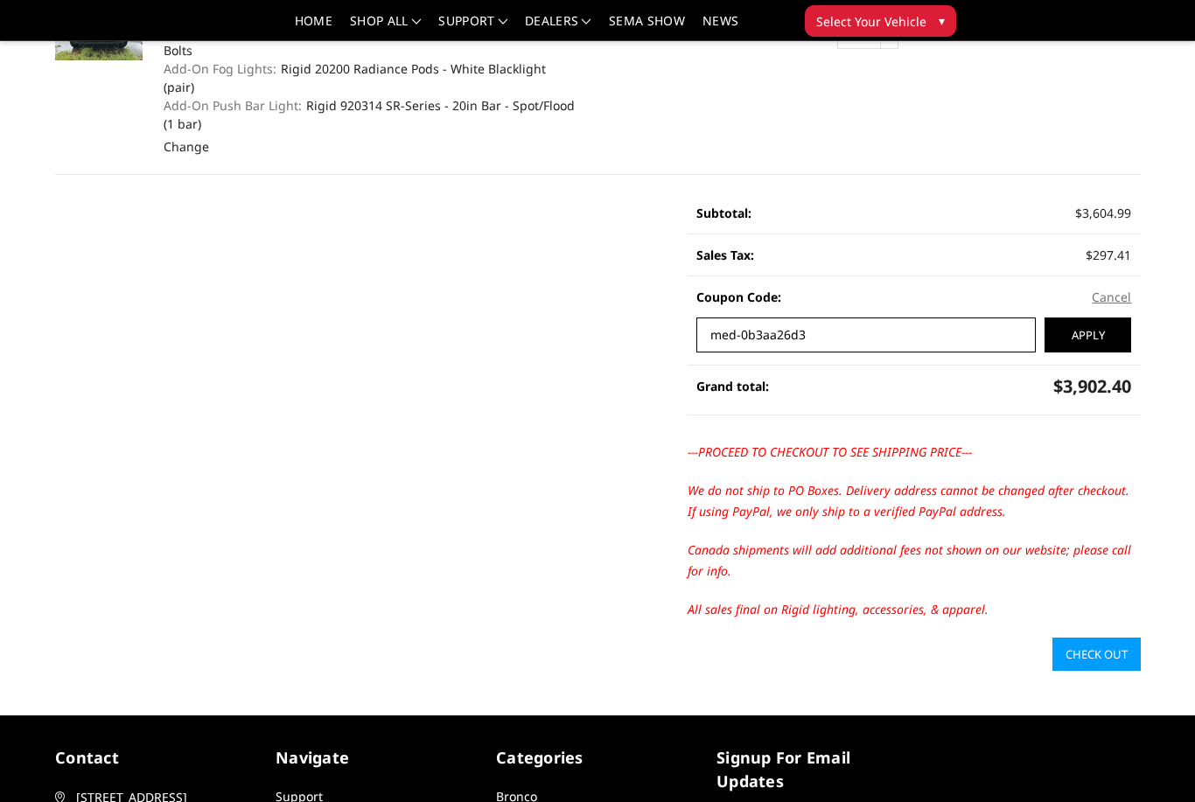
type input "med-0b3aa26d3"
click at [1108, 317] on input "Apply" at bounding box center [1087, 334] width 87 height 35
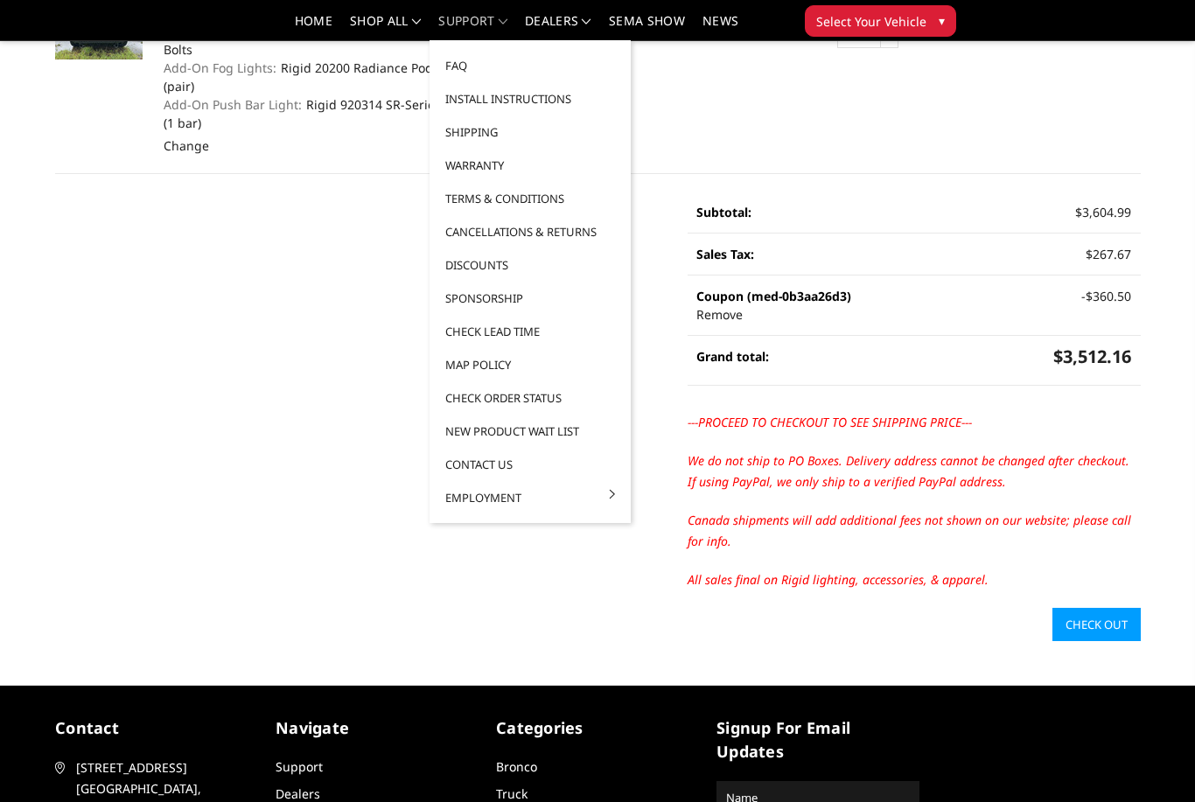
click at [496, 464] on link "Contact Us" at bounding box center [529, 464] width 187 height 33
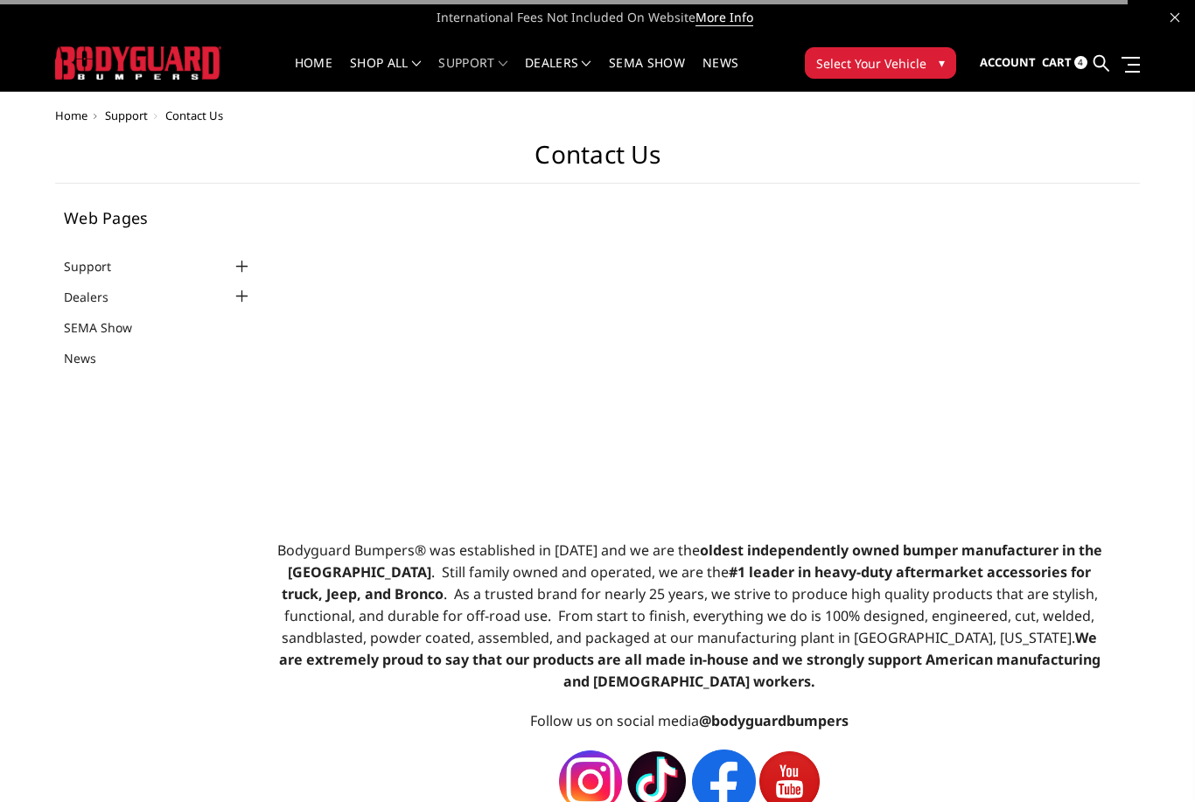
select select "US"
click at [1048, 66] on span "Cart" at bounding box center [1057, 62] width 30 height 16
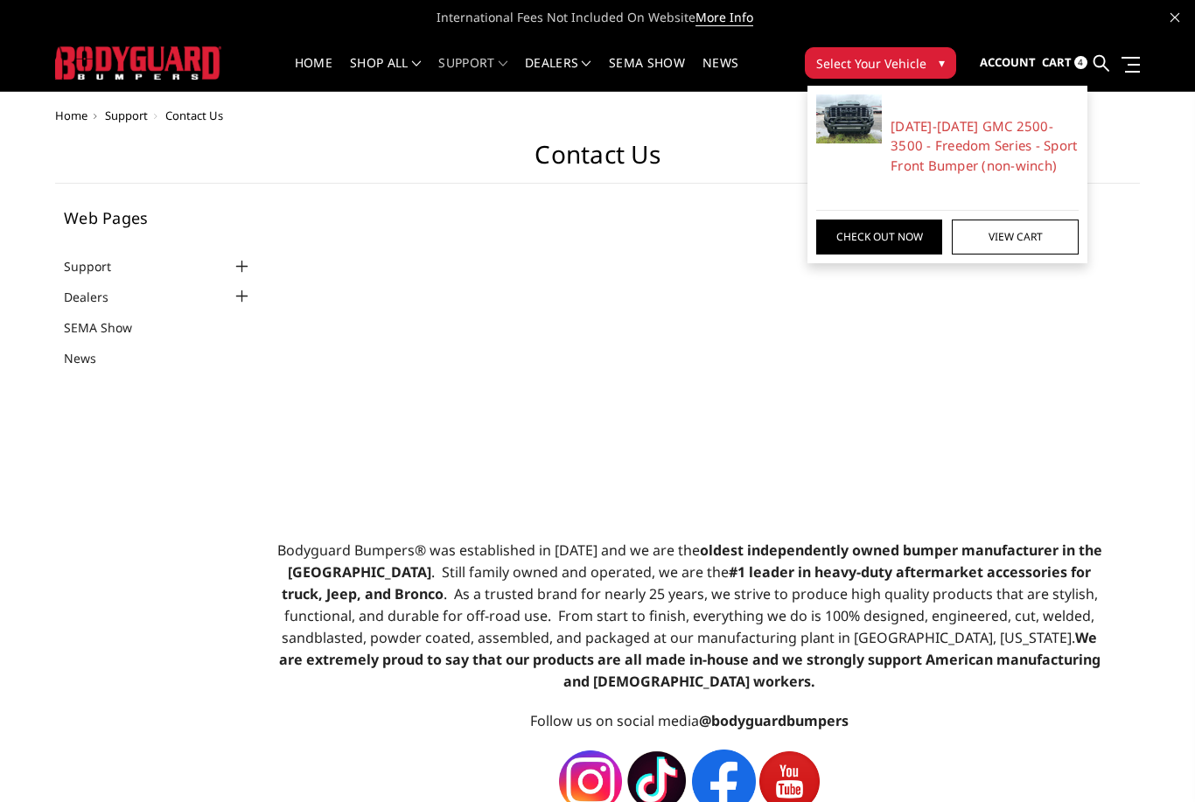
click at [1038, 230] on link "View Cart" at bounding box center [1015, 237] width 126 height 35
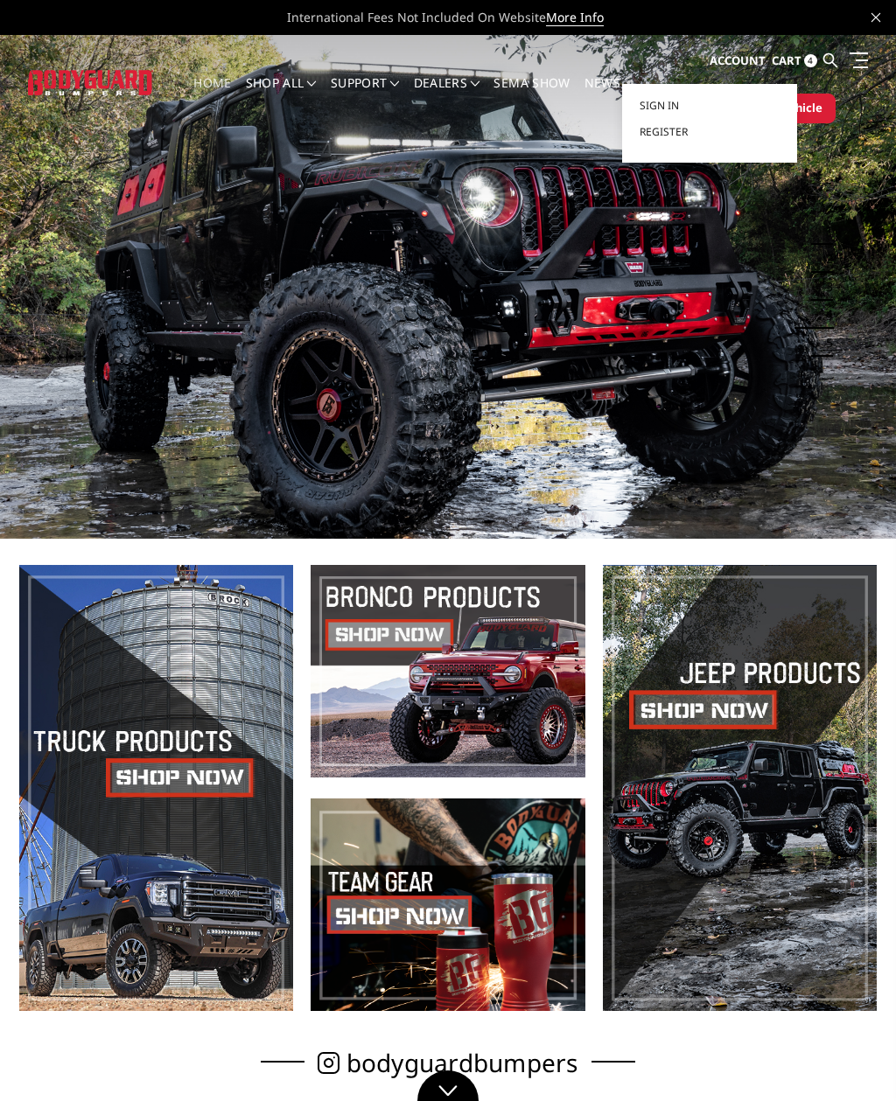
click at [675, 136] on span "Register" at bounding box center [663, 131] width 48 height 15
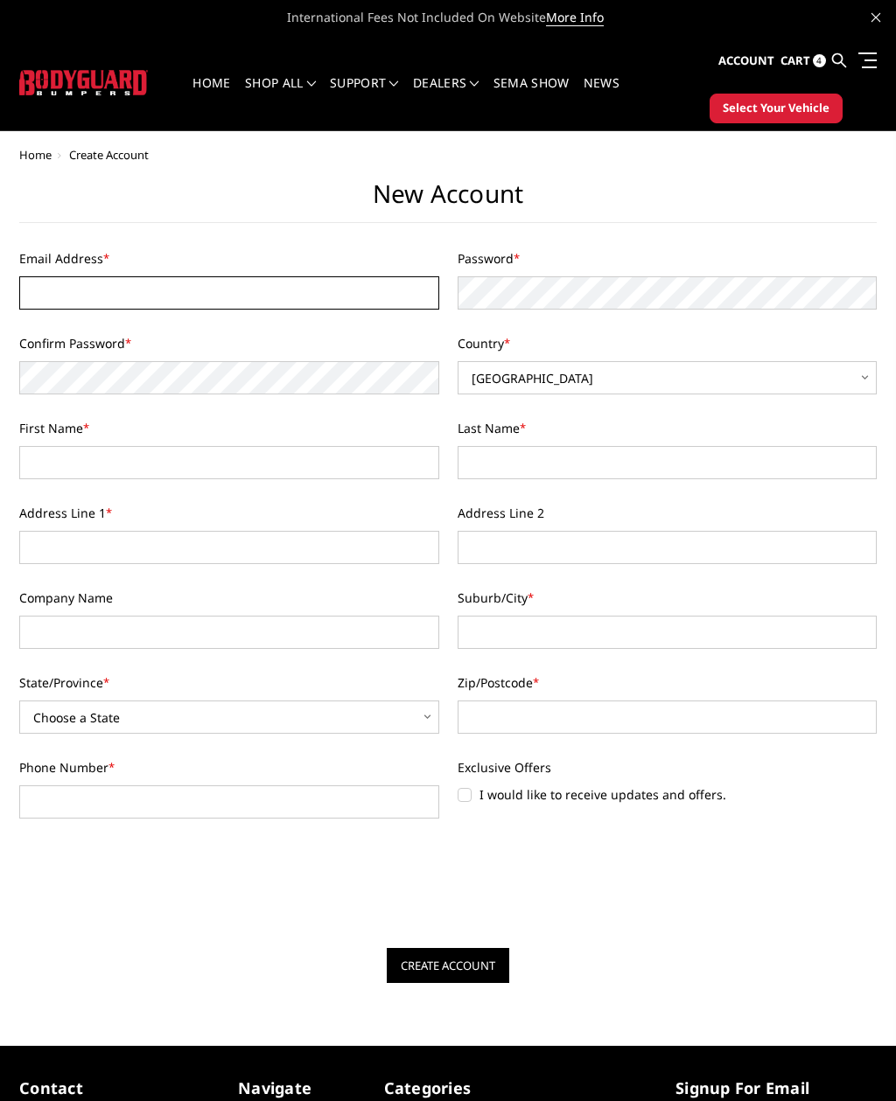
click at [88, 296] on input "Email Address *" at bounding box center [229, 292] width 420 height 33
type input "[EMAIL_ADDRESS][DOMAIN_NAME]"
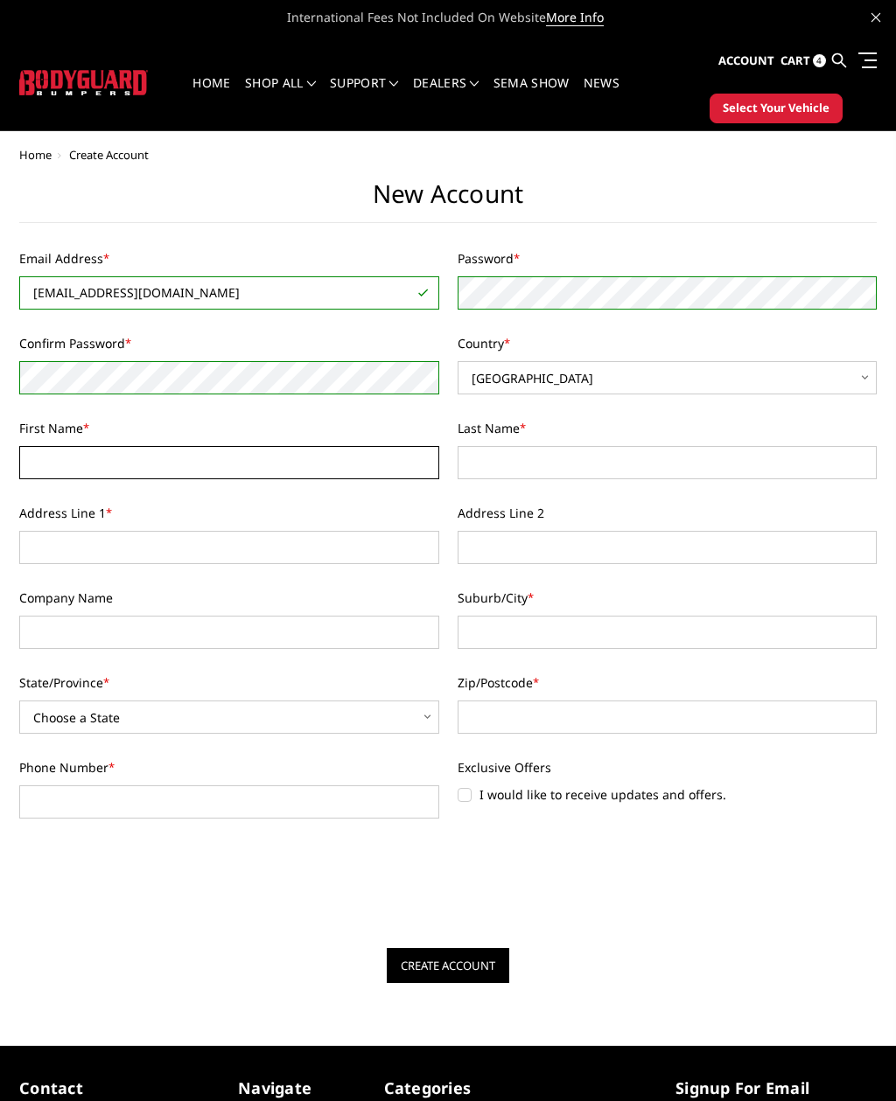
click at [37, 472] on input "First Name *" at bounding box center [229, 462] width 420 height 33
type input "Joaquin"
click at [42, 557] on input "Address Line 1 *" at bounding box center [229, 547] width 420 height 33
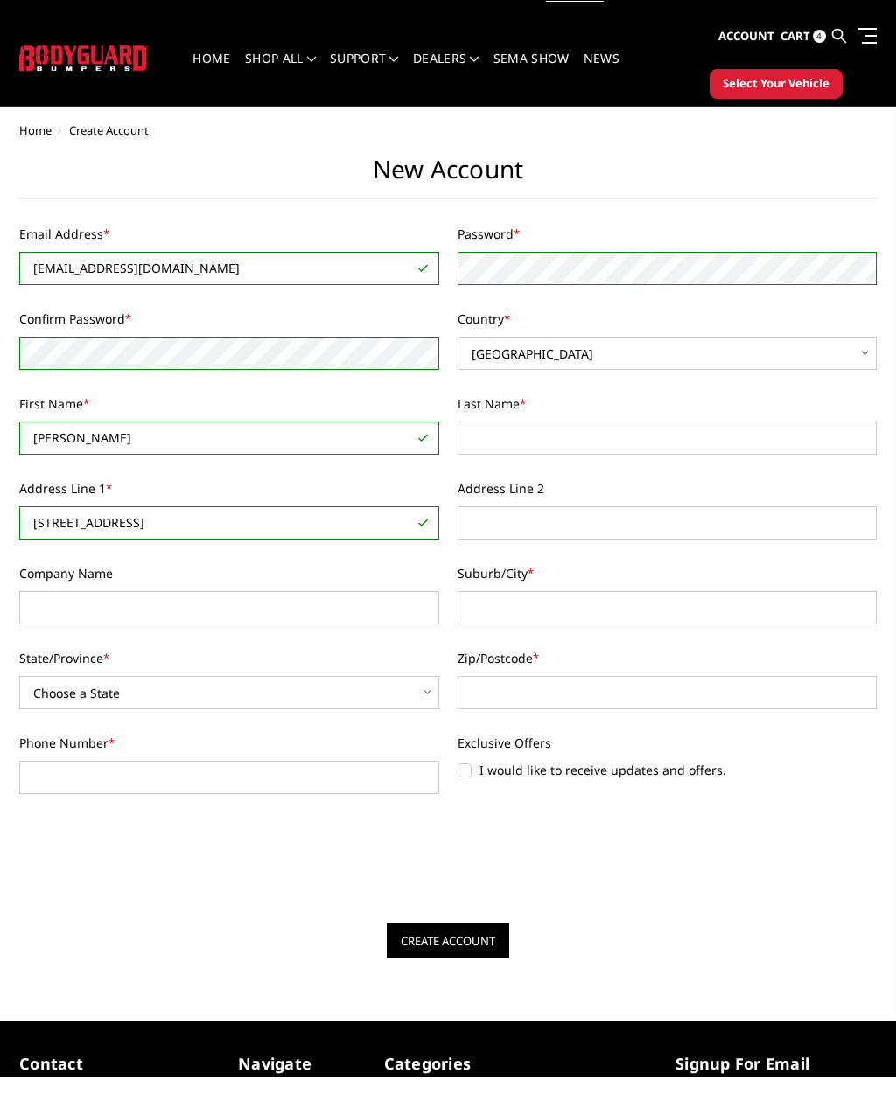
type input "232 tranquil heights circle"
click at [770, 616] on input "Suburb/City *" at bounding box center [667, 632] width 420 height 33
type input "Asheville"
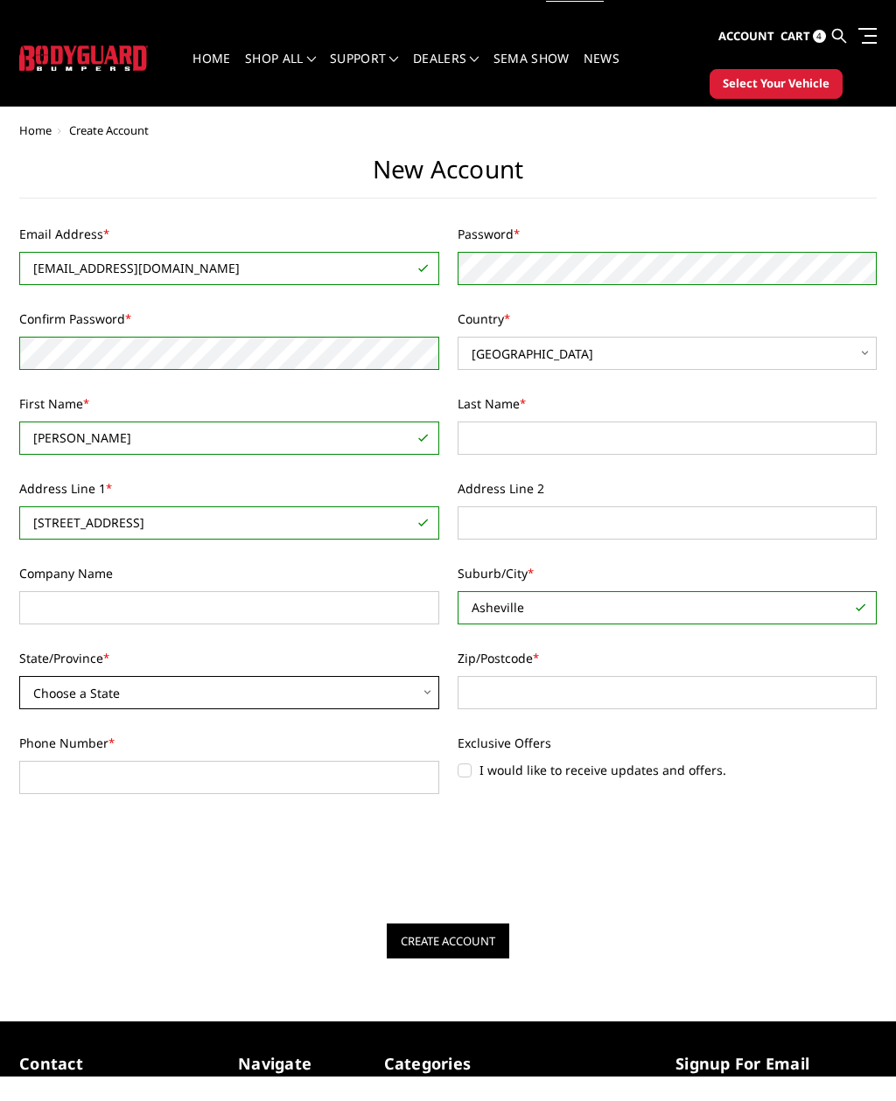
click at [63, 701] on select "Choose a State Alabama Alaska American Samoa Arizona Arkansas Armed Forces Afri…" at bounding box center [229, 717] width 420 height 33
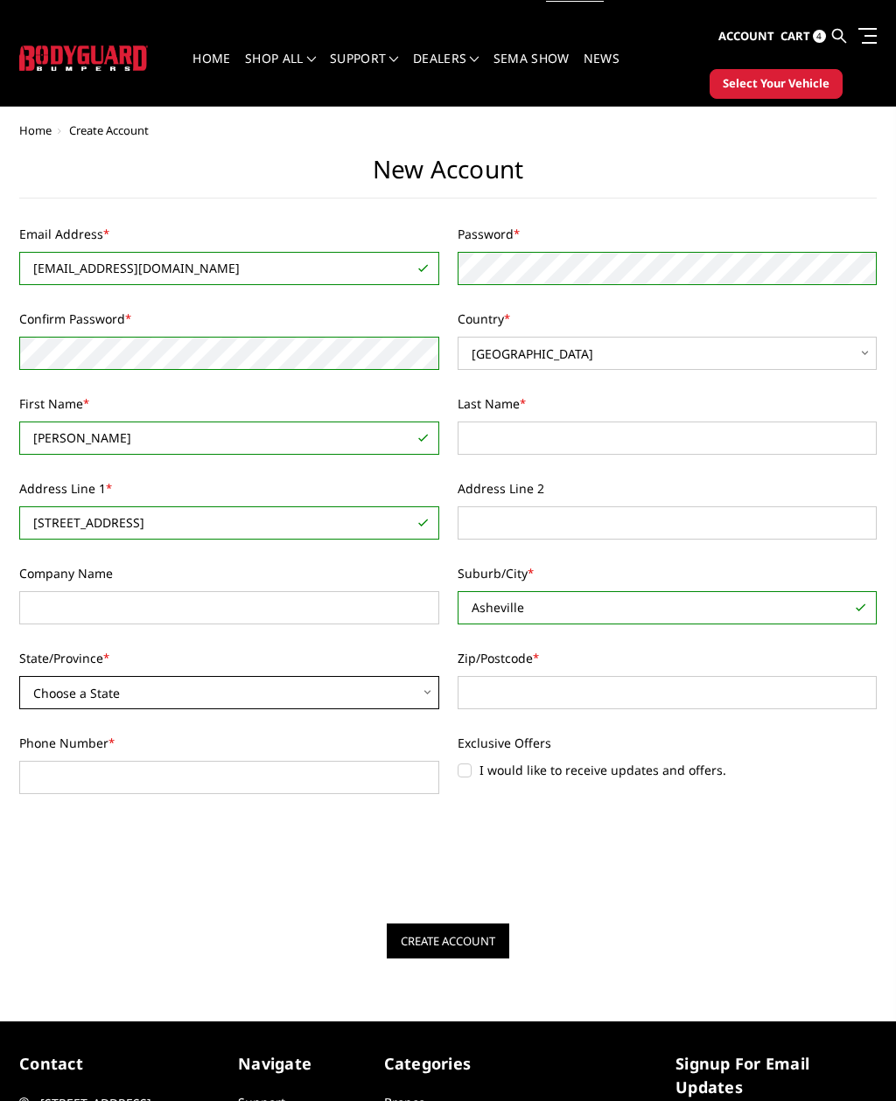
select select "North Carolina"
click at [99, 775] on input "Phone Number *" at bounding box center [229, 777] width 420 height 33
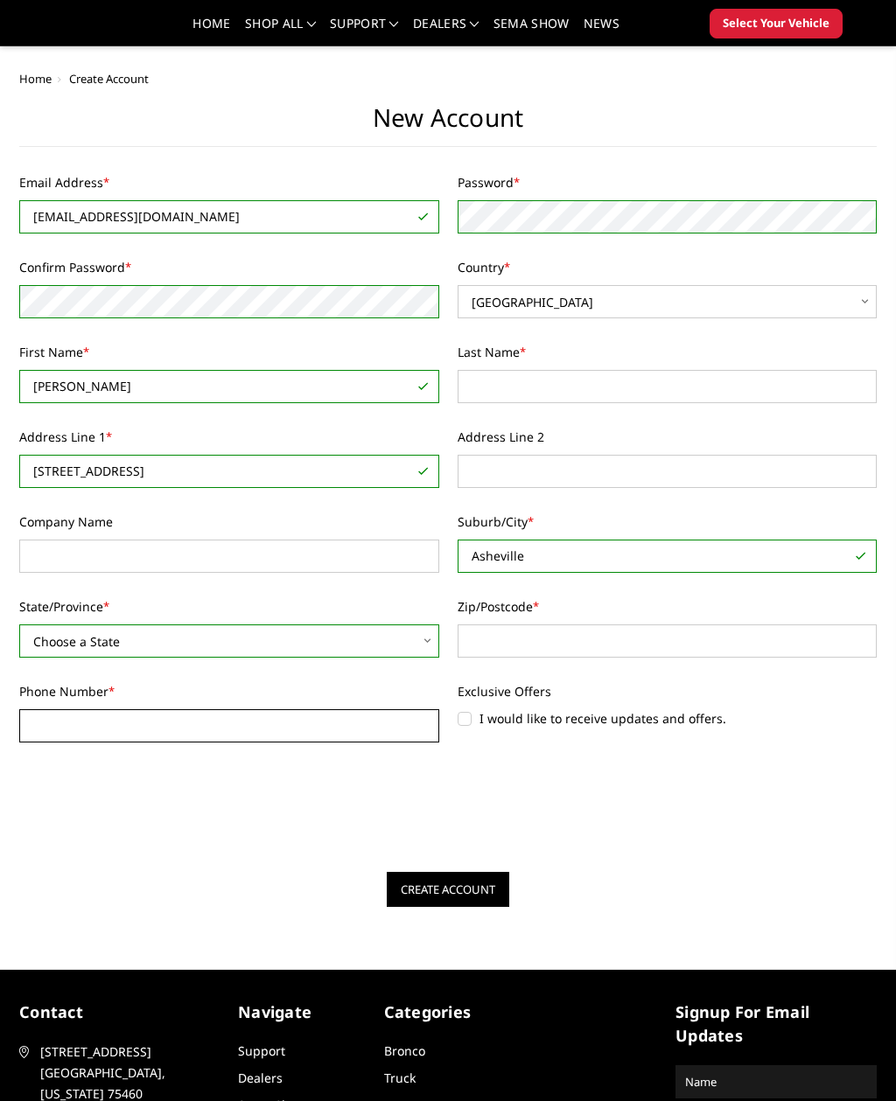
scroll to position [102, 0]
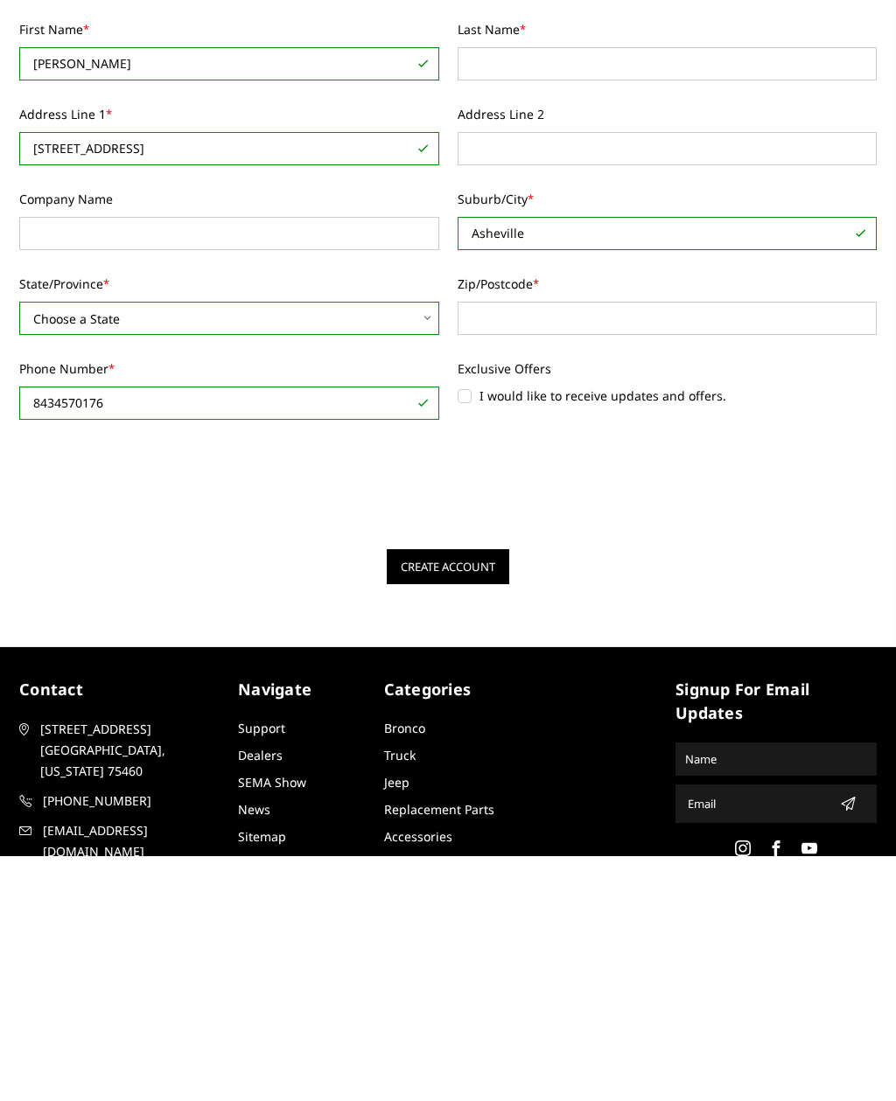
type input "8434570176"
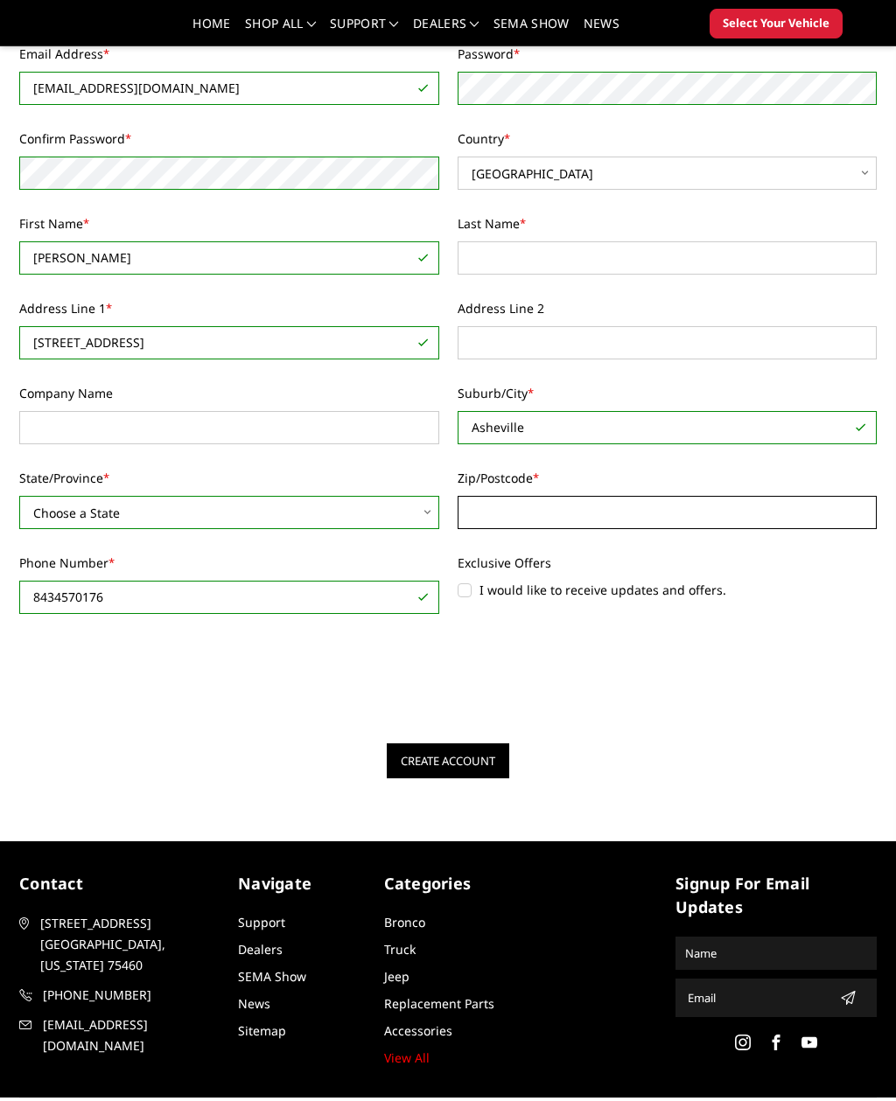
click at [773, 504] on input "Zip/Postcode *" at bounding box center [667, 512] width 420 height 33
type input "29526"
click at [695, 689] on div at bounding box center [447, 672] width 857 height 68
click at [499, 581] on label "I would like to receive updates and offers." at bounding box center [667, 590] width 420 height 18
click at [458, 581] on input "I would like to receive updates and offers." at bounding box center [457, 581] width 1 height 1
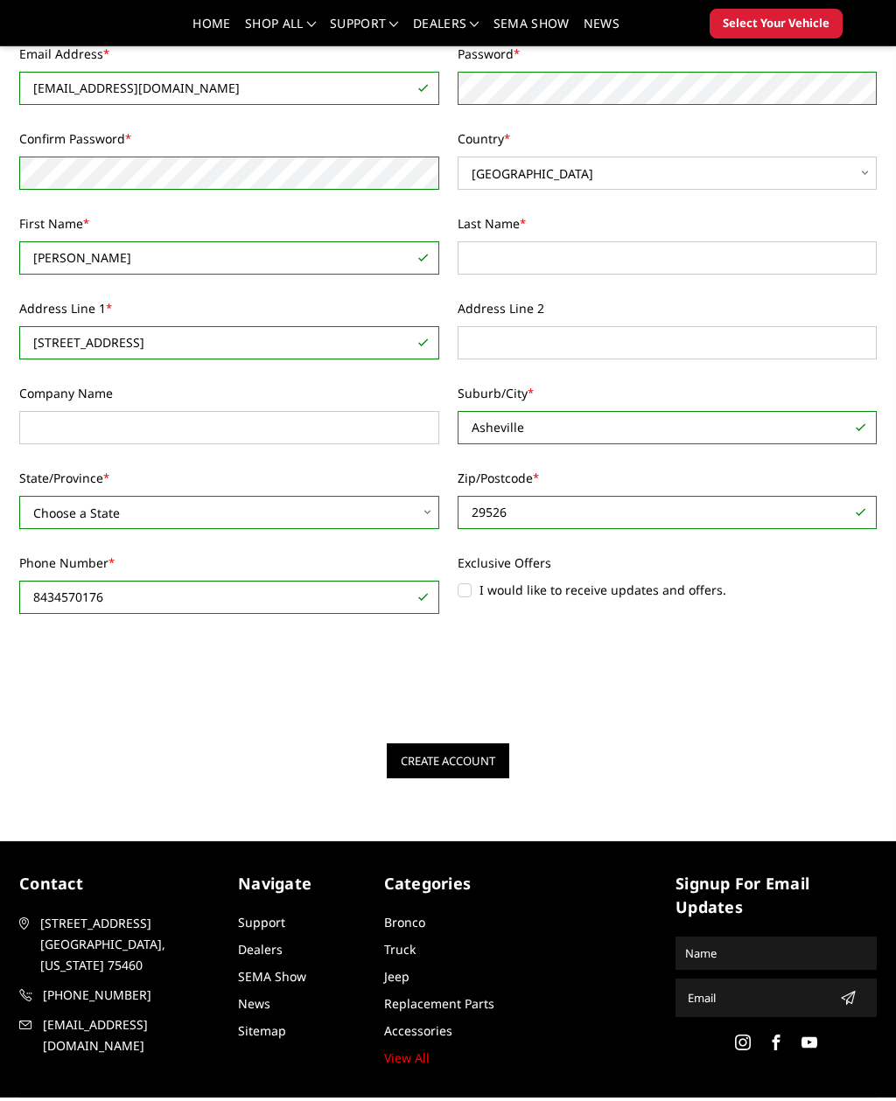
checkbox input "true"
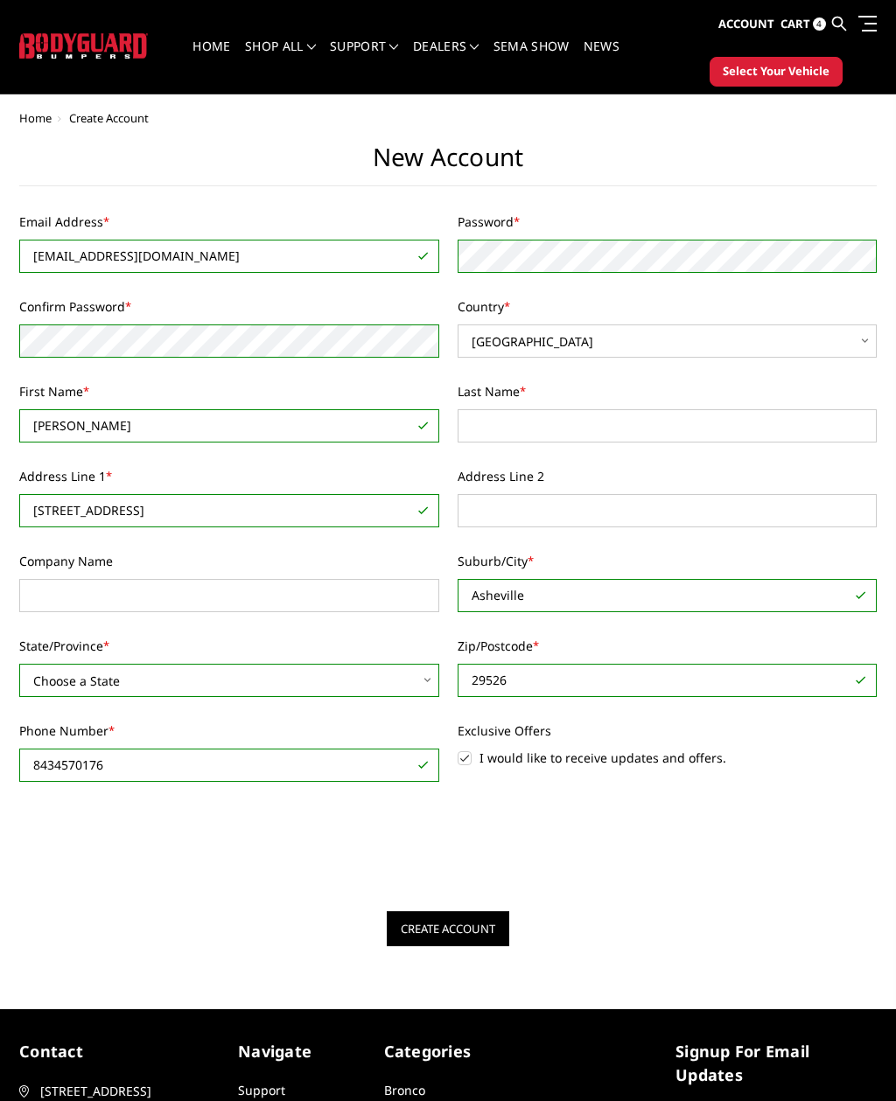
scroll to position [35, 0]
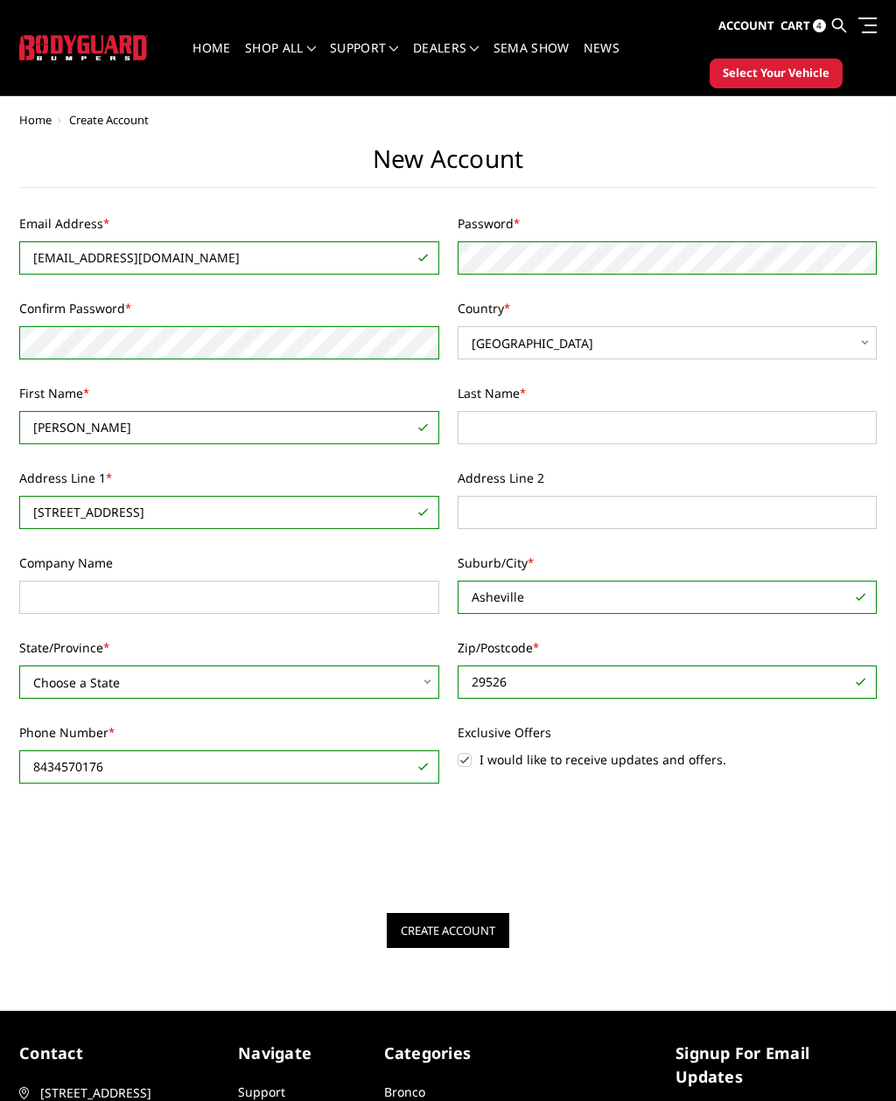
click at [492, 931] on input "Create Account" at bounding box center [448, 930] width 122 height 35
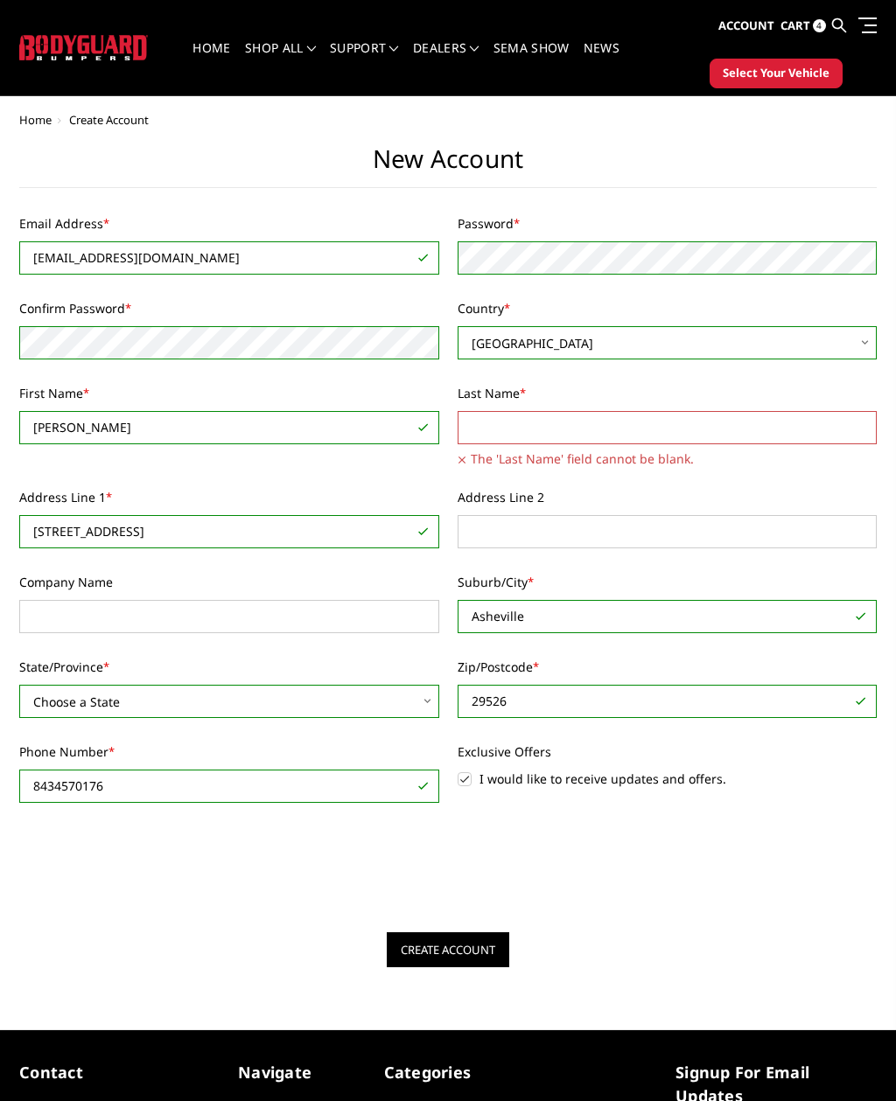
click at [812, 440] on input "Last Name *" at bounding box center [667, 427] width 420 height 33
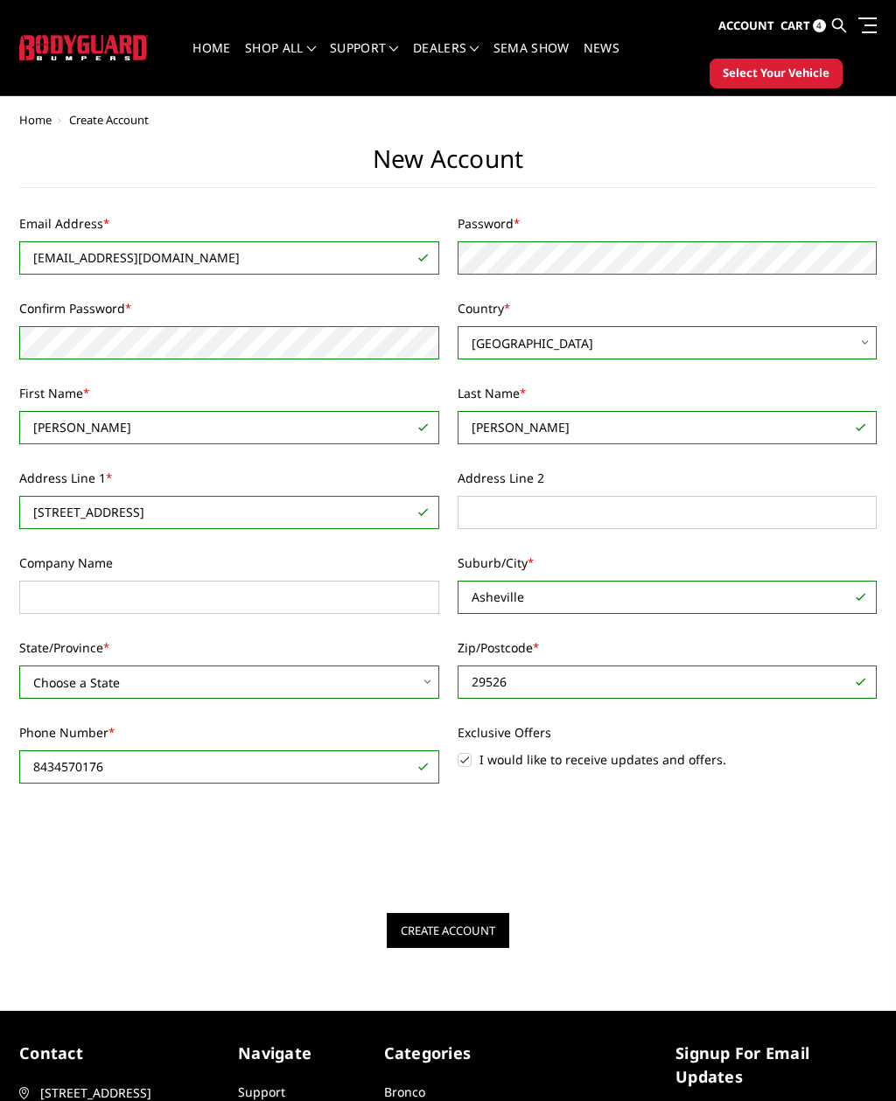
type input "Flores"
click at [462, 934] on input "Create Account" at bounding box center [448, 930] width 122 height 35
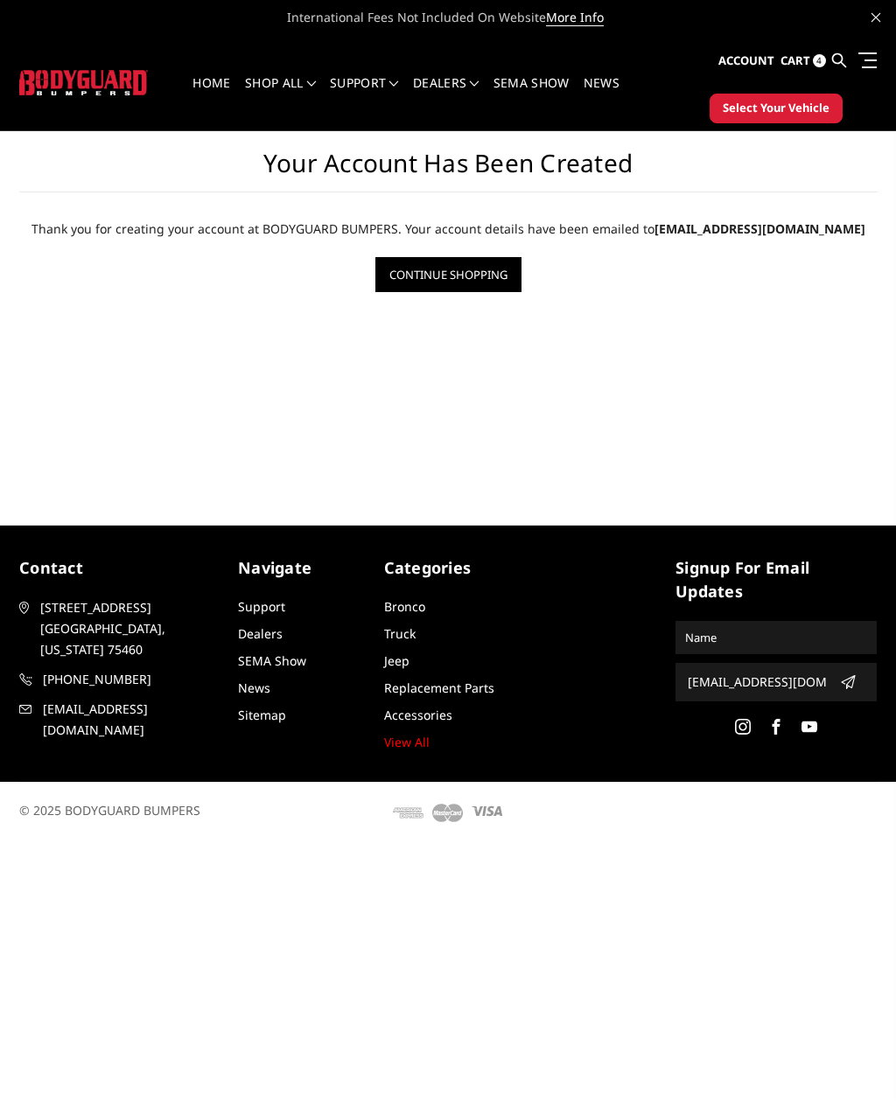
click at [464, 288] on link "Continue Shopping" at bounding box center [448, 274] width 146 height 35
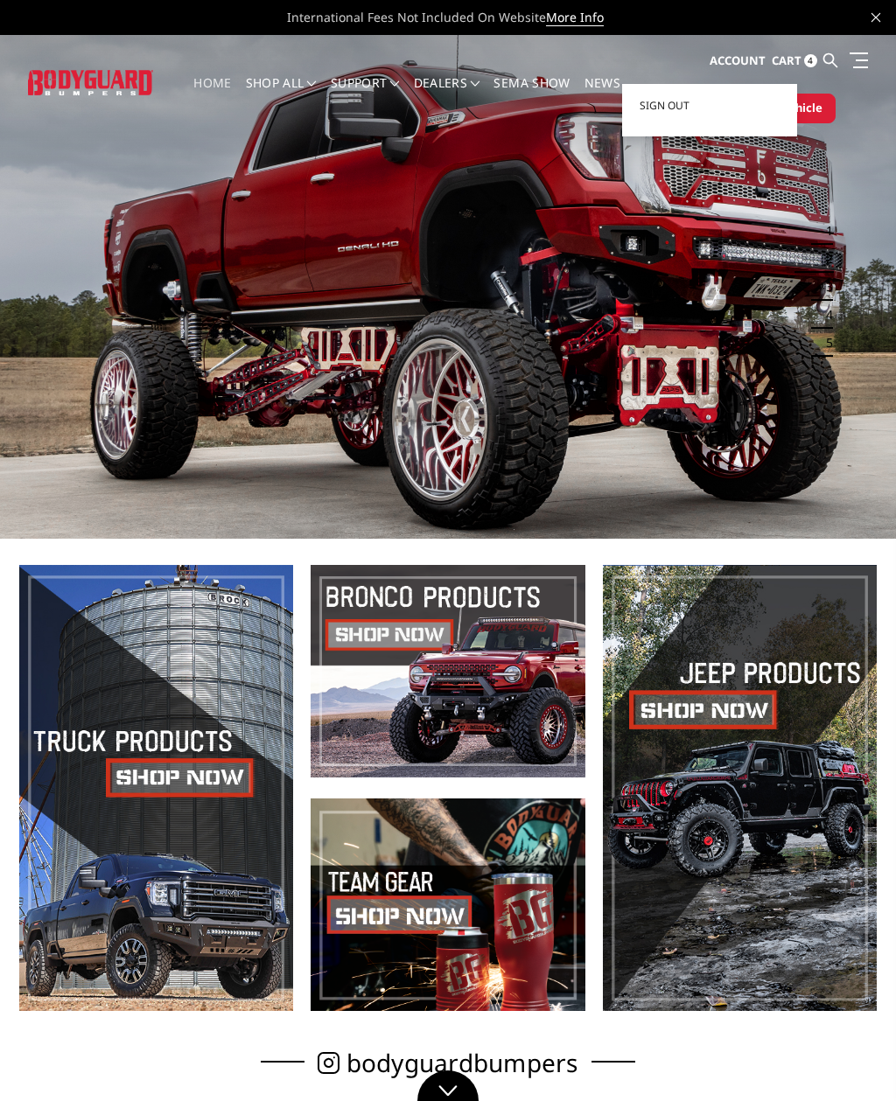
click at [734, 411] on img at bounding box center [448, 287] width 896 height 504
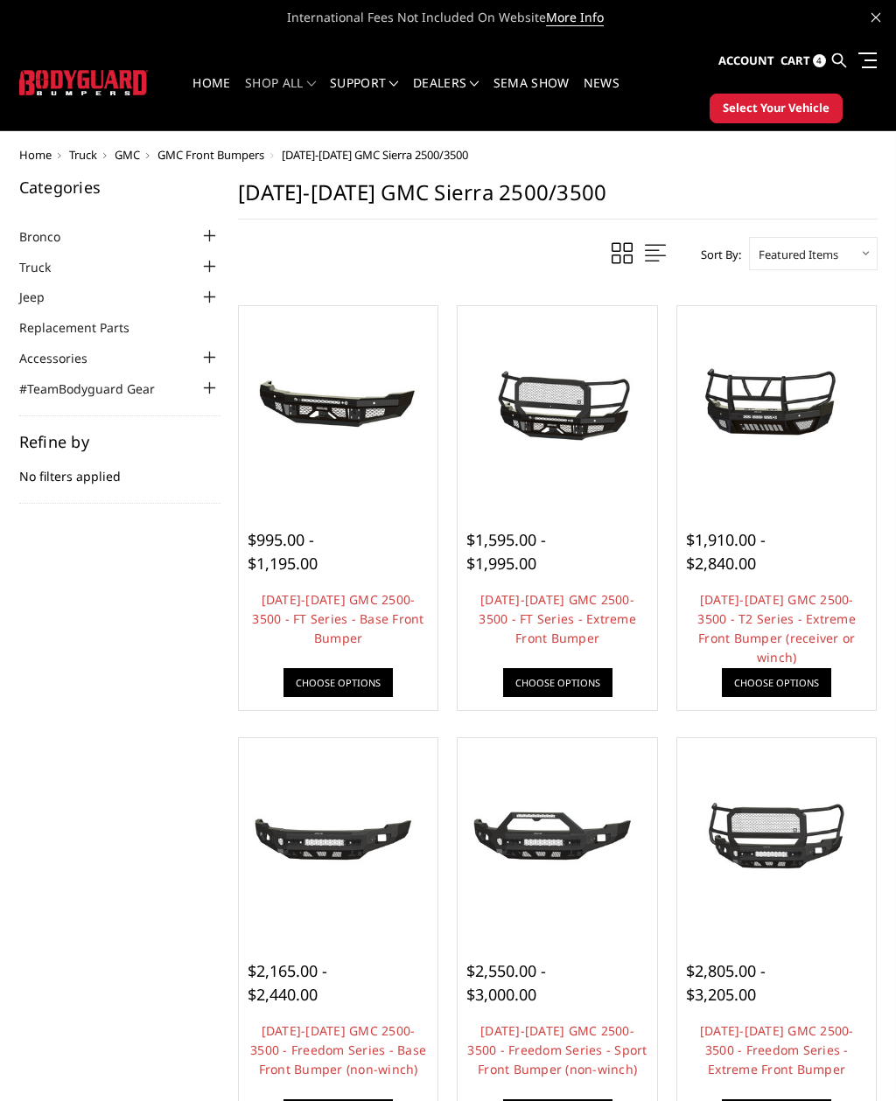
click at [805, 115] on span "Select Your Vehicle" at bounding box center [775, 108] width 107 height 17
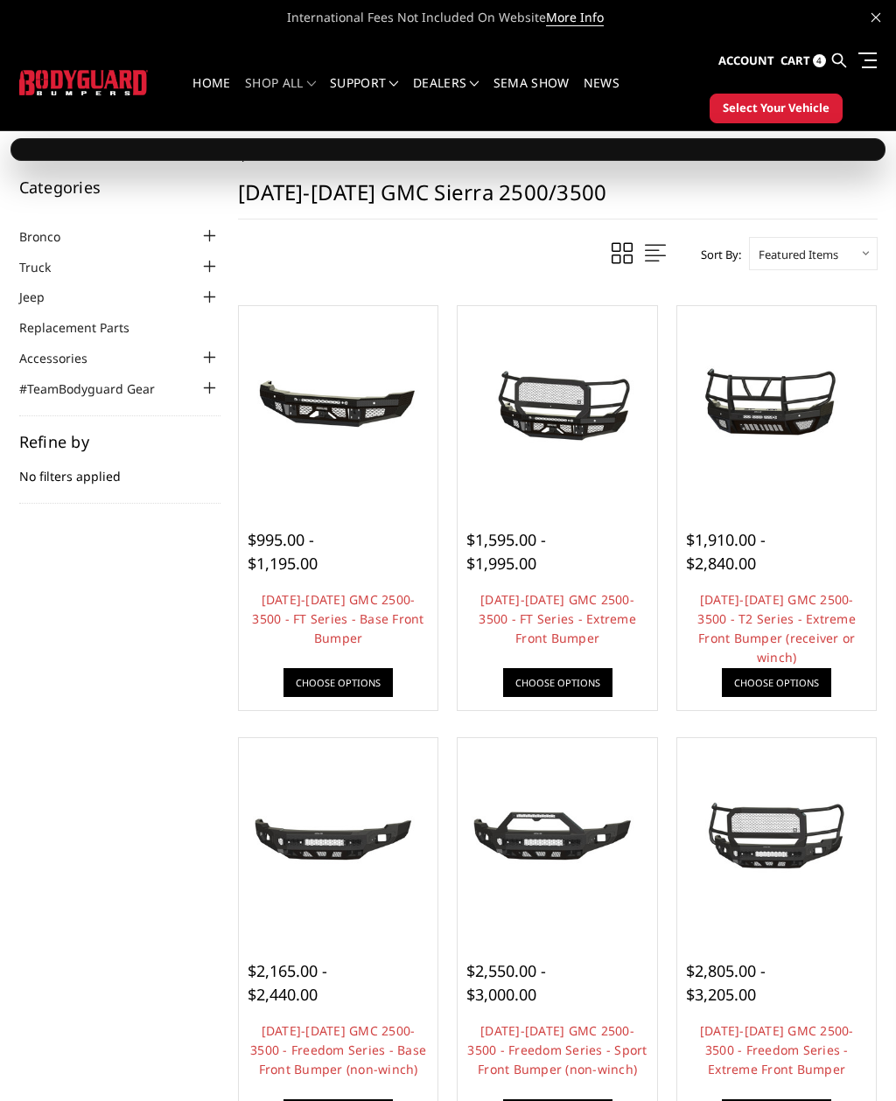
click at [782, 160] on div at bounding box center [447, 149] width 875 height 23
click at [792, 155] on div at bounding box center [447, 149] width 875 height 23
click at [43, 269] on link "Truck" at bounding box center [45, 267] width 53 height 18
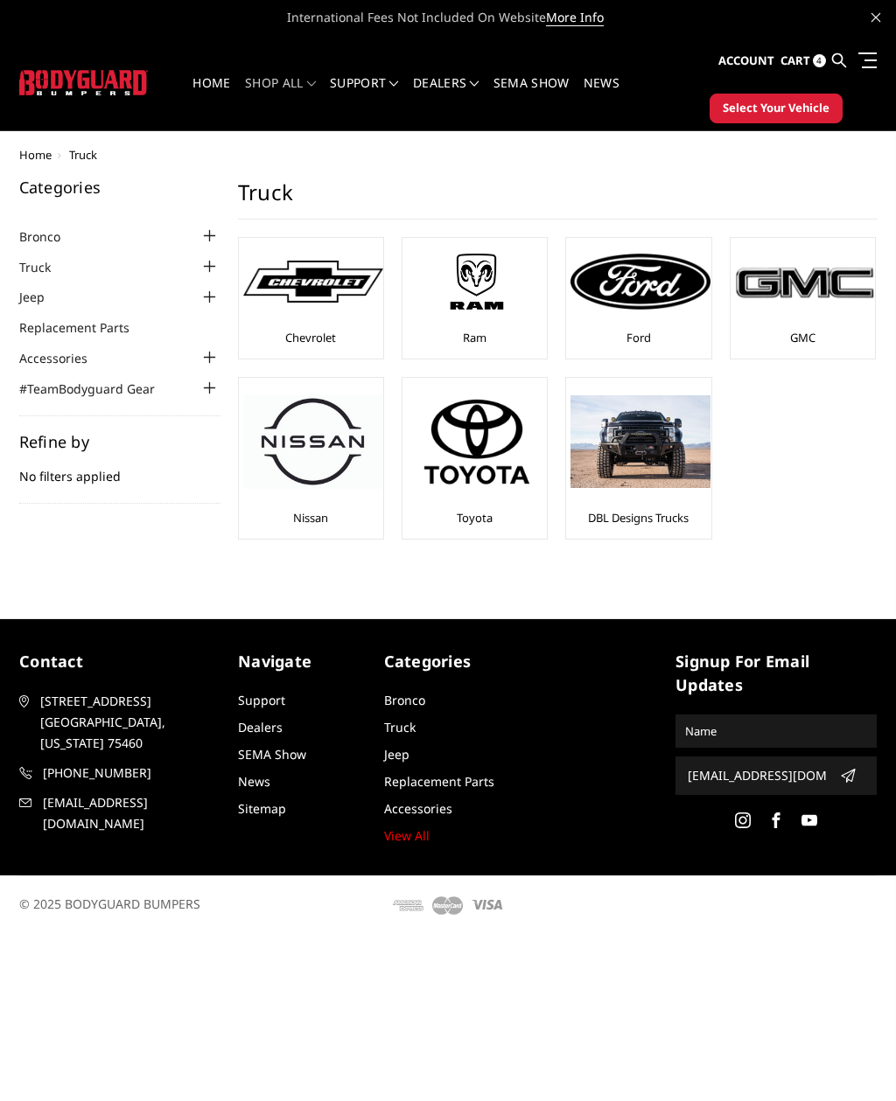
click at [808, 293] on img at bounding box center [805, 281] width 140 height 39
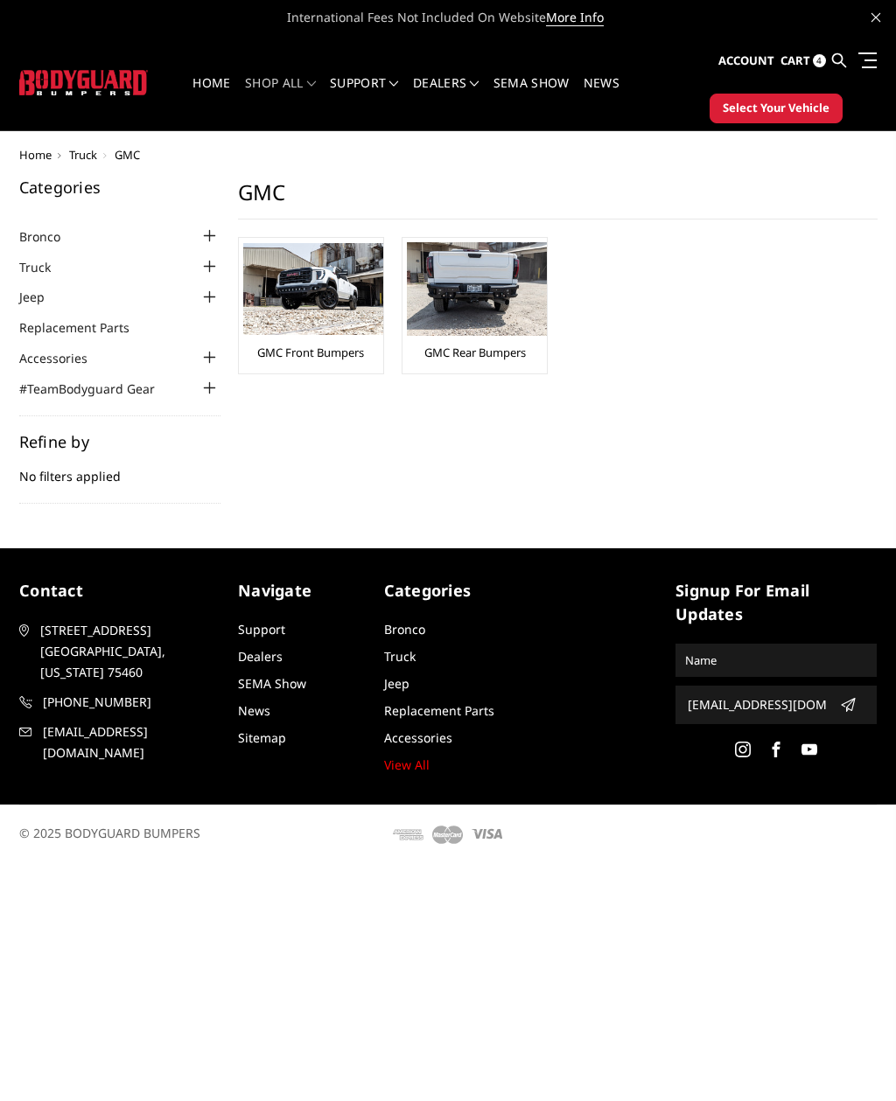
click at [313, 331] on img at bounding box center [313, 289] width 140 height 92
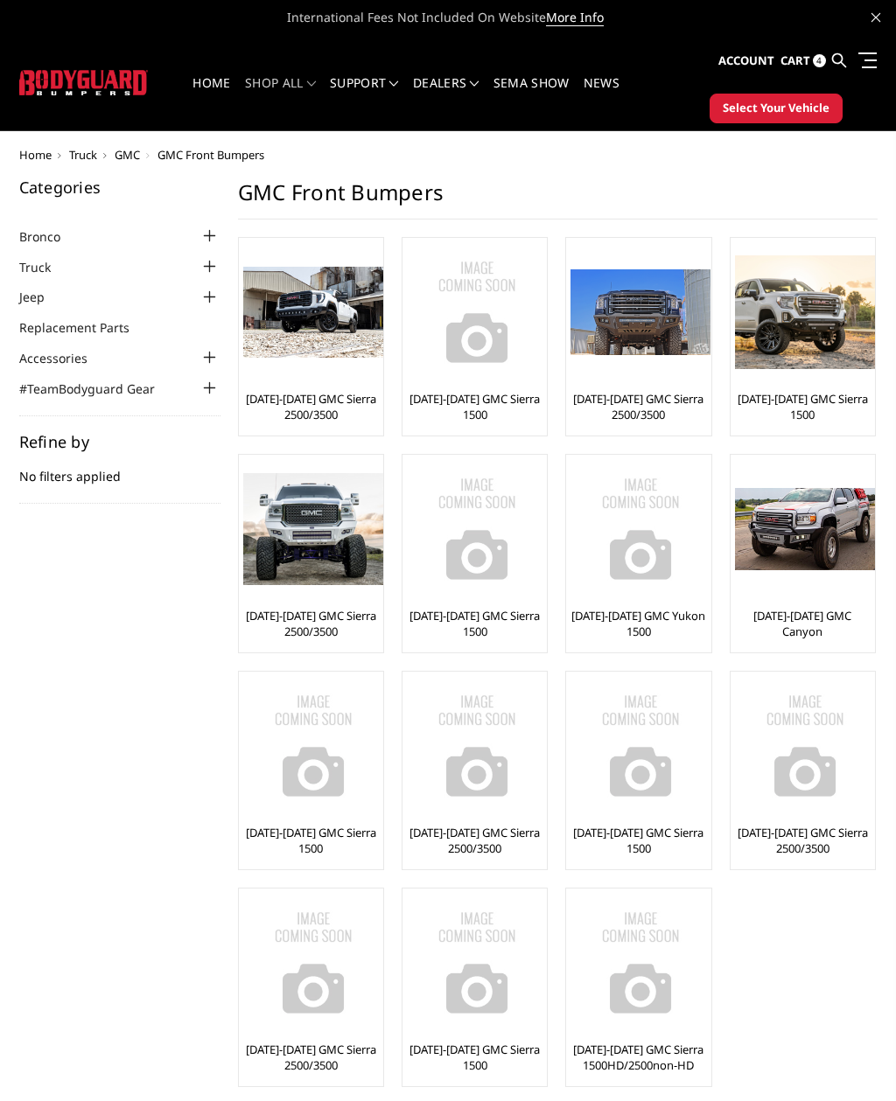
click at [301, 337] on img at bounding box center [313, 313] width 140 height 92
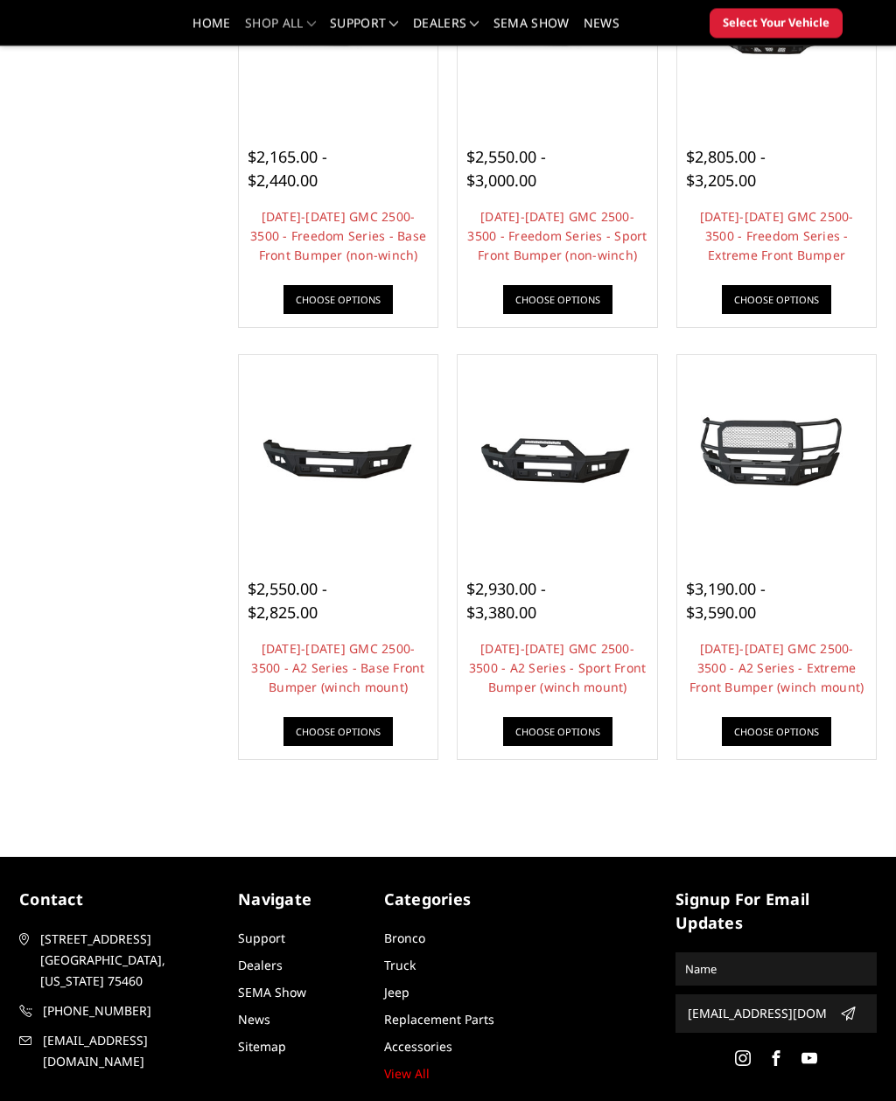
scroll to position [763, 0]
click at [510, 561] on div at bounding box center [557, 568] width 182 height 18
click at [559, 731] on link "Choose Options" at bounding box center [557, 731] width 109 height 29
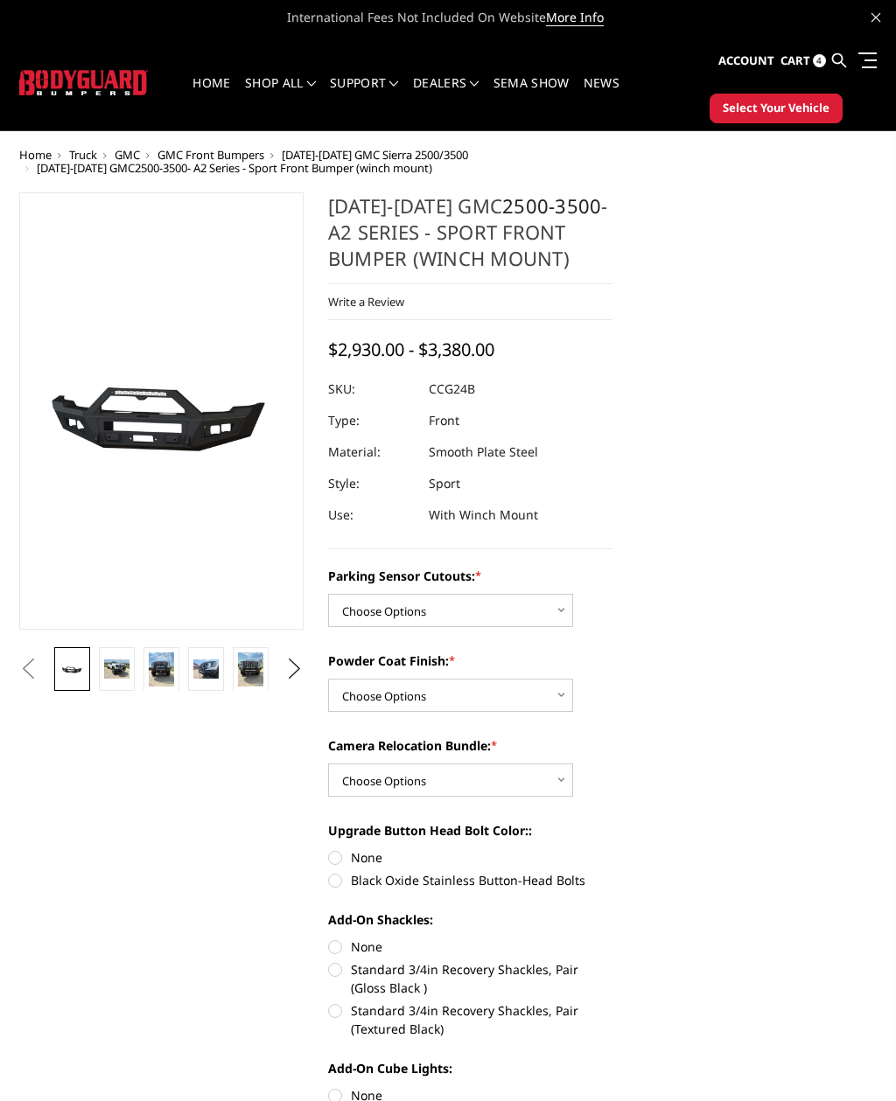
click at [157, 677] on img at bounding box center [161, 669] width 25 height 34
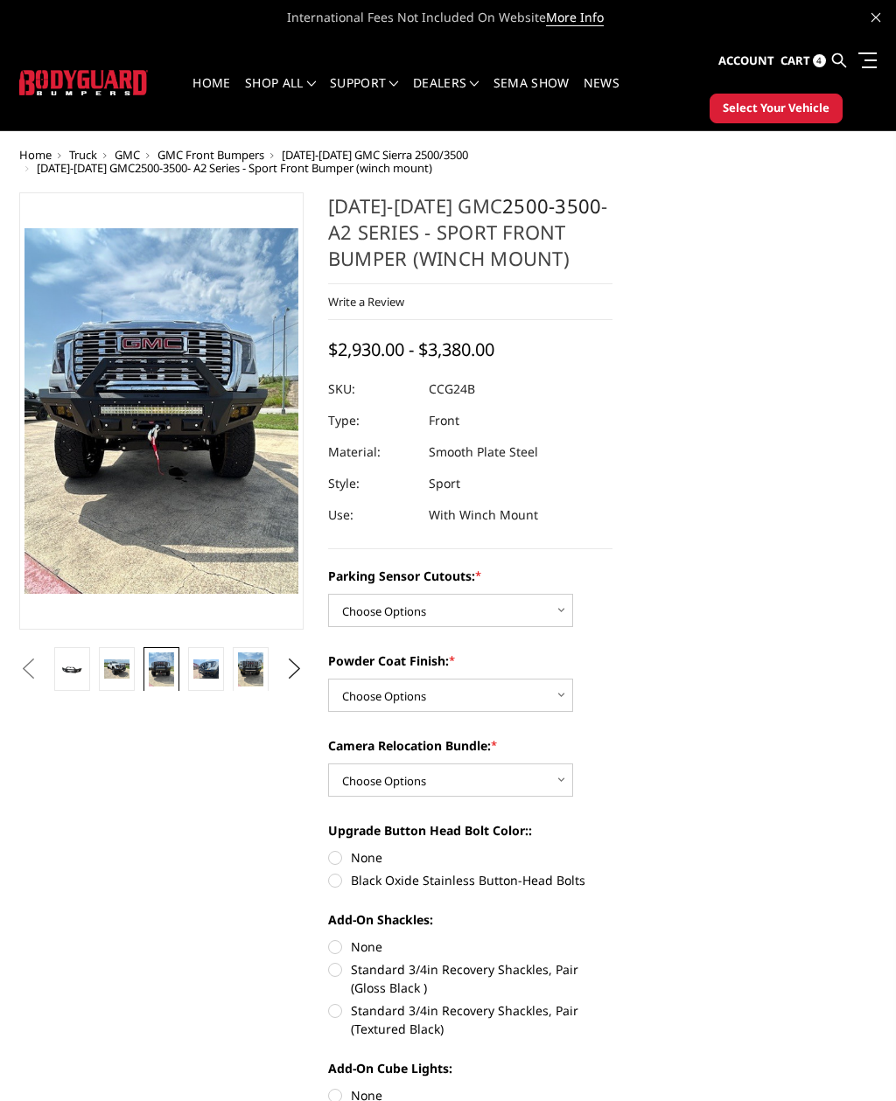
click at [198, 667] on img at bounding box center [205, 668] width 25 height 19
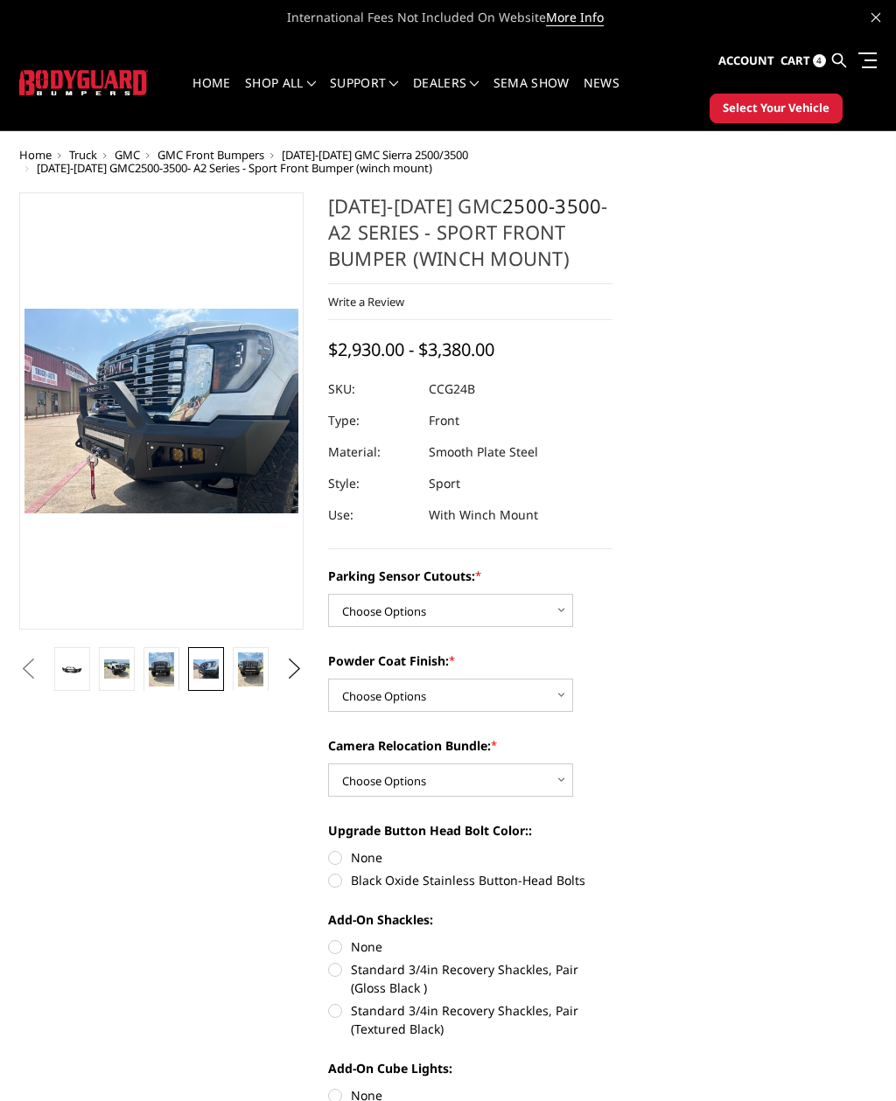
click at [246, 676] on img at bounding box center [250, 669] width 25 height 34
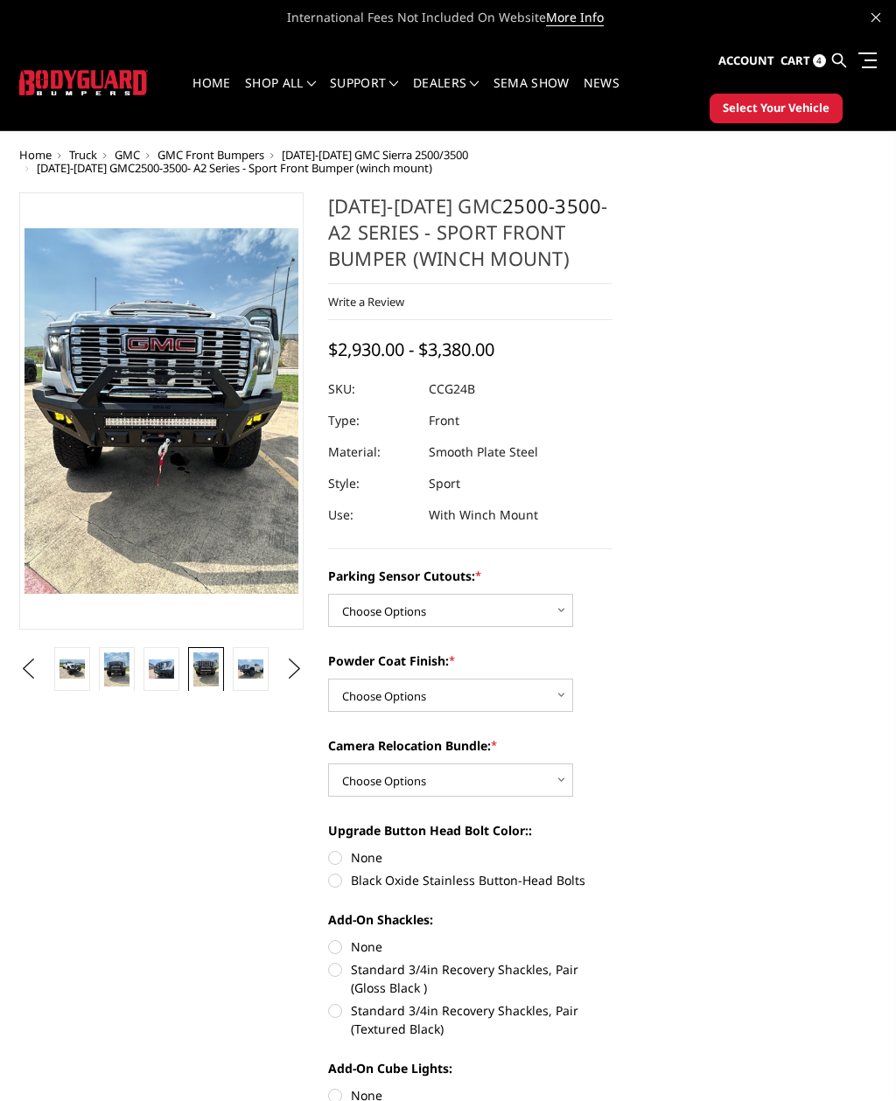
click at [243, 680] on link at bounding box center [251, 669] width 36 height 44
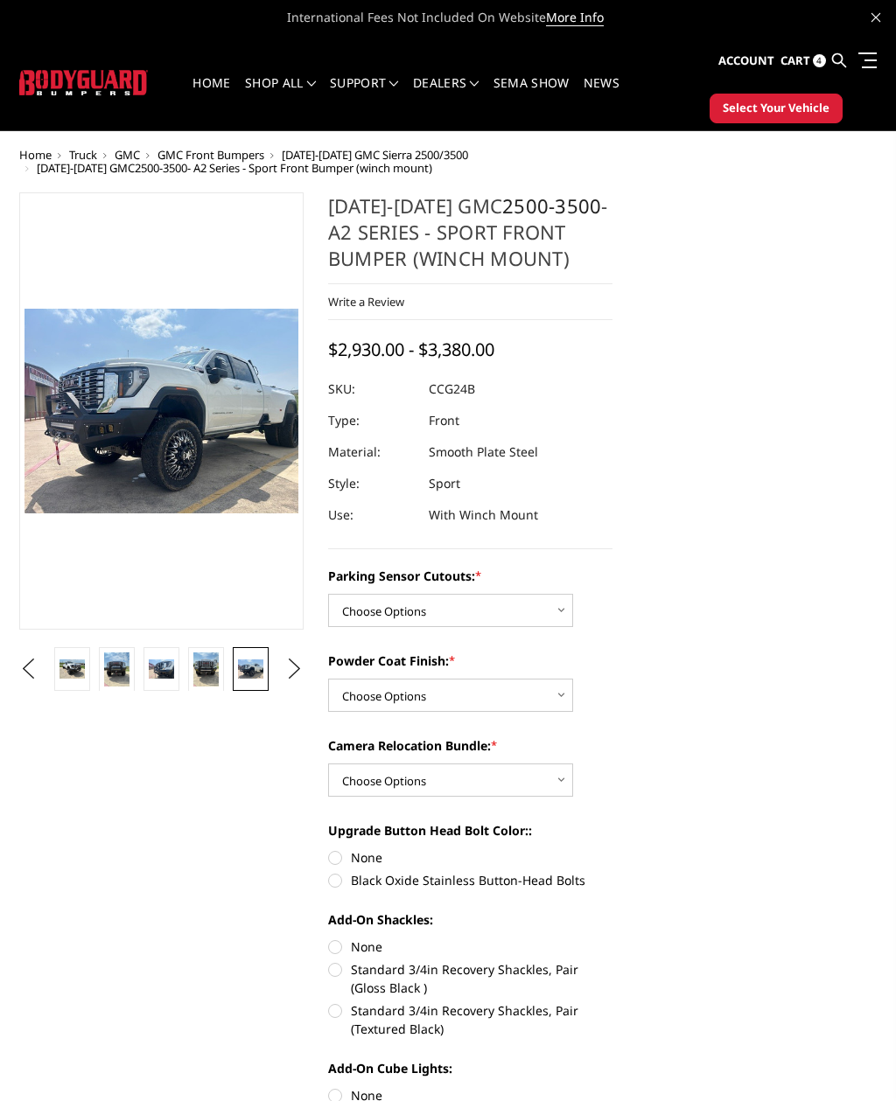
click at [242, 666] on img at bounding box center [250, 668] width 25 height 19
click at [805, 45] on link "Cart 4" at bounding box center [802, 61] width 45 height 47
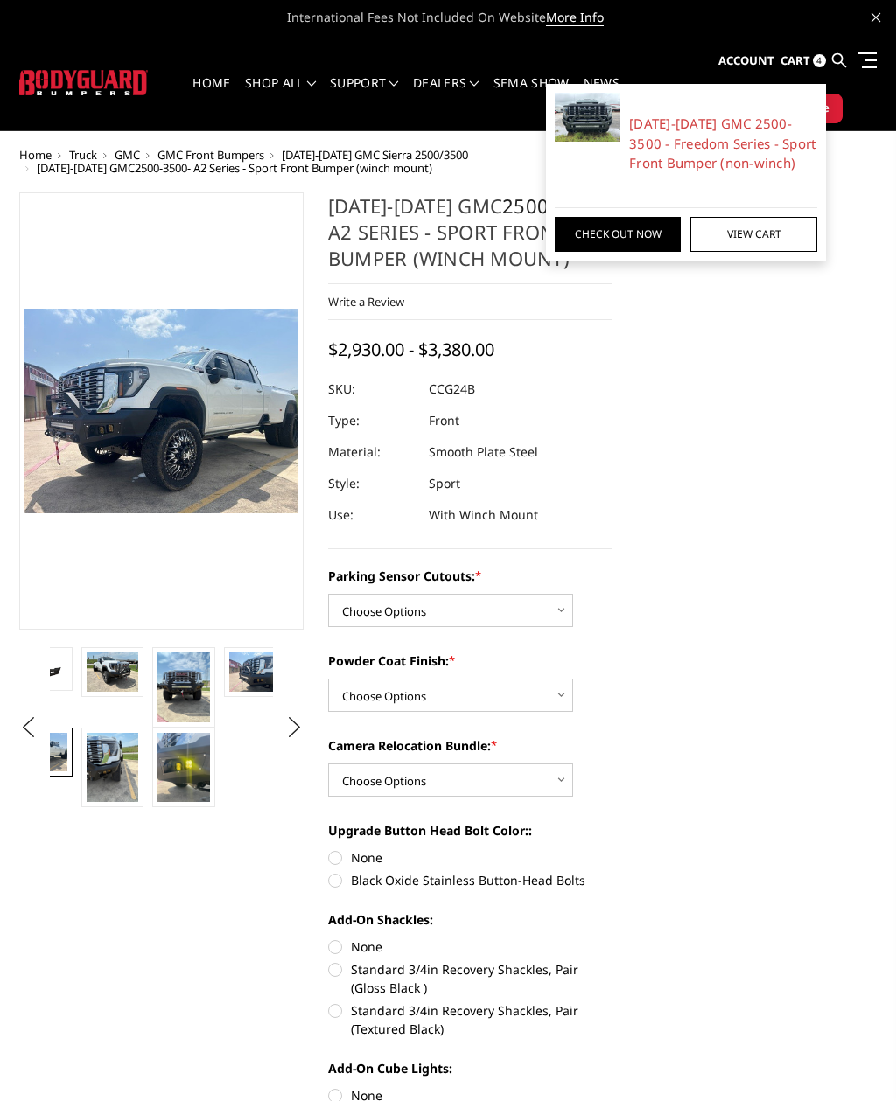
click at [750, 227] on link "View Cart" at bounding box center [753, 234] width 126 height 35
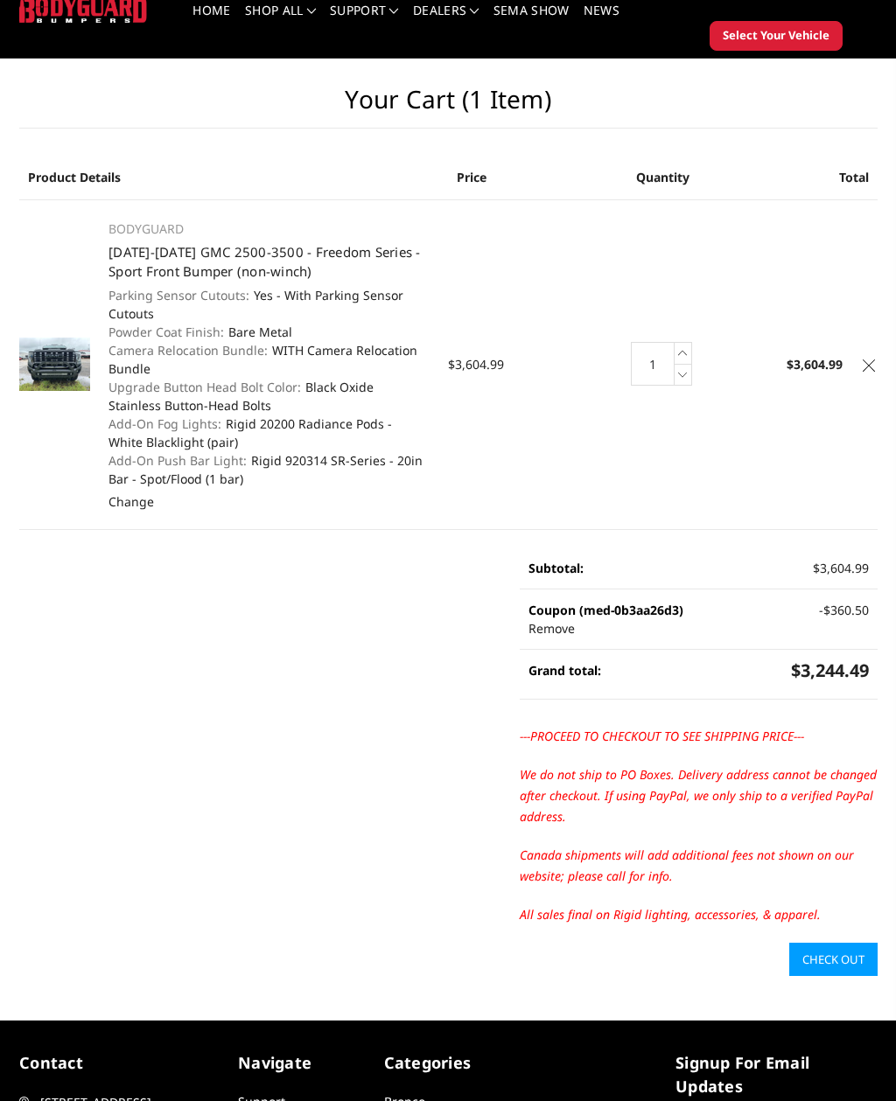
scroll to position [88, 0]
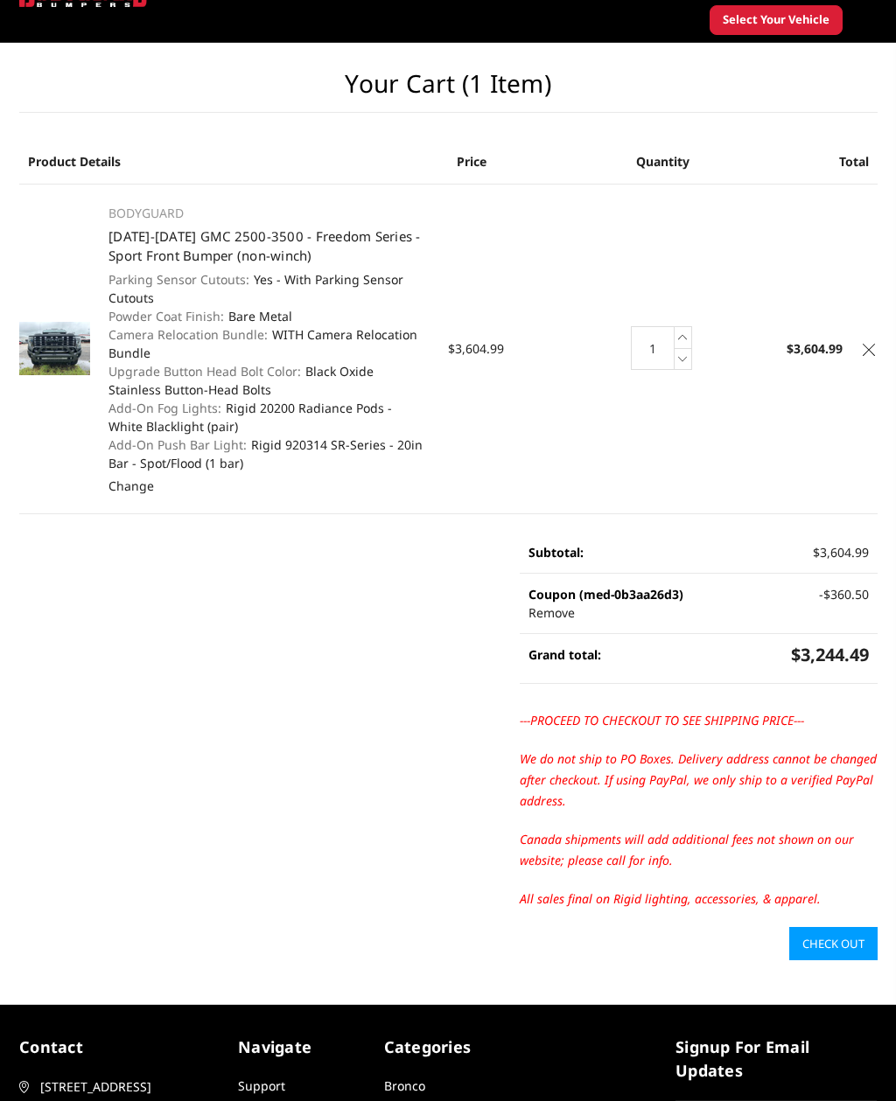
click at [847, 937] on link "Check out" at bounding box center [833, 943] width 88 height 33
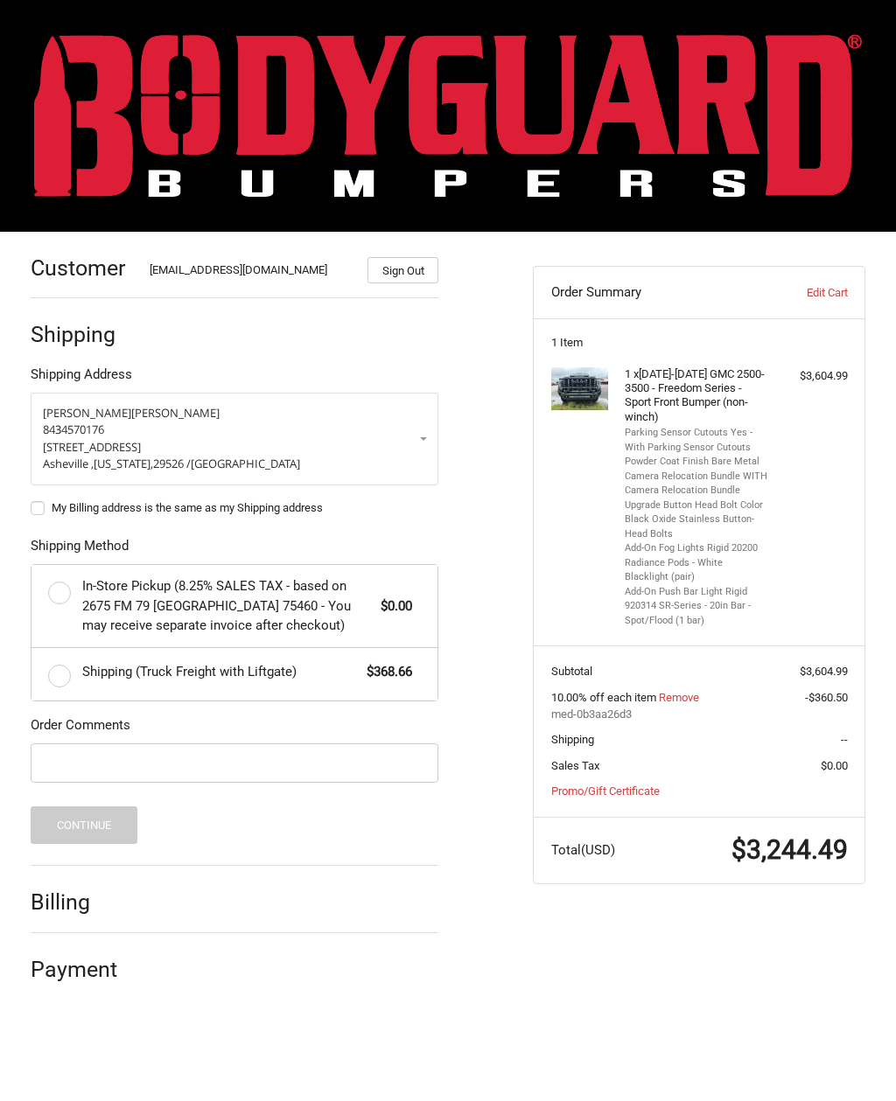
click at [436, 873] on div "Billing" at bounding box center [235, 902] width 408 height 59
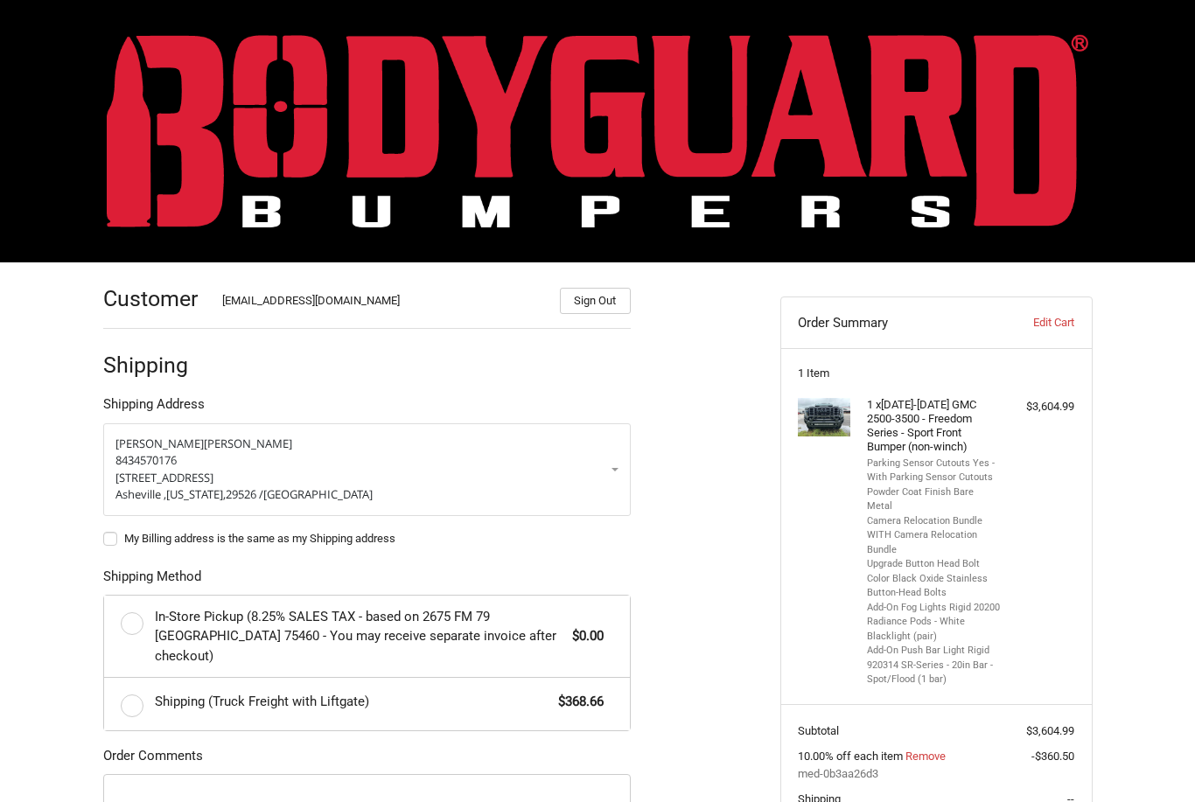
click at [895, 330] on link "Edit Cart" at bounding box center [1030, 322] width 87 height 17
